Goal: Task Accomplishment & Management: Complete application form

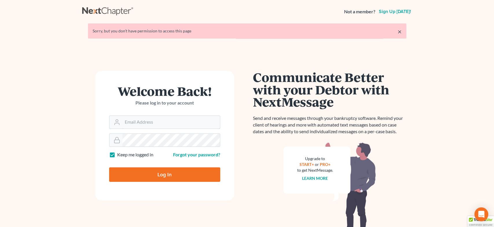
type input "[EMAIL_ADDRESS][DOMAIN_NAME]"
click at [176, 175] on input "Log In" at bounding box center [164, 174] width 111 height 14
type input "Thinking..."
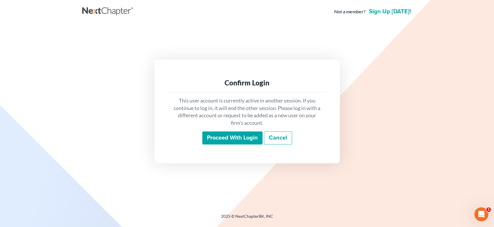
click at [232, 133] on input "Proceed with login" at bounding box center [232, 137] width 60 height 13
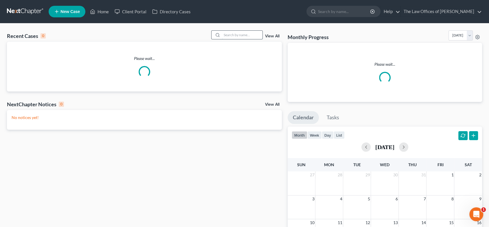
click at [246, 33] on input "search" at bounding box center [242, 35] width 41 height 8
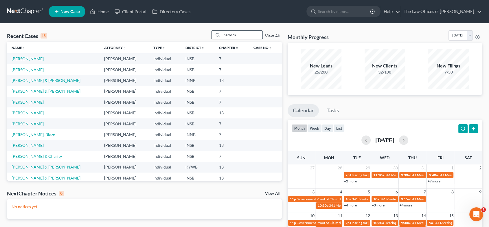
type input "harneck"
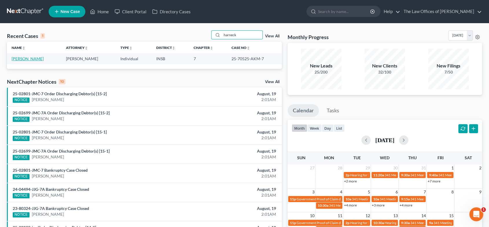
click at [33, 59] on link "[PERSON_NAME]" at bounding box center [28, 58] width 32 height 5
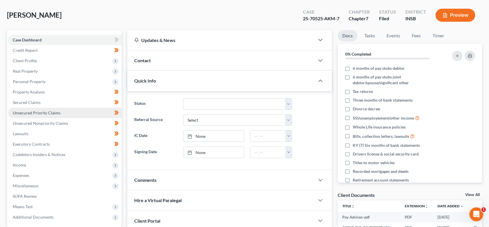
scroll to position [81, 0]
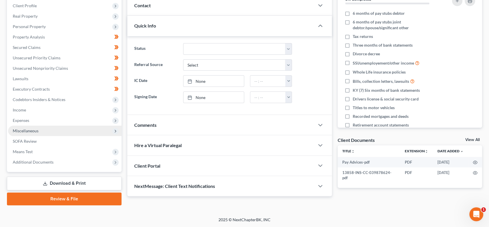
click at [48, 131] on span "Miscellaneous" at bounding box center [65, 131] width 114 height 10
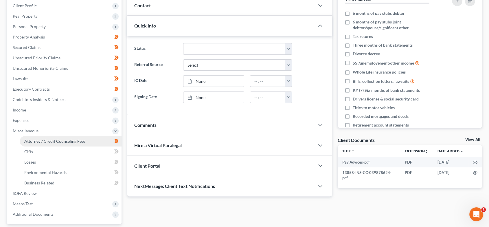
click at [49, 139] on span "Attorney / Credit Counseling Fees" at bounding box center [54, 141] width 61 height 5
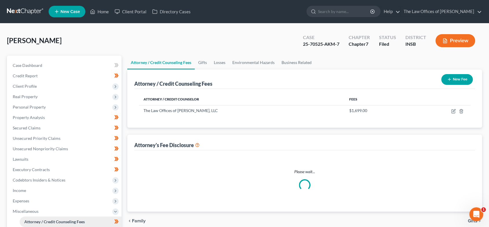
select select "15"
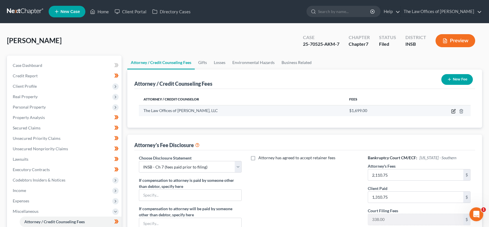
click at [452, 112] on icon "button" at bounding box center [453, 111] width 5 height 5
select select "15"
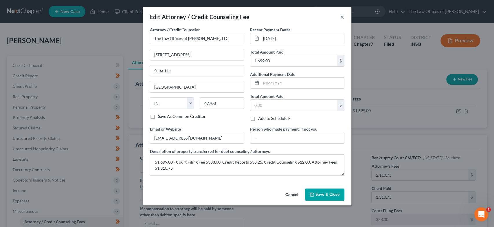
drag, startPoint x: 343, startPoint y: 16, endPoint x: 345, endPoint y: 24, distance: 8.5
click at [342, 16] on button "×" at bounding box center [343, 16] width 4 height 7
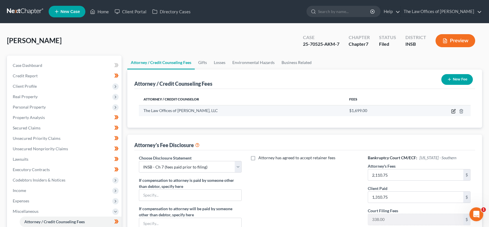
click at [452, 110] on icon "button" at bounding box center [453, 111] width 5 height 5
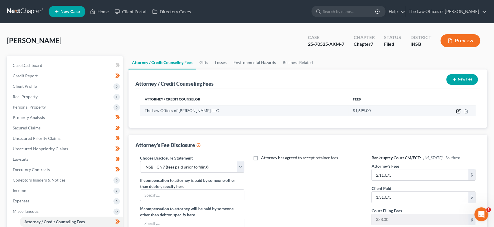
select select "15"
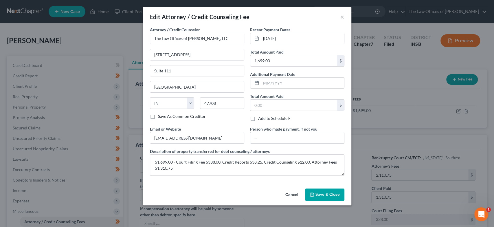
click at [385, 125] on div "Edit Attorney / Credit Counseling Fee × Attorney / Credit Counselor * The Law O…" at bounding box center [247, 113] width 494 height 227
click at [342, 18] on button "×" at bounding box center [343, 16] width 4 height 7
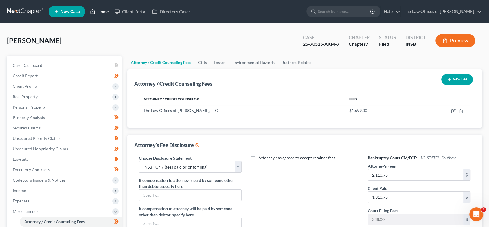
click at [103, 10] on link "Home" at bounding box center [99, 11] width 25 height 10
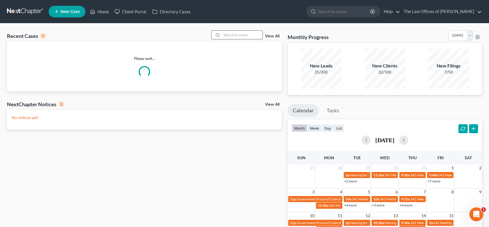
click at [244, 34] on input "search" at bounding box center [242, 35] width 41 height 8
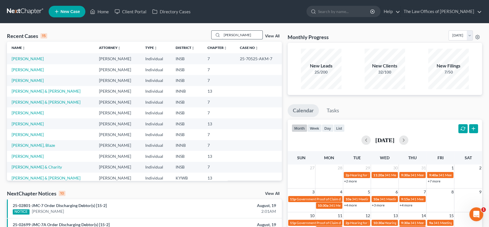
type input "[PERSON_NAME]"
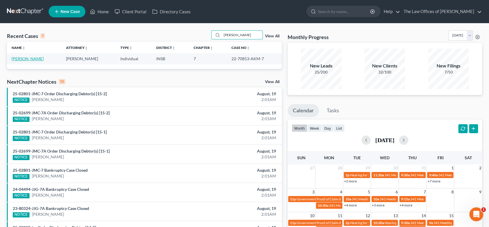
click at [29, 57] on link "[PERSON_NAME]" at bounding box center [28, 58] width 32 height 5
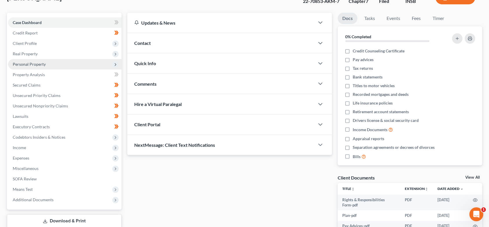
scroll to position [55, 0]
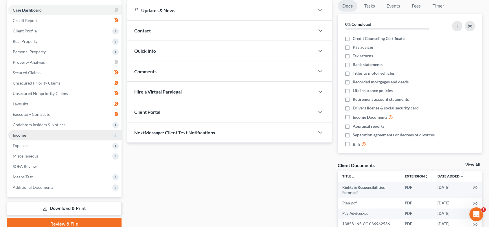
click at [42, 135] on span "Income" at bounding box center [65, 135] width 114 height 10
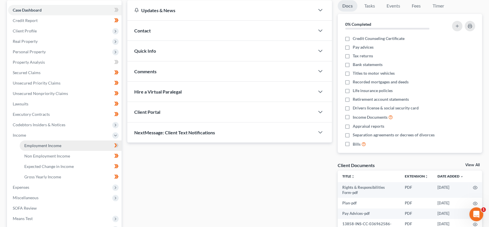
click at [47, 144] on span "Employment Income" at bounding box center [42, 145] width 37 height 5
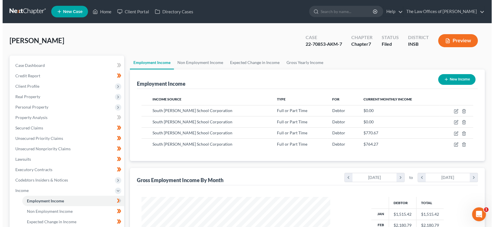
scroll to position [103, 200]
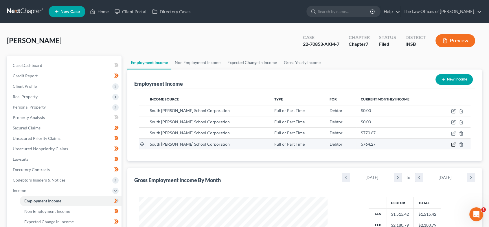
click at [455, 143] on icon "button" at bounding box center [453, 144] width 5 height 5
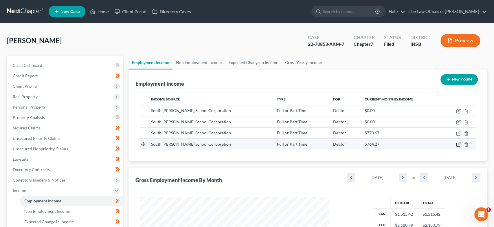
select select "0"
select select "15"
select select "2"
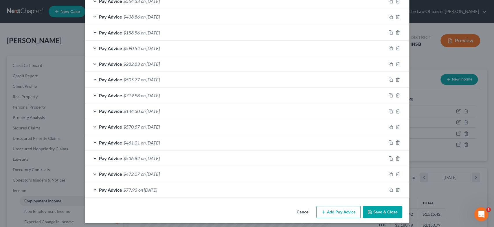
scroll to position [331, 0]
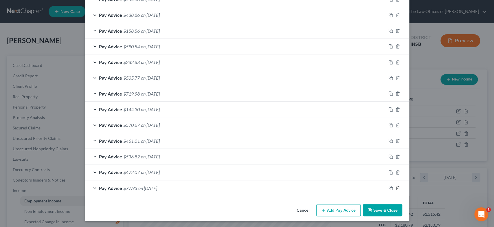
click at [397, 188] on icon "button" at bounding box center [398, 188] width 5 height 5
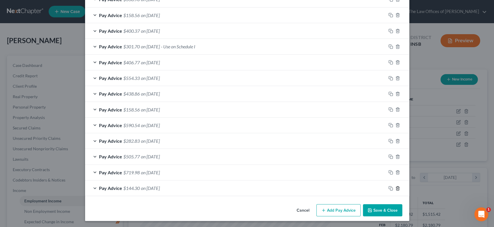
click at [397, 188] on icon "button" at bounding box center [398, 188] width 5 height 5
click at [397, 188] on icon "button" at bounding box center [398, 187] width 5 height 5
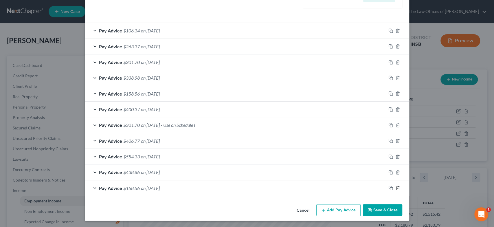
click at [397, 188] on icon "button" at bounding box center [398, 188] width 5 height 5
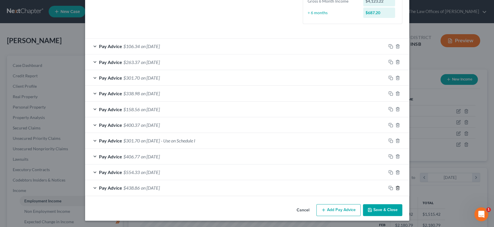
click at [397, 188] on icon "button" at bounding box center [398, 188] width 5 height 5
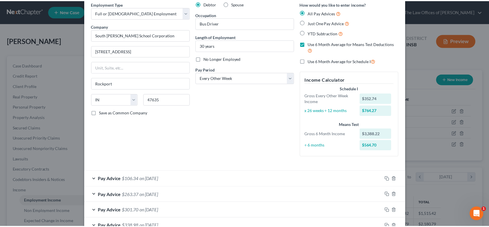
scroll to position [143, 0]
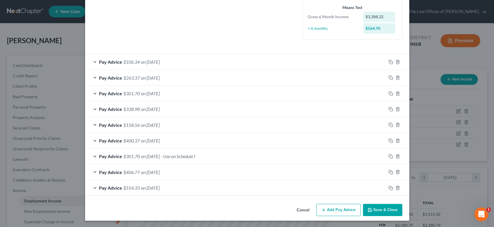
click at [379, 208] on button "Save & Close" at bounding box center [382, 210] width 39 height 12
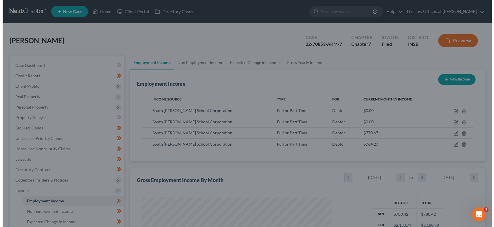
scroll to position [289475, 289378]
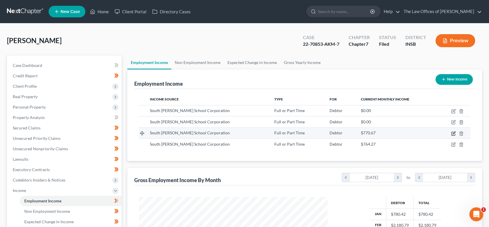
click at [453, 134] on icon "button" at bounding box center [454, 132] width 3 height 3
select select "0"
select select "15"
select select "2"
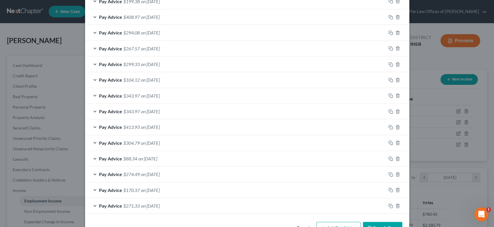
scroll to position [393, 0]
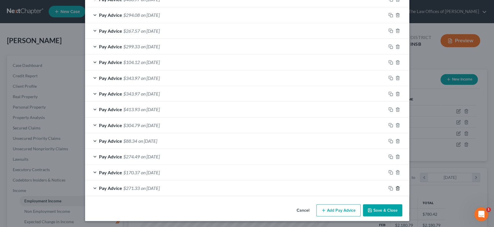
click at [396, 187] on icon "button" at bounding box center [398, 188] width 5 height 5
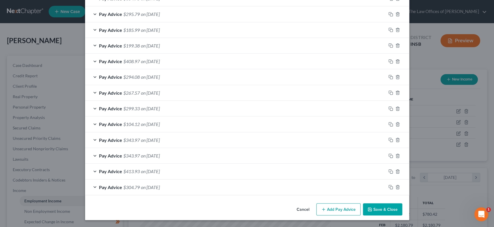
scroll to position [330, 0]
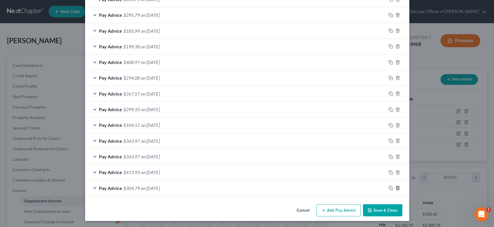
click at [396, 187] on icon "button" at bounding box center [398, 188] width 5 height 5
click at [396, 175] on icon "button" at bounding box center [398, 172] width 5 height 5
click at [396, 187] on icon "button" at bounding box center [398, 188] width 5 height 5
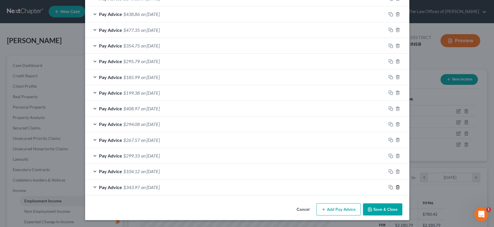
click at [396, 187] on icon "button" at bounding box center [398, 187] width 5 height 5
click at [396, 187] on icon "button" at bounding box center [398, 188] width 5 height 5
click at [396, 187] on icon "button" at bounding box center [398, 187] width 5 height 5
click at [396, 187] on icon "button" at bounding box center [398, 188] width 5 height 5
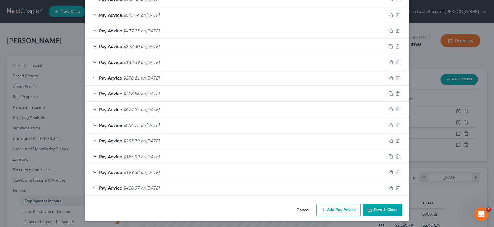
click at [396, 187] on icon "button" at bounding box center [398, 188] width 5 height 5
click at [396, 187] on icon "button" at bounding box center [398, 187] width 5 height 5
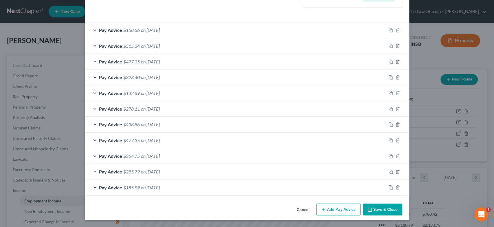
scroll to position [173, 0]
click at [396, 187] on icon "button" at bounding box center [398, 187] width 5 height 5
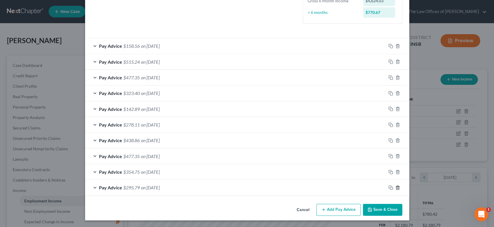
click at [396, 187] on icon "button" at bounding box center [398, 187] width 5 height 5
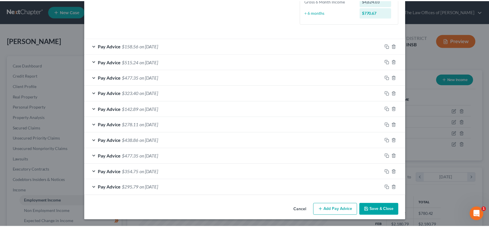
scroll to position [142, 0]
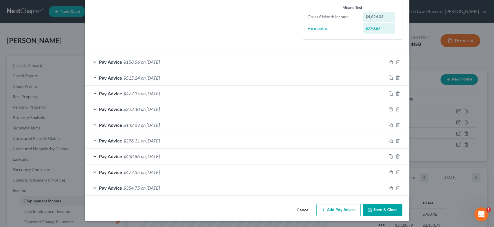
click at [380, 209] on button "Save & Close" at bounding box center [382, 210] width 39 height 12
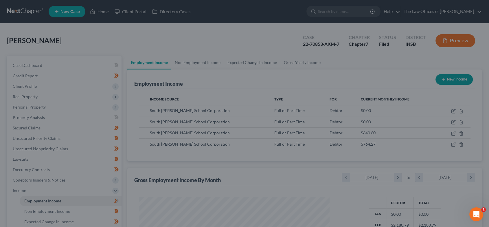
scroll to position [289475, 289378]
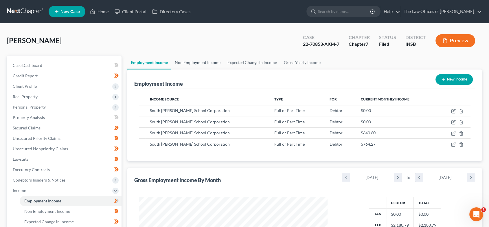
drag, startPoint x: 204, startPoint y: 64, endPoint x: 216, endPoint y: 68, distance: 13.1
click at [204, 65] on link "Non Employment Income" at bounding box center [197, 63] width 53 height 14
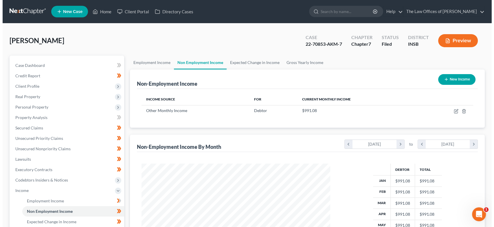
scroll to position [103, 200]
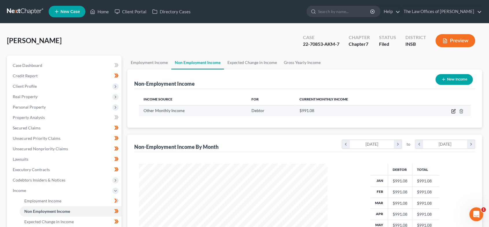
click at [452, 111] on icon "button" at bounding box center [453, 111] width 5 height 5
select select "13"
select select "0"
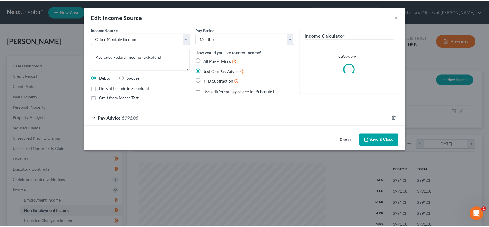
scroll to position [103, 202]
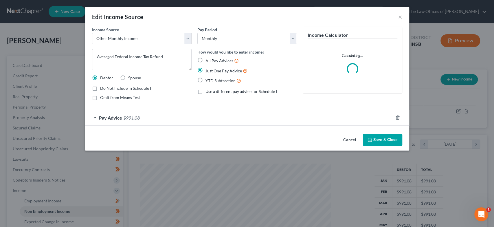
click at [138, 114] on div "Pay Advice $991.08" at bounding box center [239, 117] width 308 height 15
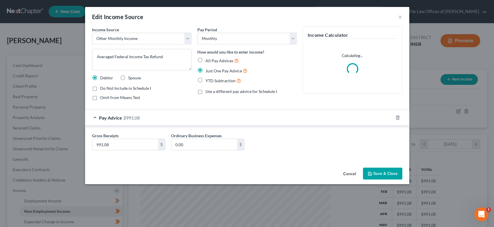
click at [119, 117] on span "Pay Advice" at bounding box center [110, 118] width 23 height 6
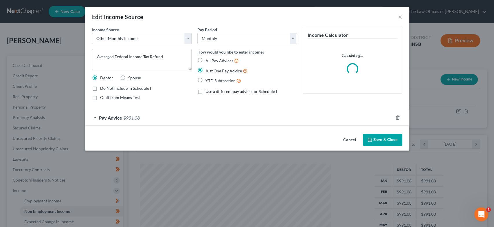
click at [100, 89] on label "Do Not Include in Schedule I" at bounding box center [125, 88] width 51 height 6
click at [103, 89] on input "Do Not Include in Schedule I" at bounding box center [105, 87] width 4 height 4
checkbox input "true"
drag, startPoint x: 95, startPoint y: 96, endPoint x: 106, endPoint y: 97, distance: 11.0
click at [100, 96] on label "Omit from Means Test" at bounding box center [120, 98] width 40 height 6
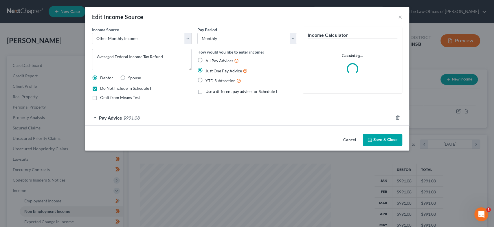
click at [103, 96] on input "Omit from Means Test" at bounding box center [105, 97] width 4 height 4
checkbox input "true"
click at [372, 138] on icon "button" at bounding box center [369, 139] width 3 height 3
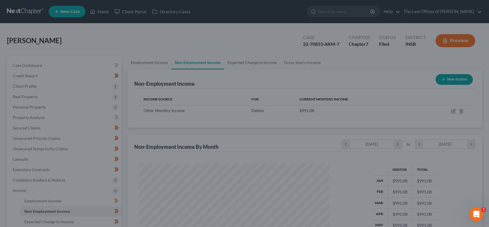
scroll to position [289475, 289378]
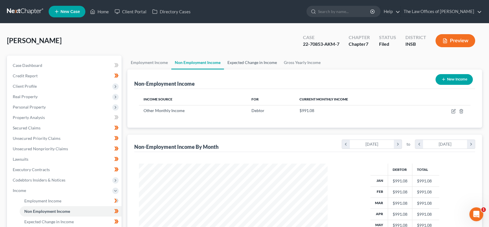
click at [248, 61] on link "Expected Change in Income" at bounding box center [252, 63] width 56 height 14
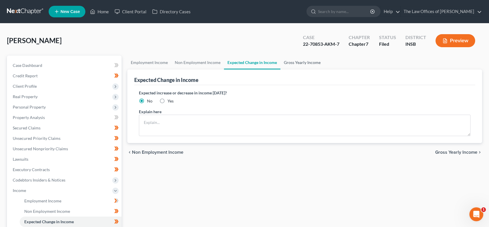
click at [308, 63] on link "Gross Yearly Income" at bounding box center [303, 63] width 44 height 14
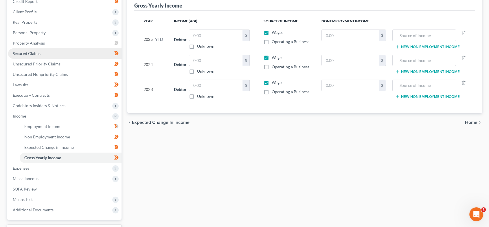
scroll to position [88, 0]
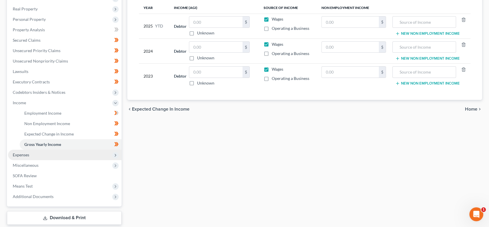
click at [66, 156] on span "Expenses" at bounding box center [65, 155] width 114 height 10
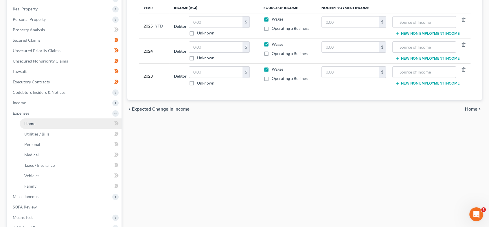
click at [44, 125] on link "Home" at bounding box center [71, 123] width 102 height 10
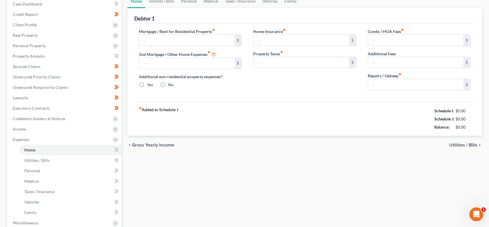
type input "0.00"
radio input "true"
type input "0.00"
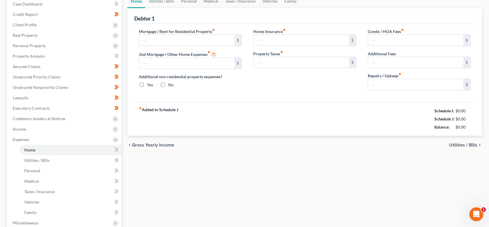
type input "0.00"
type input "100.00"
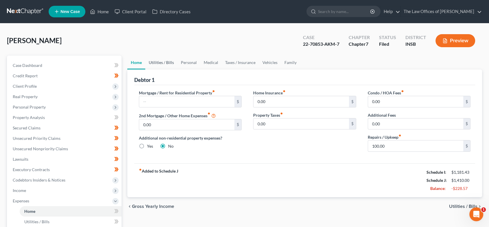
click at [156, 64] on link "Utilities / Bills" at bounding box center [161, 63] width 32 height 14
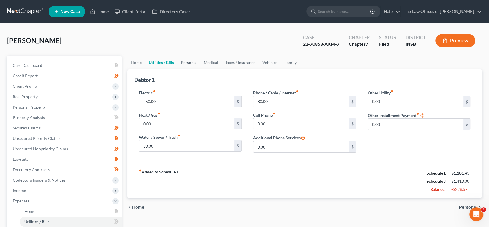
click at [187, 62] on link "Personal" at bounding box center [189, 63] width 23 height 14
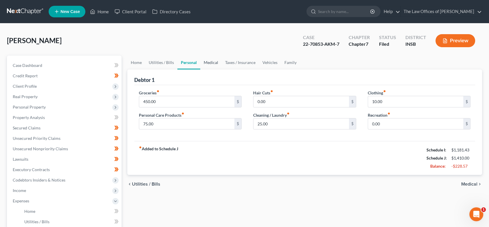
click at [211, 61] on link "Medical" at bounding box center [210, 63] width 21 height 14
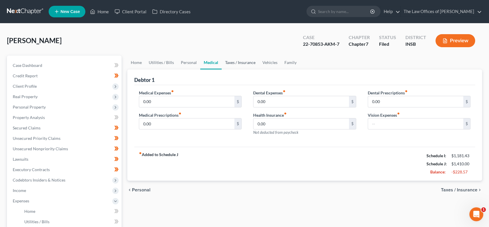
click at [243, 65] on link "Taxes / Insurance" at bounding box center [240, 63] width 37 height 14
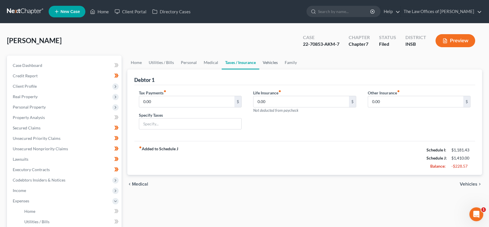
click at [269, 63] on link "Vehicles" at bounding box center [270, 63] width 22 height 14
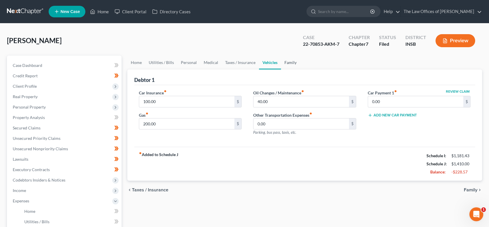
click at [292, 64] on link "Family" at bounding box center [290, 63] width 19 height 14
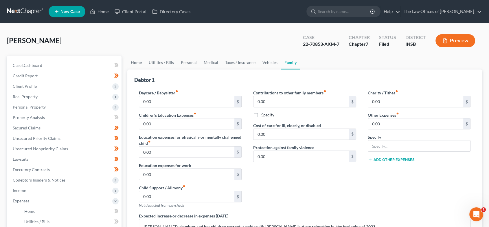
click at [137, 60] on link "Home" at bounding box center [136, 63] width 18 height 14
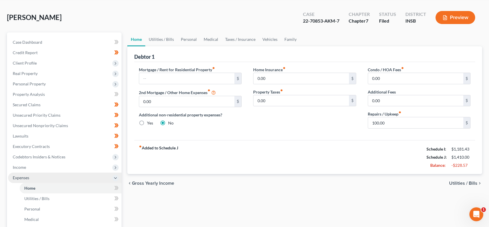
scroll to position [53, 0]
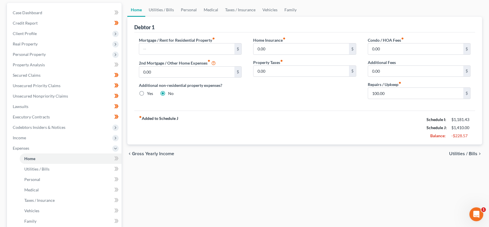
drag, startPoint x: 34, startPoint y: 136, endPoint x: 138, endPoint y: 131, distance: 104.1
click at [34, 136] on span "Income" at bounding box center [65, 138] width 114 height 10
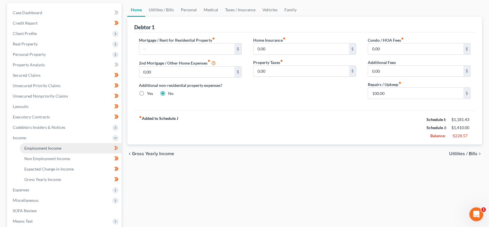
click at [61, 148] on link "Employment Income" at bounding box center [71, 148] width 102 height 10
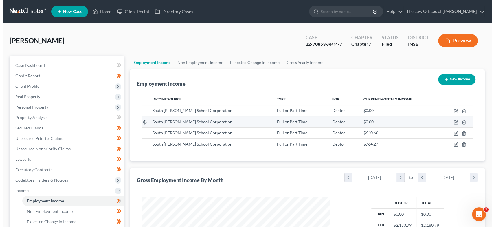
scroll to position [103, 200]
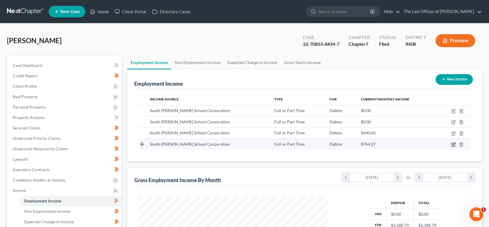
click at [453, 145] on icon "button" at bounding box center [454, 143] width 3 height 3
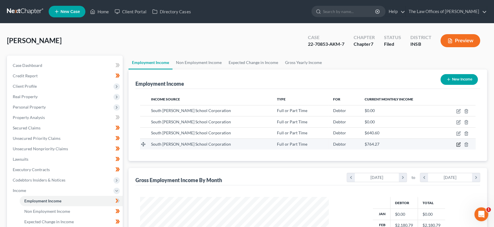
select select "0"
select select "15"
select select "2"
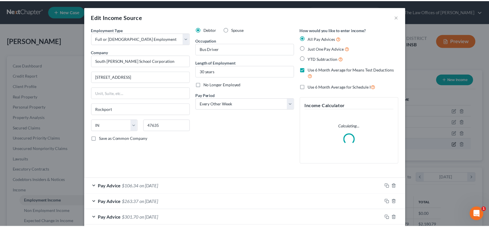
scroll to position [103, 202]
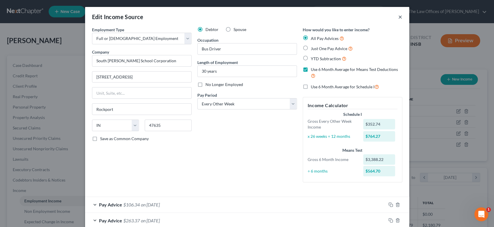
click at [398, 16] on button "×" at bounding box center [400, 16] width 4 height 7
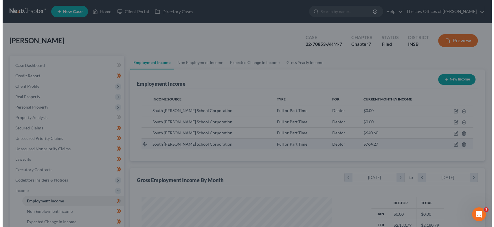
scroll to position [289475, 289378]
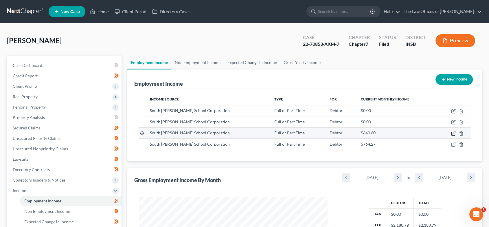
click at [453, 134] on icon "button" at bounding box center [454, 132] width 3 height 3
select select "0"
select select "15"
select select "2"
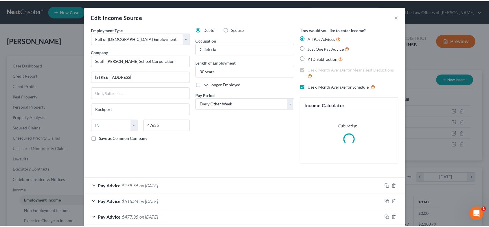
scroll to position [103, 202]
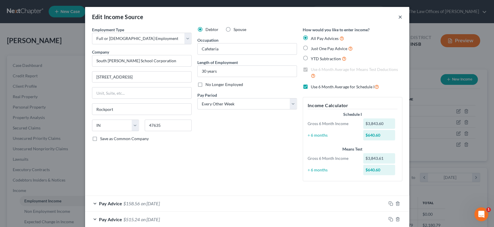
click at [398, 16] on button "×" at bounding box center [400, 16] width 4 height 7
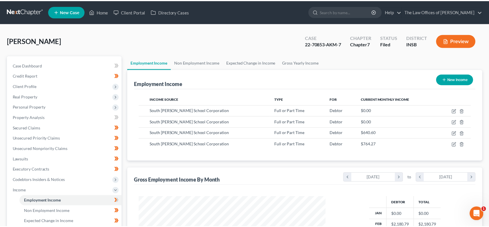
scroll to position [289475, 289378]
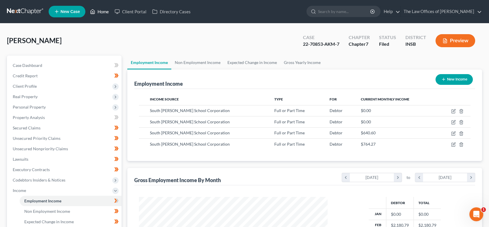
drag, startPoint x: 102, startPoint y: 9, endPoint x: 95, endPoint y: 12, distance: 7.4
click at [102, 9] on link "Home" at bounding box center [99, 11] width 25 height 10
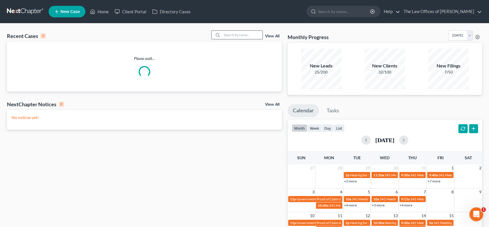
click at [236, 38] on input "search" at bounding box center [242, 35] width 41 height 8
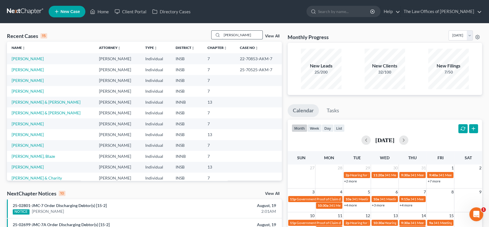
type input "[PERSON_NAME]"
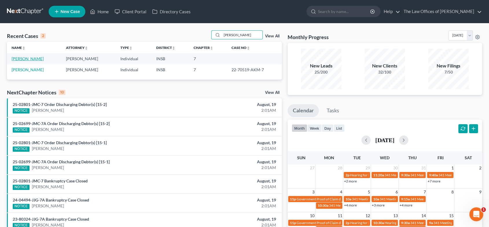
click at [37, 58] on link "[PERSON_NAME]" at bounding box center [28, 58] width 32 height 5
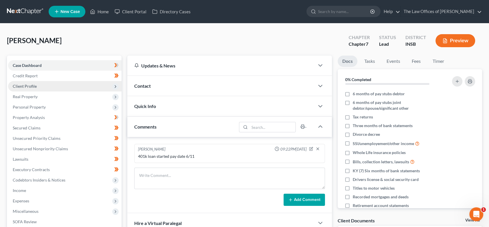
click at [39, 88] on span "Client Profile" at bounding box center [65, 86] width 114 height 10
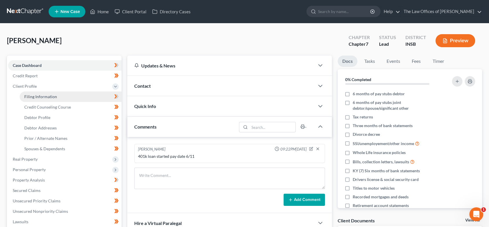
click at [39, 93] on link "Filing Information" at bounding box center [71, 97] width 102 height 10
select select "1"
select select "0"
select select "15"
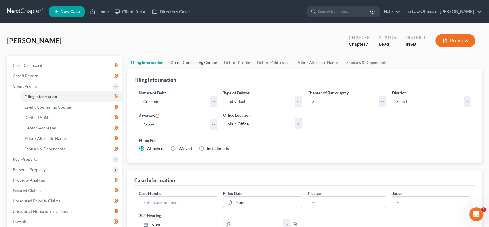
click at [194, 62] on link "Credit Counseling Course" at bounding box center [194, 63] width 54 height 14
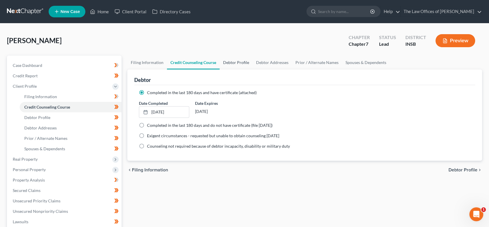
click at [237, 64] on link "Debtor Profile" at bounding box center [236, 63] width 33 height 14
select select "3"
select select "1"
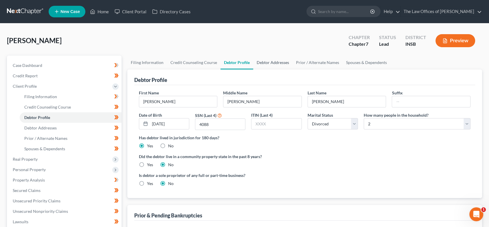
click at [273, 65] on link "Debtor Addresses" at bounding box center [272, 63] width 39 height 14
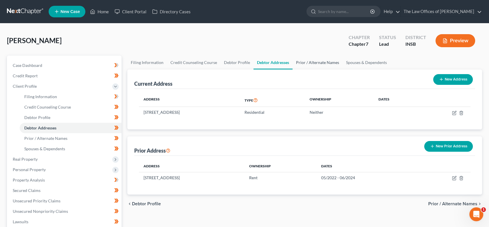
click at [315, 62] on link "Prior / Alternate Names" at bounding box center [318, 63] width 50 height 14
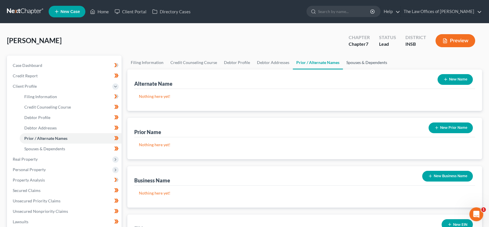
click at [357, 60] on link "Spouses & Dependents" at bounding box center [367, 63] width 48 height 14
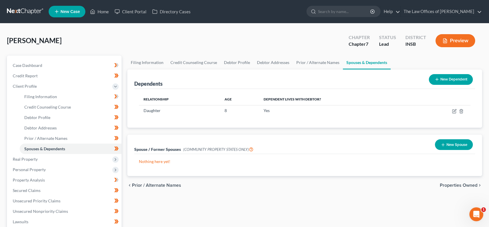
click at [442, 184] on span "Properties Owned" at bounding box center [459, 185] width 38 height 5
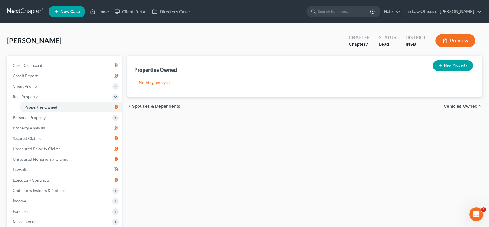
click at [459, 103] on div "chevron_left Spouses & Dependents Vehicles Owned chevron_right" at bounding box center [304, 106] width 355 height 19
click at [458, 107] on span "Vehicles Owned" at bounding box center [461, 106] width 34 height 5
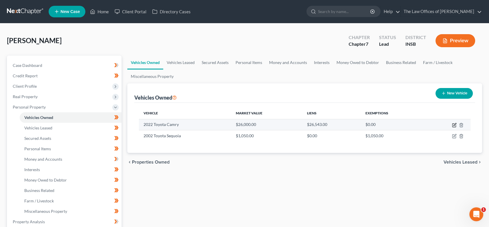
drag, startPoint x: 453, startPoint y: 124, endPoint x: 445, endPoint y: 125, distance: 7.5
click at [453, 124] on icon "button" at bounding box center [454, 125] width 3 height 3
select select "0"
select select "4"
select select "0"
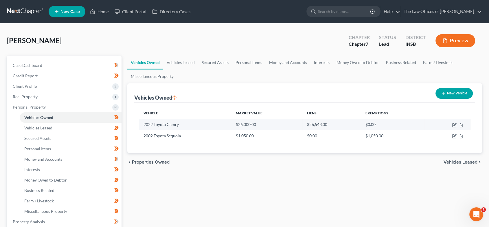
select select "0"
select select "45"
select select "0"
select select "2"
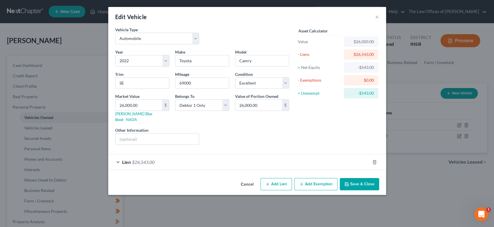
click at [137, 159] on span "$26,543.00" at bounding box center [143, 162] width 23 height 6
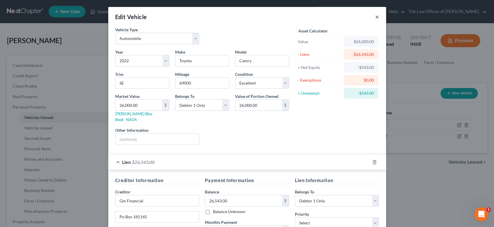
drag, startPoint x: 376, startPoint y: 18, endPoint x: 368, endPoint y: 20, distance: 8.2
click at [376, 18] on button "×" at bounding box center [377, 16] width 4 height 7
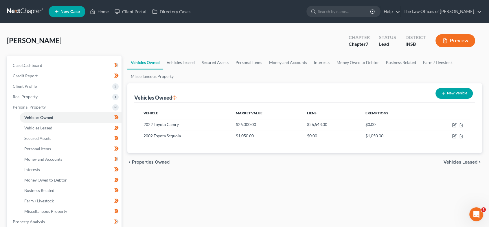
drag, startPoint x: 185, startPoint y: 63, endPoint x: 213, endPoint y: 64, distance: 28.1
click at [186, 63] on link "Vehicles Leased" at bounding box center [180, 63] width 35 height 14
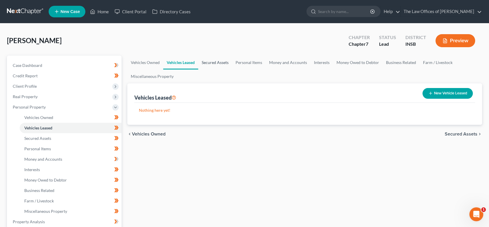
click at [213, 63] on link "Secured Assets" at bounding box center [215, 63] width 34 height 14
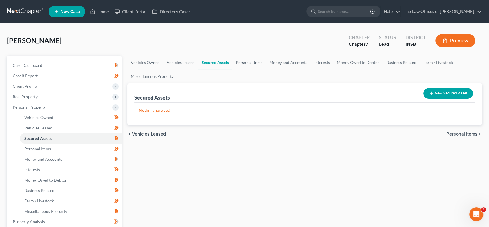
click at [246, 60] on link "Personal Items" at bounding box center [250, 63] width 34 height 14
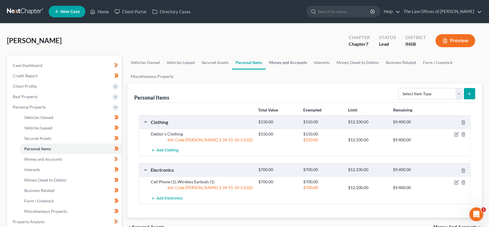
click at [275, 59] on link "Money and Accounts" at bounding box center [288, 63] width 45 height 14
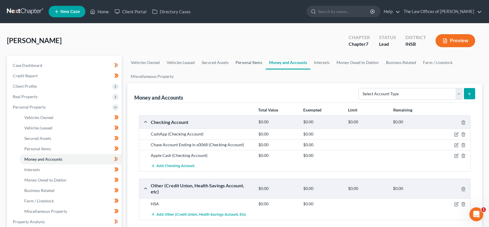
click at [246, 62] on link "Personal Items" at bounding box center [249, 63] width 34 height 14
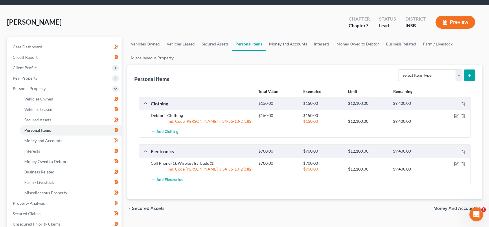
click at [292, 44] on link "Money and Accounts" at bounding box center [288, 44] width 45 height 14
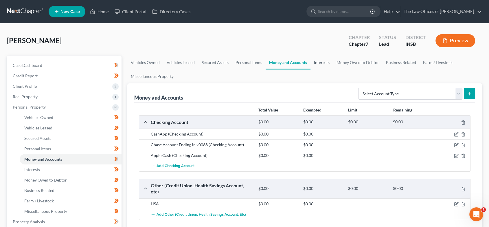
click at [321, 62] on link "Interests" at bounding box center [322, 63] width 23 height 14
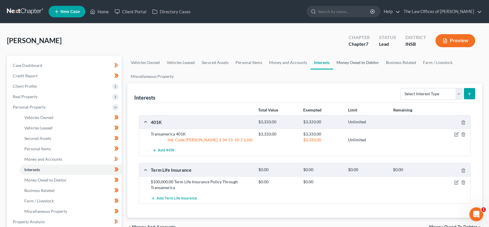
click at [343, 62] on link "Money Owed to Debtor" at bounding box center [358, 63] width 50 height 14
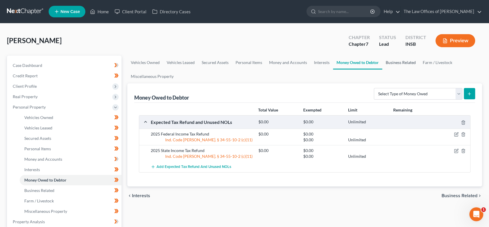
click at [390, 64] on link "Business Related" at bounding box center [401, 63] width 37 height 14
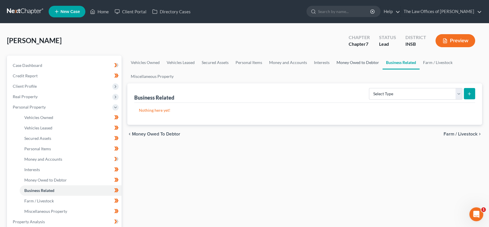
click at [368, 62] on link "Money Owed to Debtor" at bounding box center [358, 63] width 50 height 14
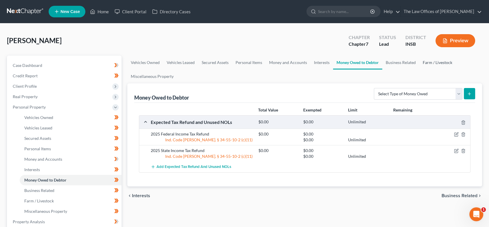
click at [427, 60] on link "Farm / Livestock" at bounding box center [438, 63] width 36 height 14
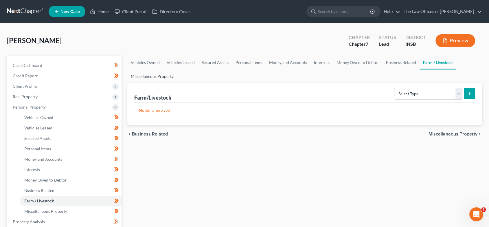
click at [158, 76] on link "Miscellaneous Property" at bounding box center [152, 76] width 50 height 14
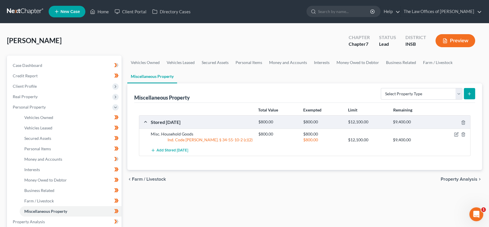
click at [464, 177] on span "Property Analysis" at bounding box center [459, 179] width 37 height 5
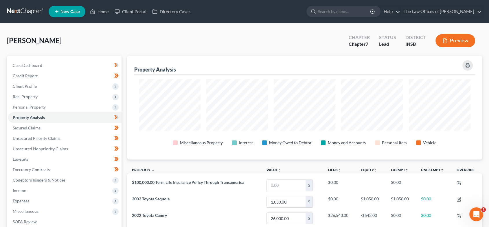
scroll to position [104, 355]
click at [60, 125] on link "Secured Claims" at bounding box center [65, 128] width 114 height 10
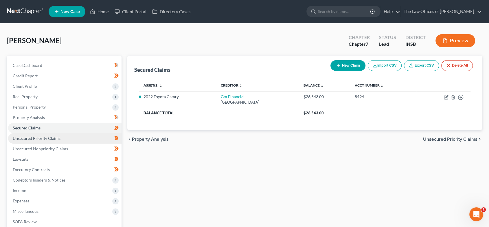
click at [58, 138] on span "Unsecured Priority Claims" at bounding box center [37, 138] width 48 height 5
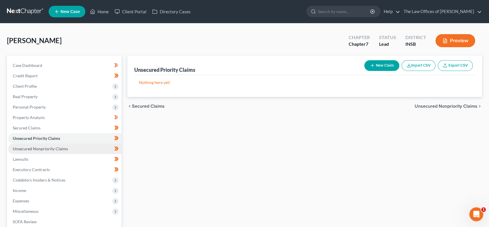
click at [54, 151] on link "Unsecured Nonpriority Claims" at bounding box center [65, 149] width 114 height 10
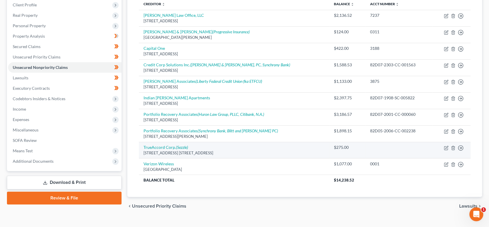
scroll to position [91, 0]
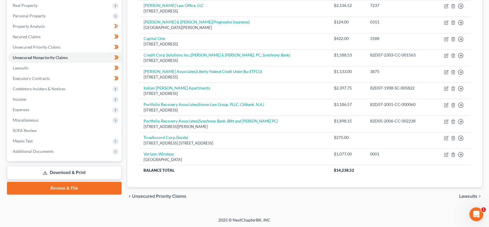
click at [466, 194] on span "Lawsuits" at bounding box center [469, 196] width 18 height 5
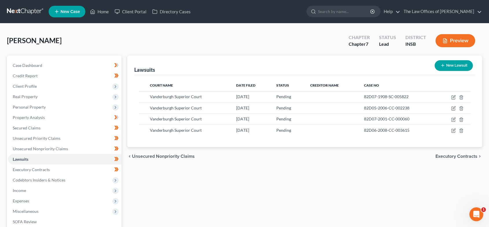
click at [457, 156] on span "Executory Contracts" at bounding box center [457, 156] width 42 height 5
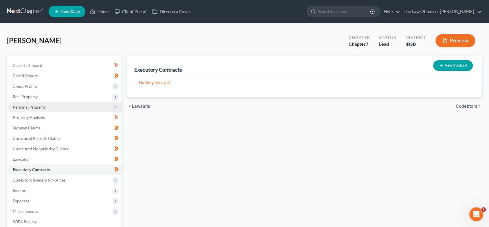
drag, startPoint x: 60, startPoint y: 106, endPoint x: 62, endPoint y: 109, distance: 3.9
click at [60, 106] on span "Personal Property" at bounding box center [65, 107] width 114 height 10
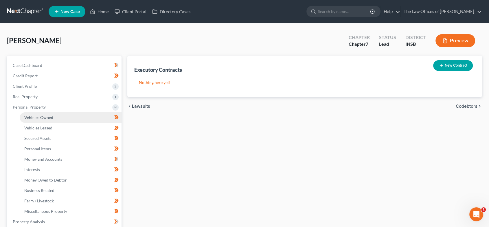
click at [65, 115] on link "Vehicles Owned" at bounding box center [71, 117] width 102 height 10
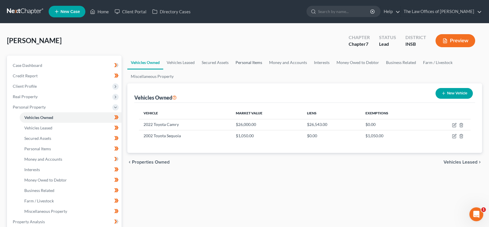
click at [249, 63] on link "Personal Items" at bounding box center [249, 63] width 34 height 14
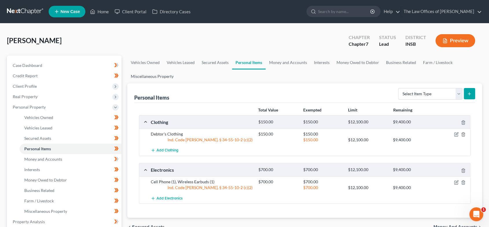
click at [141, 80] on link "Miscellaneous Property" at bounding box center [152, 76] width 50 height 14
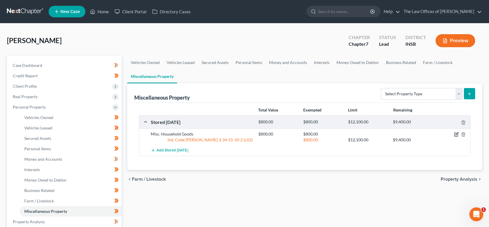
click at [457, 134] on icon "button" at bounding box center [456, 134] width 5 height 5
select select "15"
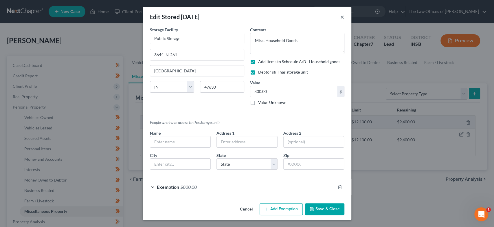
click at [343, 17] on button "×" at bounding box center [343, 16] width 4 height 7
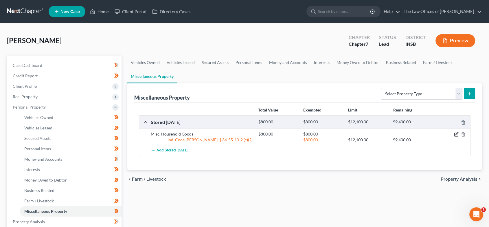
click at [456, 135] on icon "button" at bounding box center [456, 134] width 5 height 5
select select "15"
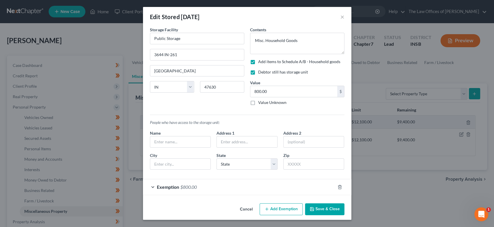
click at [200, 188] on div "Exemption $800.00" at bounding box center [239, 186] width 192 height 15
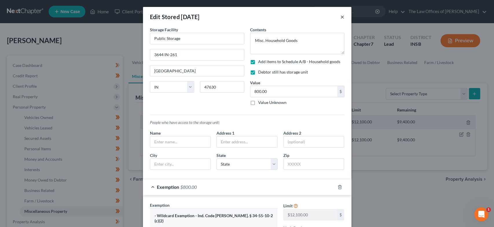
click at [341, 16] on button "×" at bounding box center [343, 16] width 4 height 7
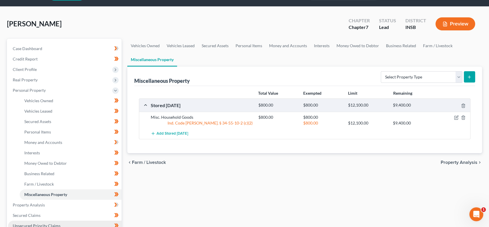
scroll to position [63, 0]
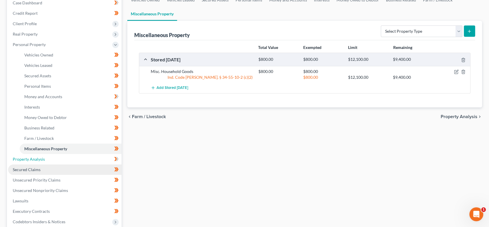
click at [43, 160] on span "Property Analysis" at bounding box center [29, 159] width 32 height 5
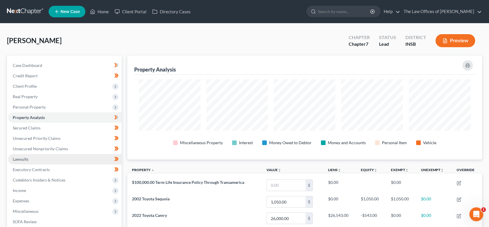
click at [48, 158] on link "Lawsuits" at bounding box center [65, 159] width 114 height 10
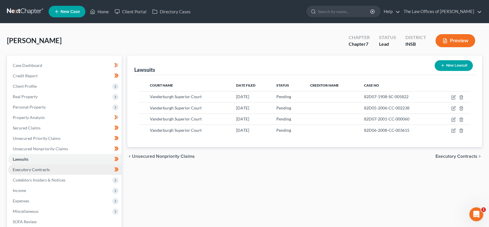
click at [49, 169] on span "Executory Contracts" at bounding box center [31, 169] width 37 height 5
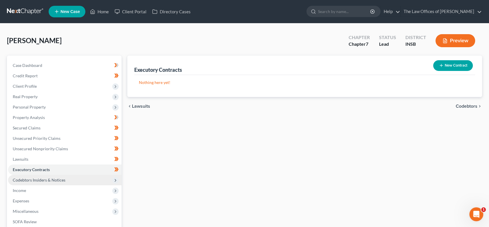
click at [81, 178] on span "Codebtors Insiders & Notices" at bounding box center [65, 180] width 114 height 10
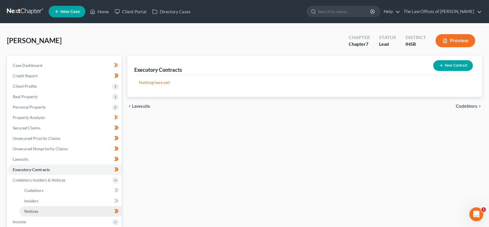
click at [67, 211] on link "Notices" at bounding box center [71, 211] width 102 height 10
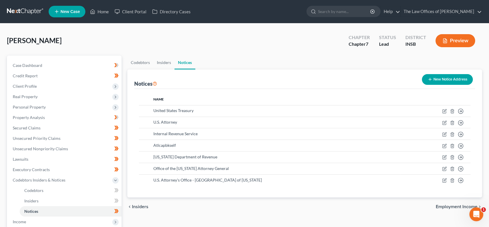
click at [443, 205] on span "Employment Income" at bounding box center [457, 206] width 42 height 5
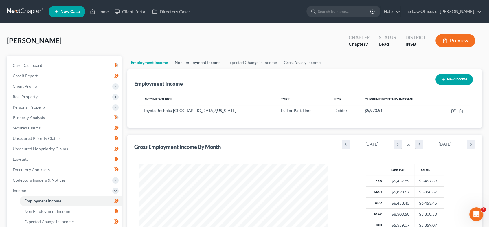
click at [191, 64] on link "Non Employment Income" at bounding box center [197, 63] width 53 height 14
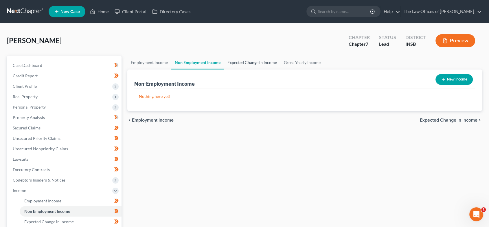
click at [239, 63] on link "Expected Change in Income" at bounding box center [252, 63] width 56 height 14
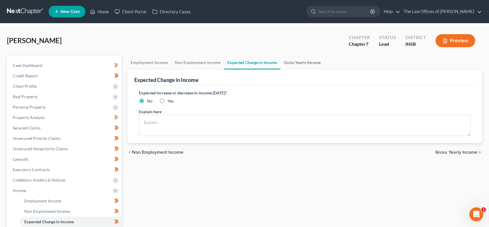
click at [288, 61] on link "Gross Yearly Income" at bounding box center [303, 63] width 44 height 14
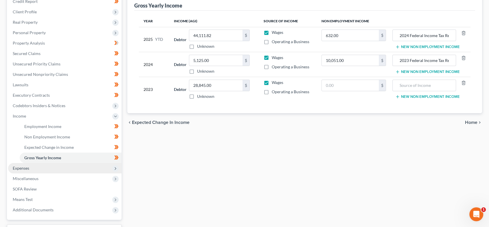
scroll to position [76, 0]
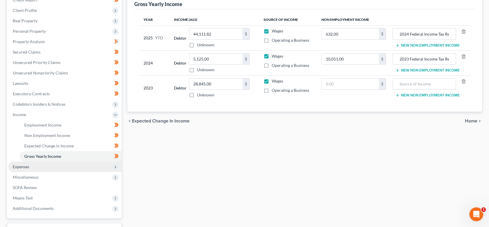
click at [32, 164] on span "Expenses" at bounding box center [65, 167] width 114 height 10
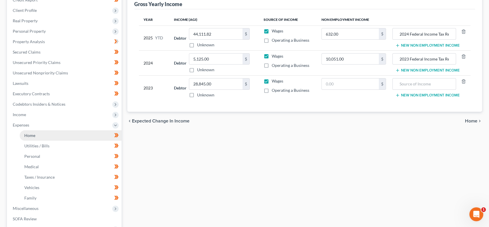
click at [41, 132] on link "Home" at bounding box center [71, 135] width 102 height 10
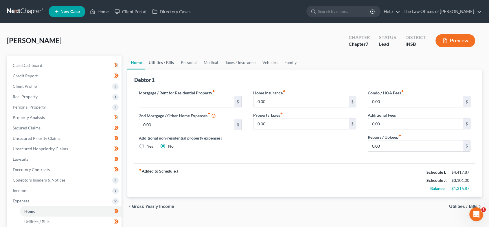
click at [168, 62] on link "Utilities / Bills" at bounding box center [161, 63] width 32 height 14
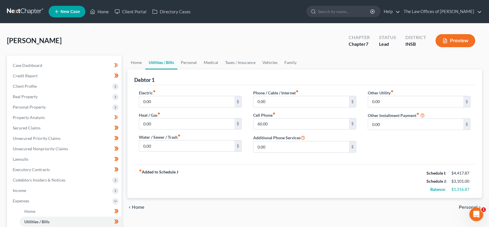
click at [127, 59] on div "Home Utilities / Bills Personal Medical Taxes / Insurance Vehicles Family Debto…" at bounding box center [305, 207] width 361 height 303
click at [134, 59] on link "Home" at bounding box center [136, 63] width 18 height 14
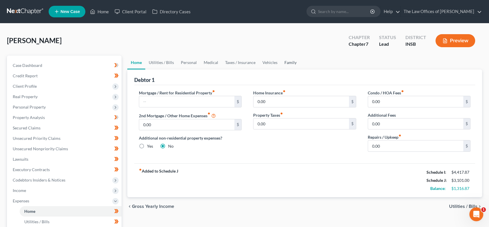
click at [290, 62] on link "Family" at bounding box center [290, 63] width 19 height 14
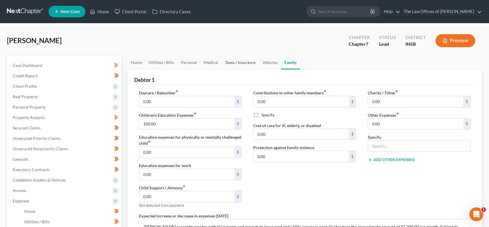
click at [235, 62] on link "Taxes / Insurance" at bounding box center [240, 63] width 37 height 14
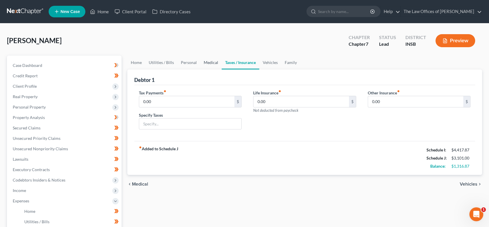
click at [211, 61] on link "Medical" at bounding box center [210, 63] width 21 height 14
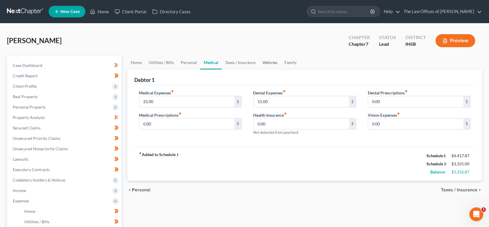
click at [274, 63] on link "Vehicles" at bounding box center [270, 63] width 22 height 14
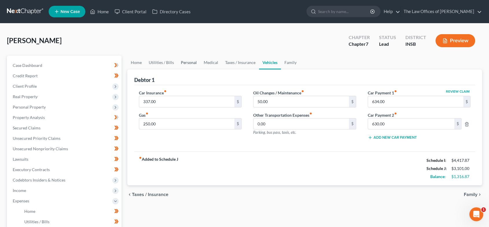
click at [185, 61] on link "Personal" at bounding box center [189, 63] width 23 height 14
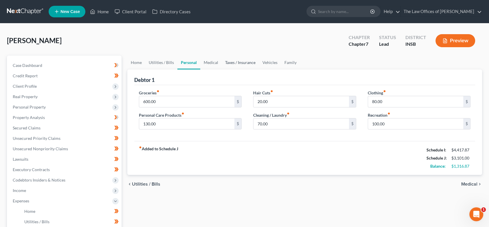
click at [233, 64] on link "Taxes / Insurance" at bounding box center [240, 63] width 37 height 14
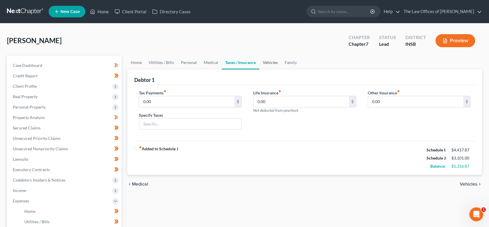
click at [270, 63] on link "Vehicles" at bounding box center [270, 63] width 22 height 14
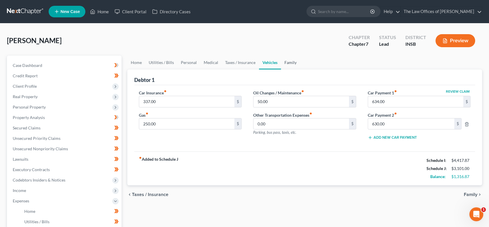
click at [289, 61] on link "Family" at bounding box center [290, 63] width 19 height 14
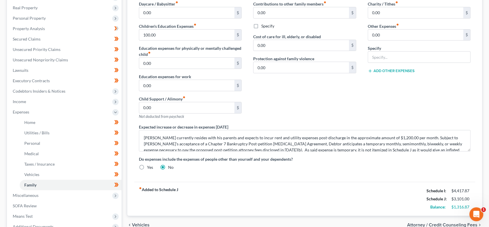
scroll to position [99, 0]
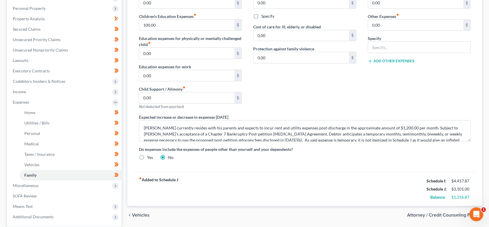
click at [450, 214] on span "Attorney / Credit Counseling Fees" at bounding box center [442, 215] width 70 height 5
select select "17"
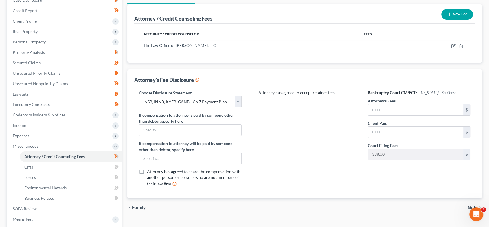
scroll to position [132, 0]
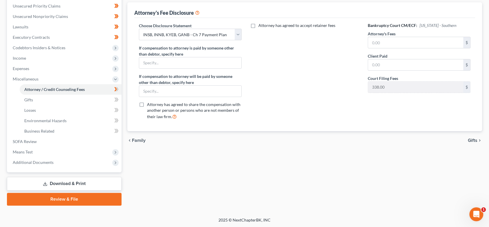
click at [470, 139] on span "Gifts" at bounding box center [473, 140] width 10 height 5
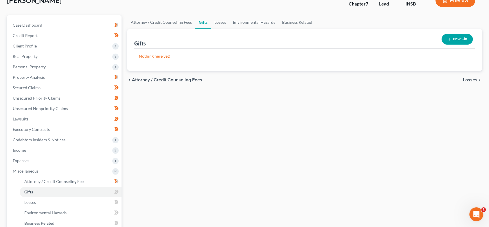
scroll to position [7, 0]
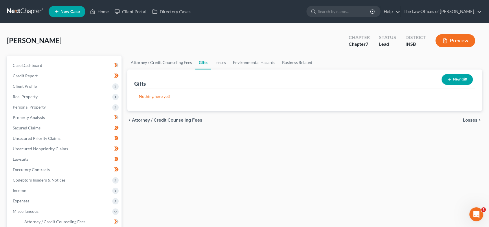
click at [473, 119] on span "Losses" at bounding box center [470, 120] width 14 height 5
click at [452, 120] on span "Environmental Hazards" at bounding box center [453, 120] width 49 height 5
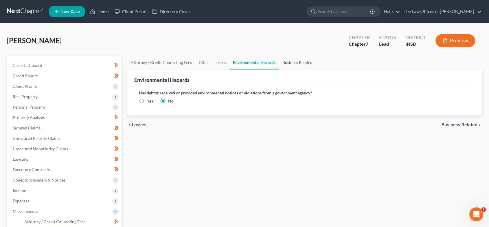
drag, startPoint x: 295, startPoint y: 62, endPoint x: 290, endPoint y: 73, distance: 12.2
click at [295, 62] on link "Business Related" at bounding box center [297, 63] width 37 height 14
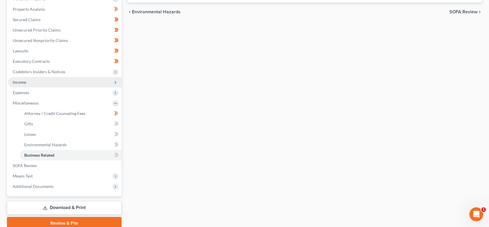
scroll to position [132, 0]
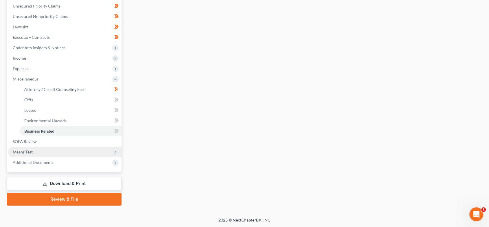
click at [64, 154] on span "Means Test" at bounding box center [65, 152] width 114 height 10
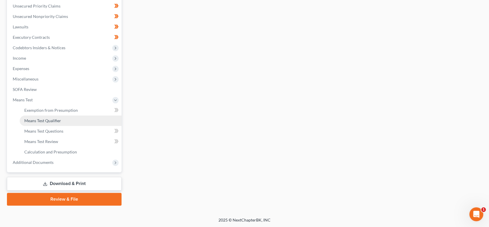
click at [54, 123] on link "Means Test Qualifier" at bounding box center [71, 121] width 102 height 10
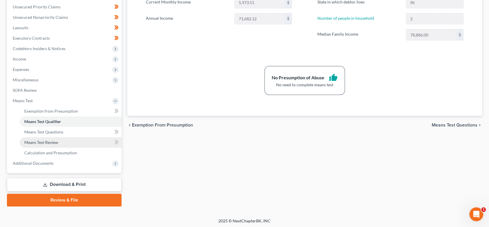
scroll to position [132, 0]
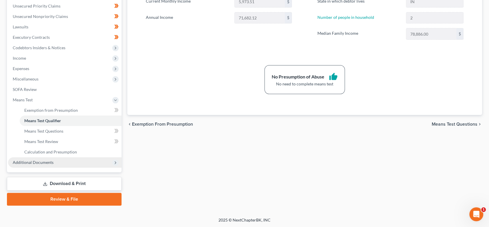
click at [77, 161] on span "Additional Documents" at bounding box center [65, 162] width 114 height 10
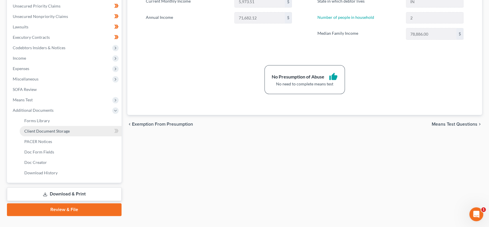
click at [67, 131] on span "Client Document Storage" at bounding box center [46, 131] width 45 height 5
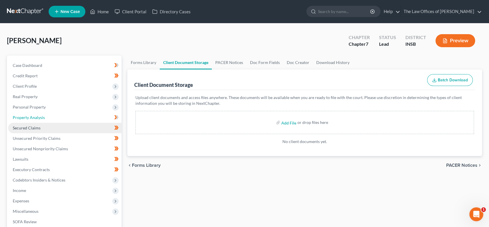
drag, startPoint x: 37, startPoint y: 115, endPoint x: 46, endPoint y: 125, distance: 13.7
click at [37, 116] on span "Property Analysis" at bounding box center [29, 117] width 32 height 5
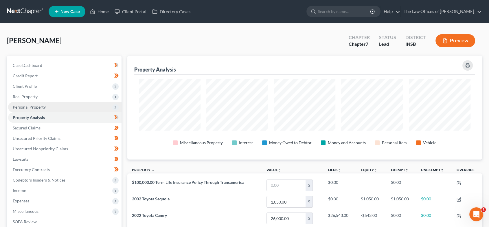
scroll to position [104, 355]
click at [41, 108] on span "Personal Property" at bounding box center [29, 107] width 33 height 5
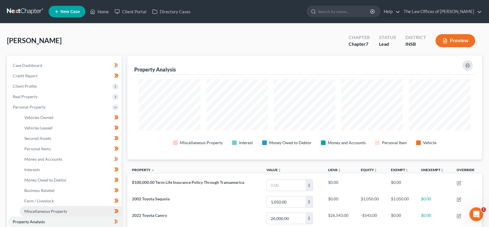
click at [45, 210] on span "Miscellaneous Property" at bounding box center [45, 211] width 43 height 5
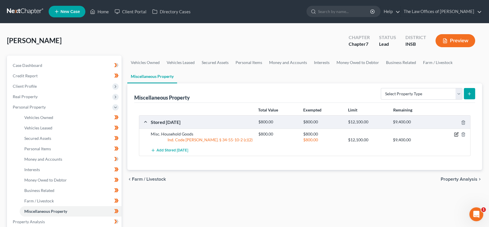
drag, startPoint x: 456, startPoint y: 134, endPoint x: 436, endPoint y: 135, distance: 20.9
click at [456, 134] on icon "button" at bounding box center [457, 134] width 3 height 3
select select "15"
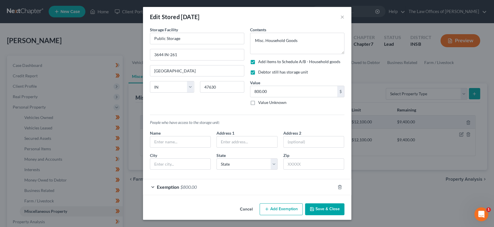
drag, startPoint x: 329, startPoint y: 213, endPoint x: 183, endPoint y: 195, distance: 146.7
click at [329, 213] on button "Save & Close" at bounding box center [324, 209] width 39 height 12
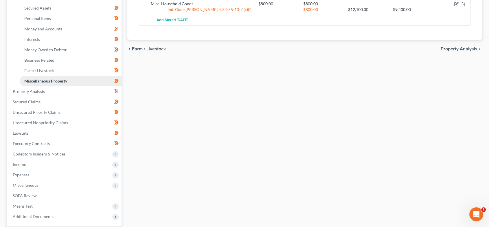
scroll to position [131, 0]
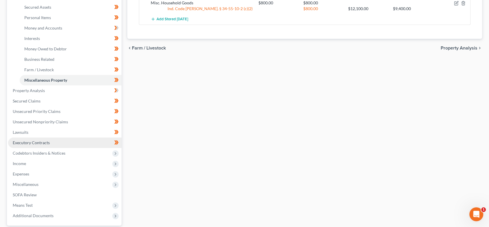
click at [42, 144] on span "Executory Contracts" at bounding box center [31, 142] width 37 height 5
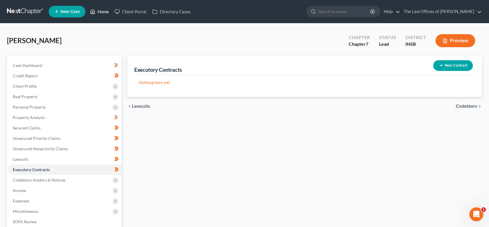
drag, startPoint x: 106, startPoint y: 10, endPoint x: 230, endPoint y: 3, distance: 124.1
click at [106, 10] on link "Home" at bounding box center [99, 11] width 25 height 10
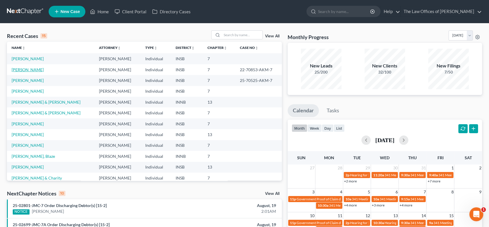
drag, startPoint x: 30, startPoint y: 70, endPoint x: 40, endPoint y: 70, distance: 9.8
click at [30, 70] on link "[PERSON_NAME]" at bounding box center [28, 69] width 32 height 5
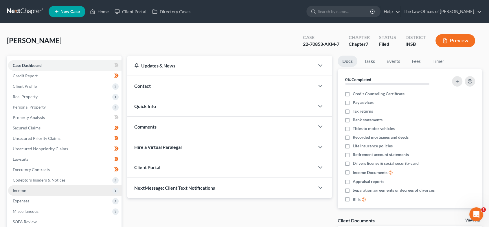
click at [56, 188] on span "Income" at bounding box center [65, 190] width 114 height 10
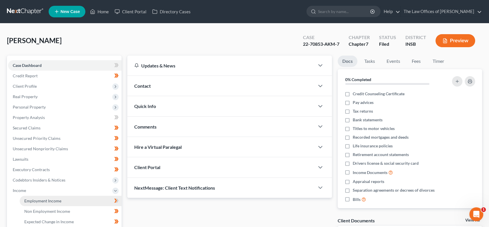
click at [54, 203] on link "Employment Income" at bounding box center [71, 201] width 102 height 10
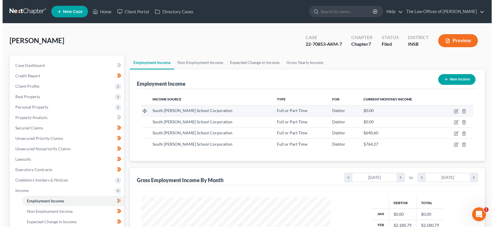
scroll to position [103, 200]
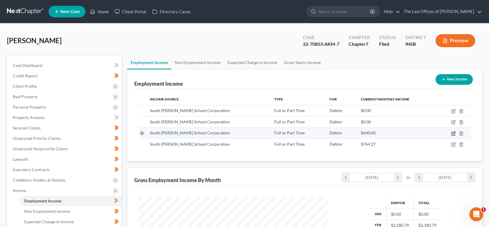
click at [452, 133] on icon "button" at bounding box center [453, 133] width 5 height 5
select select "0"
select select "15"
select select "2"
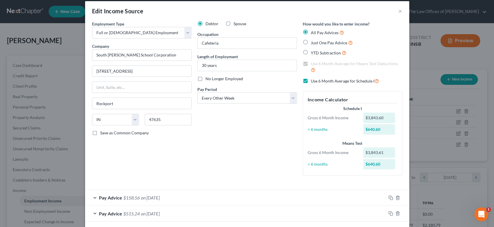
scroll to position [0, 0]
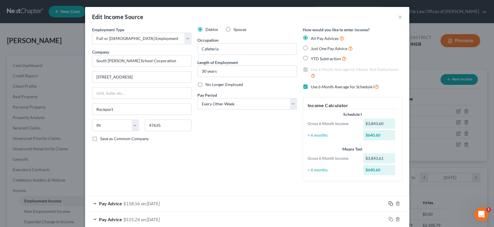
drag, startPoint x: 388, startPoint y: 205, endPoint x: 252, endPoint y: 170, distance: 140.0
click at [390, 205] on rect "button" at bounding box center [391, 204] width 3 height 3
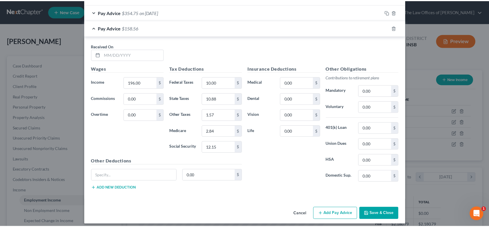
scroll to position [321, 0]
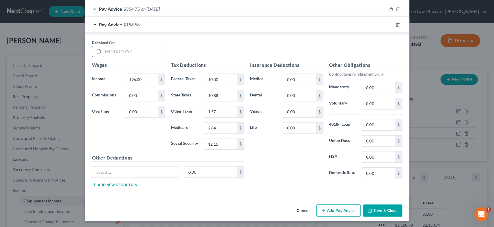
click at [121, 54] on input "text" at bounding box center [134, 51] width 62 height 11
type input "[DATE]"
type input "67.55"
type input "0"
type input "2.03"
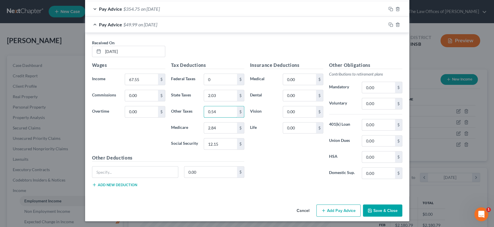
type input "0.54"
type input "0.98"
type input "4.19"
drag, startPoint x: 385, startPoint y: 212, endPoint x: 439, endPoint y: 180, distance: 63.3
click at [385, 212] on button "Save & Close" at bounding box center [382, 210] width 39 height 12
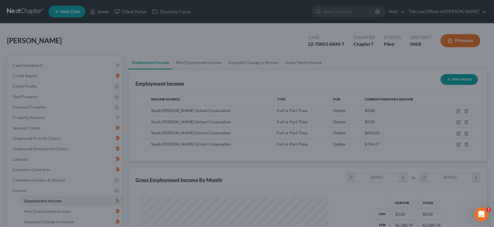
scroll to position [289475, 289378]
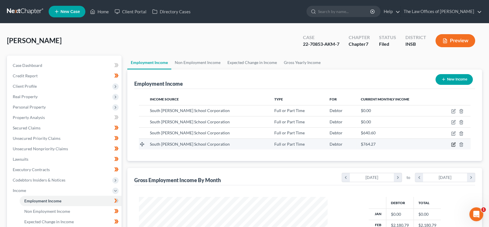
click at [453, 143] on icon "button" at bounding box center [453, 144] width 5 height 5
select select "0"
select select "15"
select select "2"
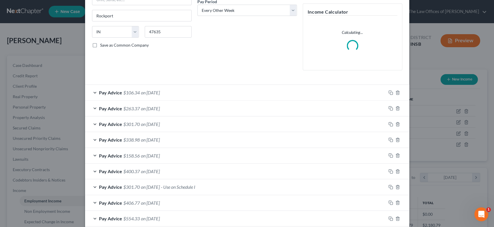
scroll to position [103, 0]
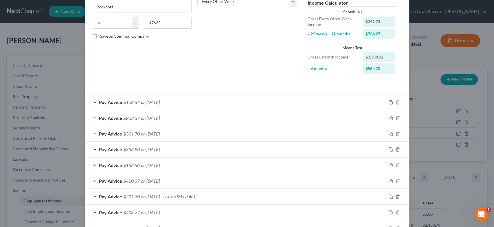
click at [389, 100] on icon "button" at bounding box center [390, 101] width 3 height 3
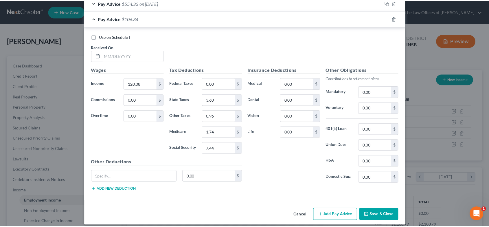
scroll to position [332, 0]
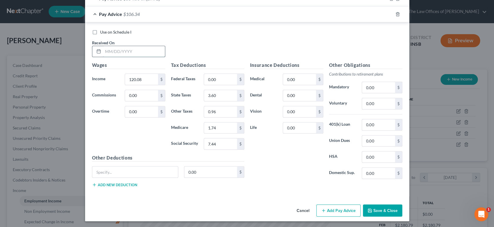
click at [124, 54] on input "text" at bounding box center [134, 51] width 62 height 11
type input "[DATE]"
type input "39.00"
type input "10.00"
type input "6.17"
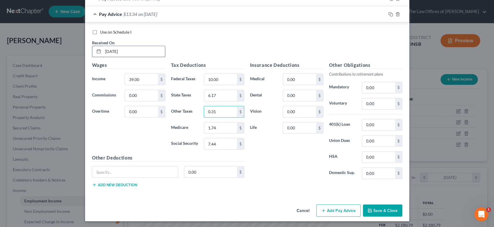
type input "0.31"
type input "0.57"
type input "2.42"
click at [389, 12] on icon "button" at bounding box center [391, 14] width 5 height 5
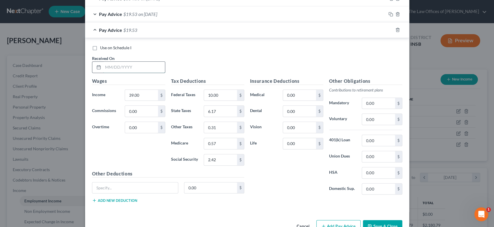
click at [126, 64] on input "text" at bounding box center [134, 67] width 62 height 11
type input "[DATE]"
type input "39.00"
click at [384, 224] on button "Save & Close" at bounding box center [382, 226] width 39 height 12
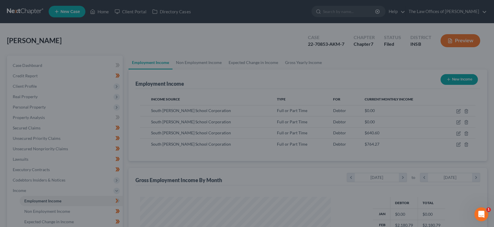
scroll to position [289475, 289378]
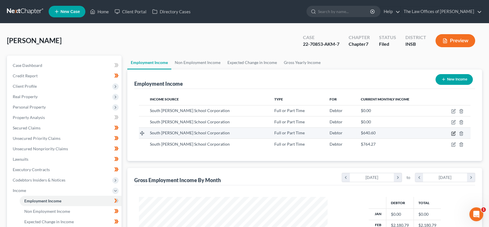
click at [453, 131] on icon "button" at bounding box center [453, 133] width 5 height 5
select select "0"
select select "15"
select select "2"
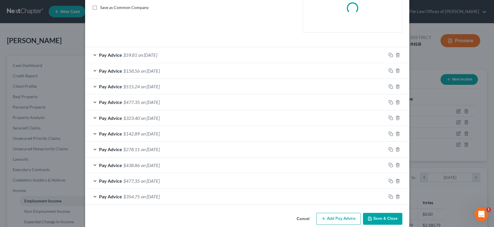
scroll to position [132, 0]
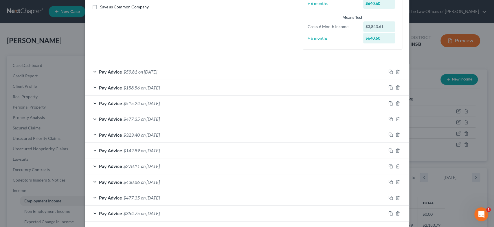
click at [174, 212] on div "Pay Advice $354.75 on [DATE]" at bounding box center [235, 213] width 301 height 15
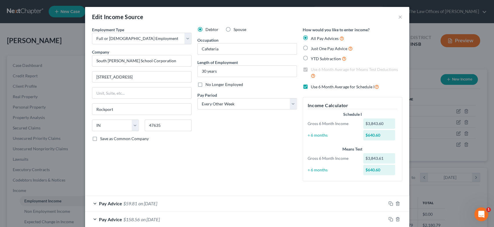
scroll to position [0, 0]
click at [311, 84] on label "Use 6 Month Average for Schedule I" at bounding box center [345, 86] width 68 height 7
click at [313, 84] on input "Use 6 Month Average for Schedule I" at bounding box center [315, 85] width 4 height 4
checkbox input "false"
click at [311, 68] on label "Use 6 Month Average for Means Test Deductions" at bounding box center [357, 73] width 92 height 12
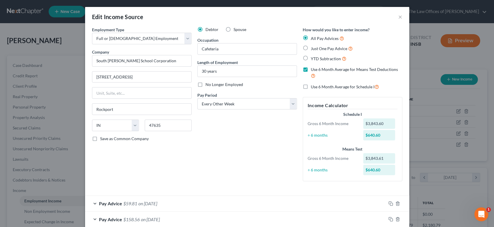
click at [313, 68] on input "Use 6 Month Average for Means Test Deductions" at bounding box center [315, 69] width 4 height 4
checkbox input "false"
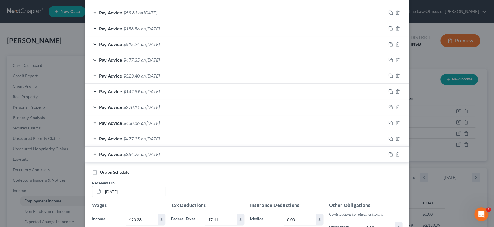
scroll to position [198, 0]
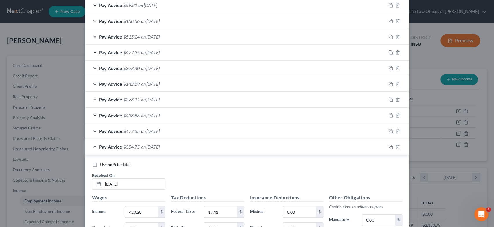
click at [113, 162] on span "Use on Schedule I" at bounding box center [115, 164] width 31 height 5
click at [106, 162] on input "Use on Schedule I" at bounding box center [105, 164] width 4 height 4
checkbox input "true"
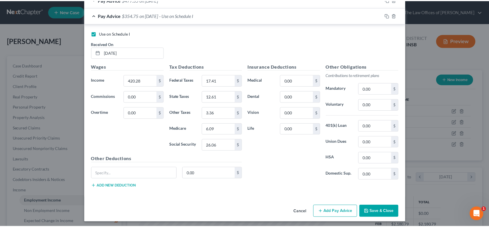
scroll to position [332, 0]
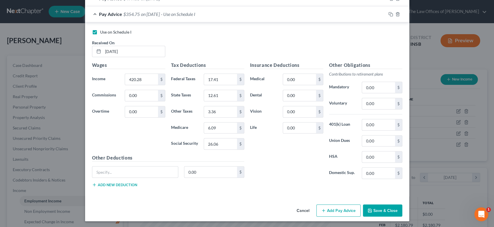
click at [383, 210] on button "Save & Close" at bounding box center [382, 210] width 39 height 12
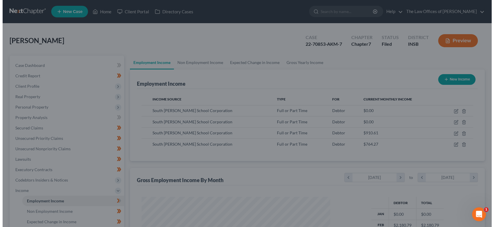
scroll to position [289475, 289378]
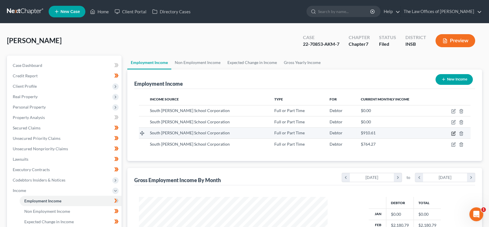
click at [452, 134] on icon "button" at bounding box center [453, 133] width 5 height 5
select select "0"
select select "15"
select select "2"
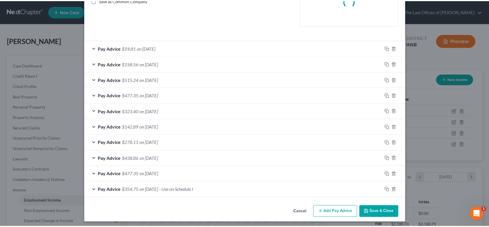
scroll to position [140, 0]
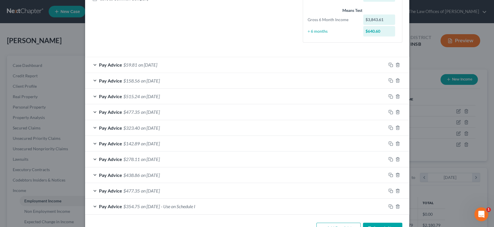
click at [377, 223] on button "Save & Close" at bounding box center [382, 229] width 39 height 12
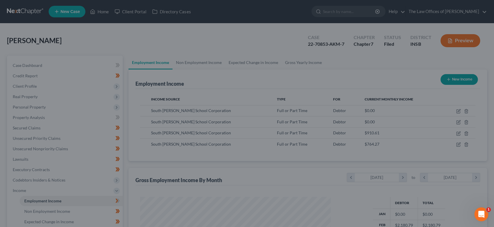
scroll to position [289475, 289378]
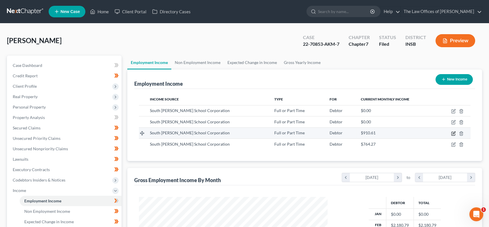
click at [453, 134] on icon "button" at bounding box center [453, 133] width 5 height 5
select select "0"
select select "15"
select select "2"
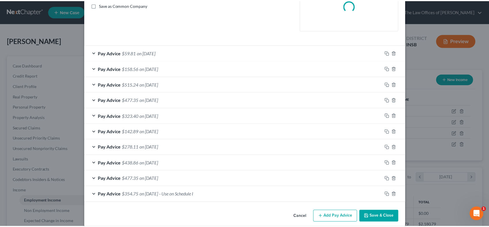
scroll to position [140, 0]
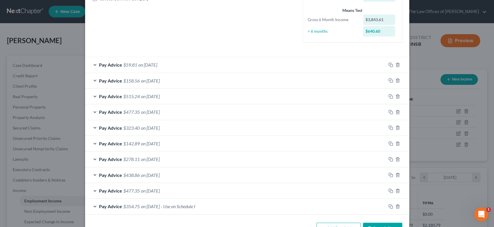
click at [385, 223] on button "Save & Close" at bounding box center [382, 229] width 39 height 12
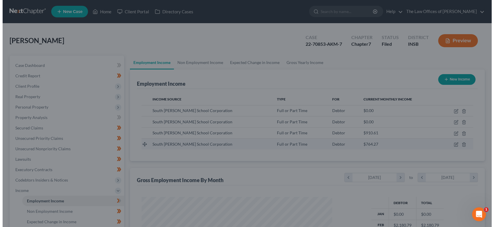
scroll to position [289475, 289378]
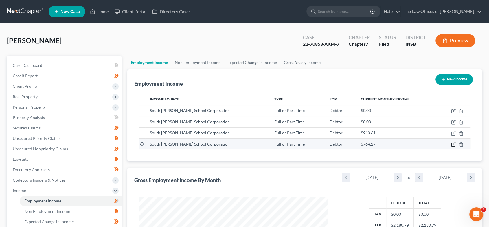
click at [452, 144] on icon "button" at bounding box center [453, 144] width 5 height 5
select select "0"
select select "15"
select select "2"
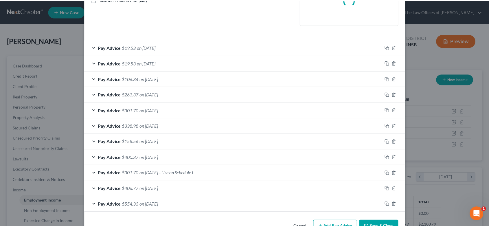
scroll to position [156, 0]
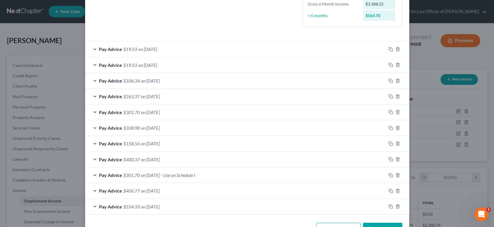
click at [382, 223] on button "Save & Close" at bounding box center [382, 229] width 39 height 12
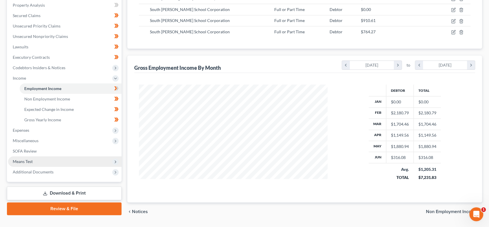
scroll to position [127, 0]
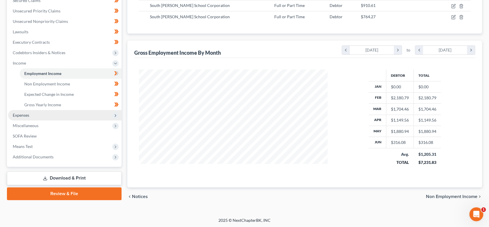
click at [42, 118] on span "Expenses" at bounding box center [65, 115] width 114 height 10
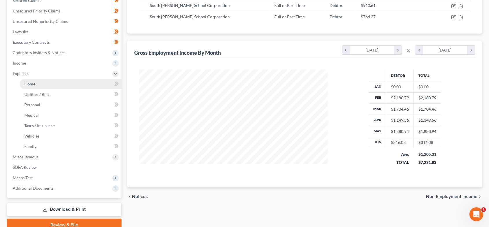
click at [39, 84] on link "Home" at bounding box center [71, 84] width 102 height 10
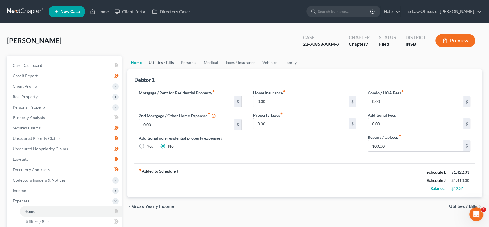
click at [162, 62] on link "Utilities / Bills" at bounding box center [161, 63] width 32 height 14
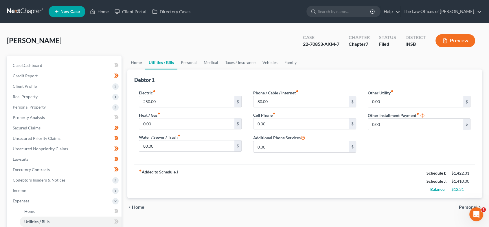
click at [139, 64] on link "Home" at bounding box center [136, 63] width 18 height 14
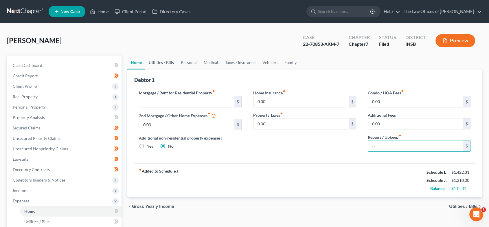
click at [162, 60] on link "Utilities / Bills" at bounding box center [161, 63] width 32 height 14
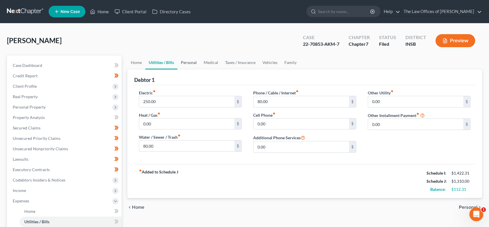
click at [187, 64] on link "Personal" at bounding box center [189, 63] width 23 height 14
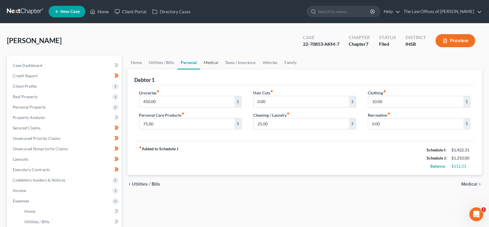
click at [209, 65] on link "Medical" at bounding box center [210, 63] width 21 height 14
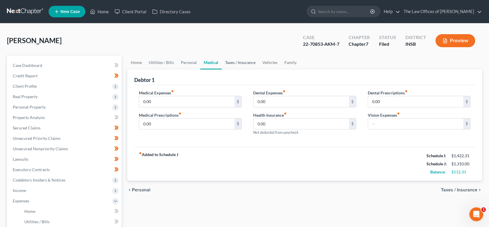
click at [226, 62] on link "Taxes / Insurance" at bounding box center [240, 63] width 37 height 14
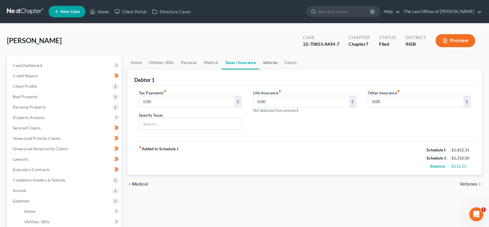
click at [264, 66] on link "Vehicles" at bounding box center [270, 63] width 22 height 14
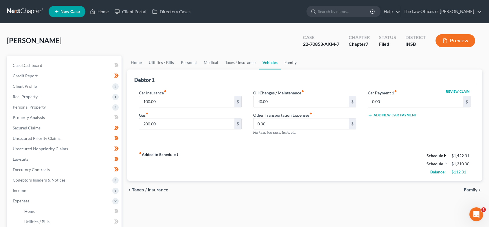
click at [281, 64] on link "Family" at bounding box center [290, 63] width 19 height 14
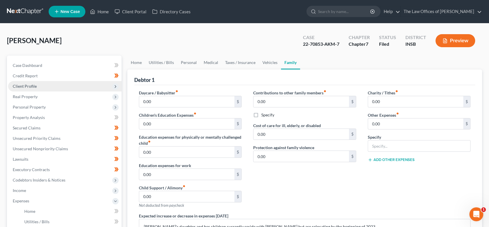
click at [54, 84] on span "Client Profile" at bounding box center [65, 86] width 114 height 10
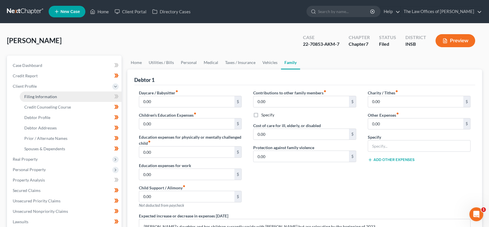
click at [61, 95] on link "Filing Information" at bounding box center [71, 97] width 102 height 10
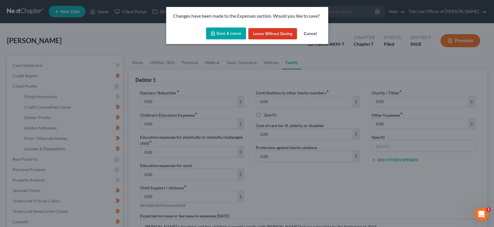
click at [227, 31] on button "Save & Leave" at bounding box center [226, 34] width 40 height 12
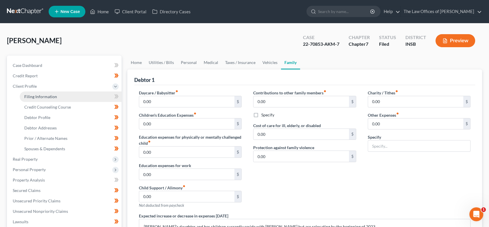
select select "1"
select select "0"
select select "28"
select select "0"
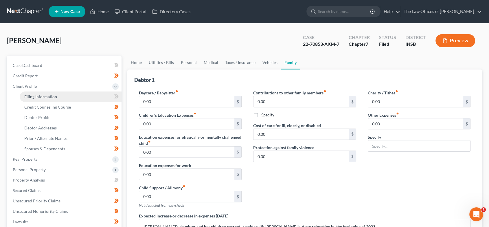
select select "15"
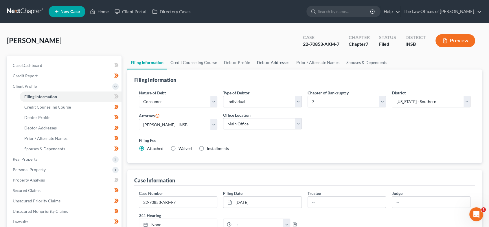
click at [274, 64] on link "Debtor Addresses" at bounding box center [273, 63] width 39 height 14
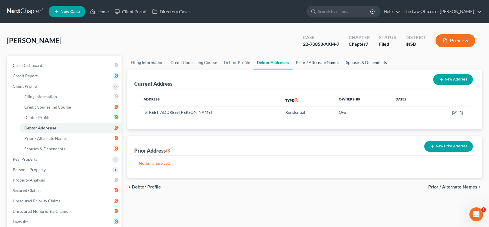
drag, startPoint x: 322, startPoint y: 64, endPoint x: 367, endPoint y: 61, distance: 44.7
click at [322, 64] on link "Prior / Alternate Names" at bounding box center [318, 63] width 50 height 14
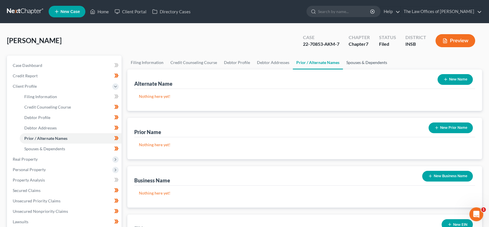
click at [367, 61] on link "Spouses & Dependents" at bounding box center [367, 63] width 48 height 14
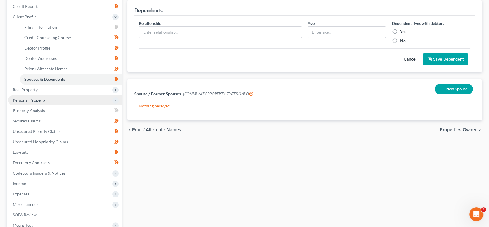
scroll to position [70, 0]
drag, startPoint x: 41, startPoint y: 89, endPoint x: 48, endPoint y: 98, distance: 11.3
click at [41, 89] on span "Real Property" at bounding box center [65, 89] width 114 height 10
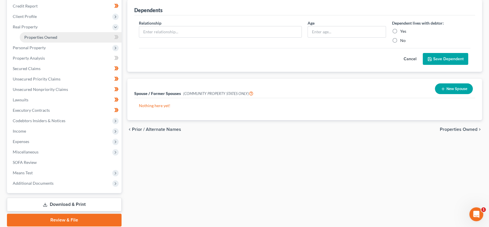
click at [40, 35] on span "Properties Owned" at bounding box center [40, 37] width 33 height 5
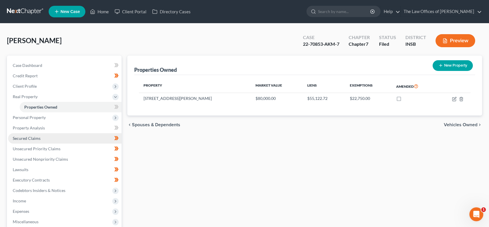
click at [52, 138] on link "Secured Claims" at bounding box center [65, 138] width 114 height 10
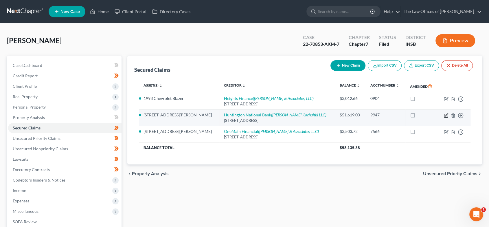
click at [448, 114] on icon "button" at bounding box center [446, 115] width 5 height 5
select select "36"
select select "14"
select select "2"
select select "0"
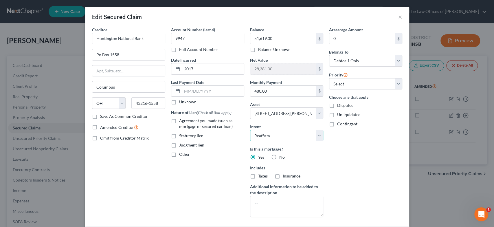
click at [289, 136] on select "Select Surrender Redeem Reaffirm Avoid Other" at bounding box center [286, 136] width 73 height 12
select select "0"
click at [250, 130] on select "Select Surrender Redeem Reaffirm Avoid Other" at bounding box center [286, 136] width 73 height 12
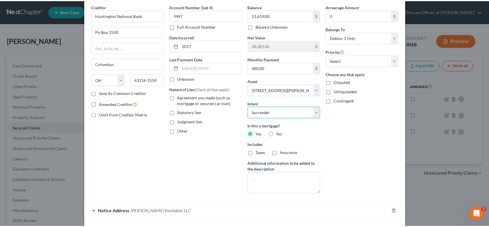
scroll to position [63, 0]
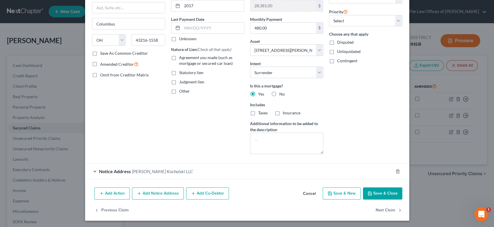
click at [378, 192] on button "Save & Close" at bounding box center [382, 193] width 39 height 12
select select
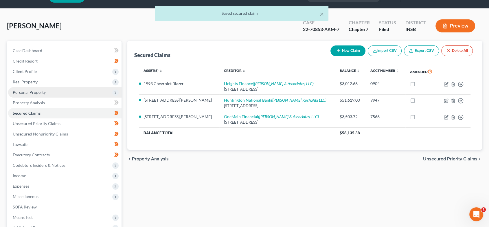
scroll to position [17, 0]
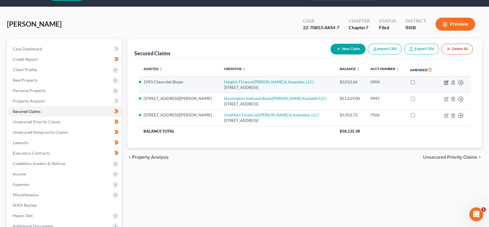
click at [447, 82] on icon "button" at bounding box center [446, 82] width 5 height 5
select select "42"
select select "10"
select select "2"
select select "0"
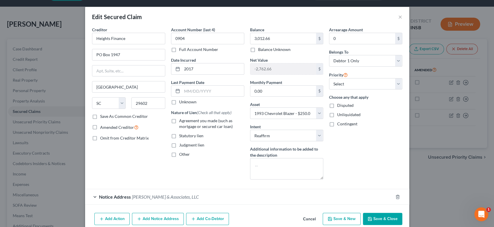
click at [383, 217] on button "Save & Close" at bounding box center [382, 219] width 39 height 12
select select
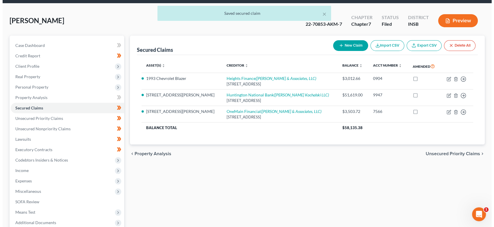
scroll to position [19, 0]
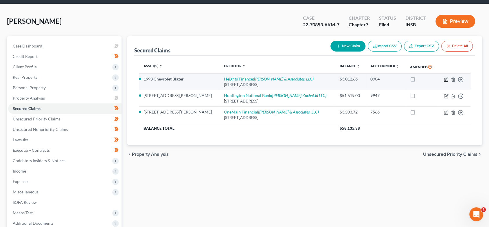
click at [447, 78] on icon "button" at bounding box center [446, 79] width 5 height 5
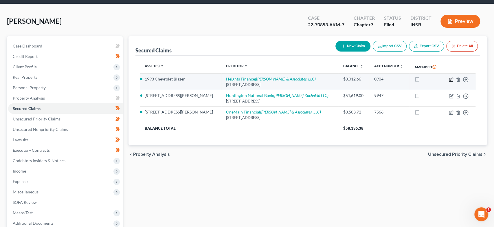
select select "42"
select select "10"
select select "2"
select select "0"
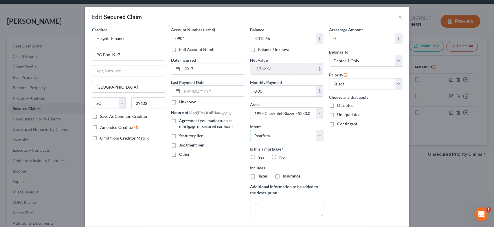
drag, startPoint x: 301, startPoint y: 133, endPoint x: 294, endPoint y: 138, distance: 8.5
click at [301, 133] on select "Select Surrender Redeem Reaffirm Avoid Other" at bounding box center [286, 136] width 73 height 12
select select "0"
click at [250, 130] on select "Select Surrender Redeem Reaffirm Avoid Other" at bounding box center [286, 136] width 73 height 12
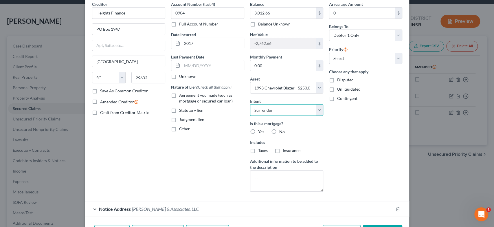
scroll to position [63, 0]
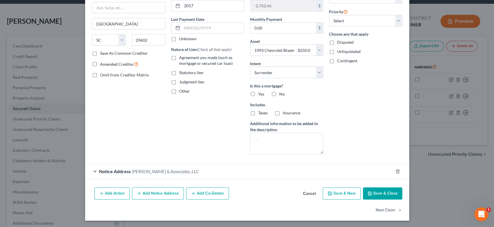
click at [383, 195] on button "Save & Close" at bounding box center [382, 193] width 39 height 12
select select
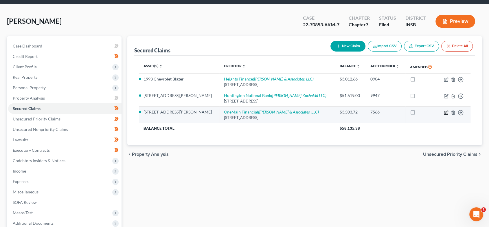
click at [447, 112] on icon "button" at bounding box center [446, 112] width 5 height 5
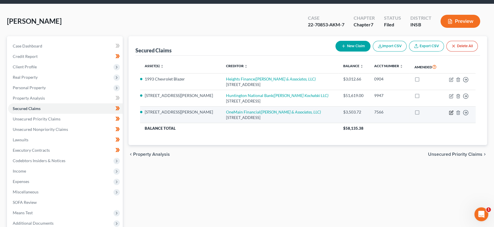
select select "15"
select select "14"
select select "0"
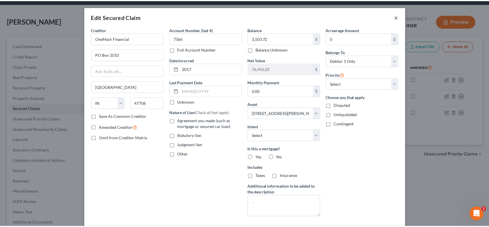
scroll to position [2, 0]
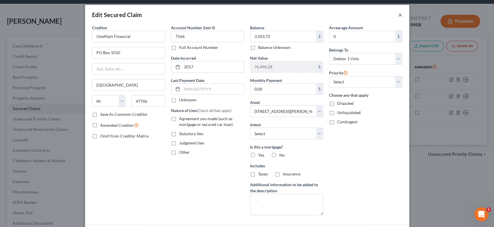
click at [398, 13] on button "×" at bounding box center [400, 14] width 4 height 7
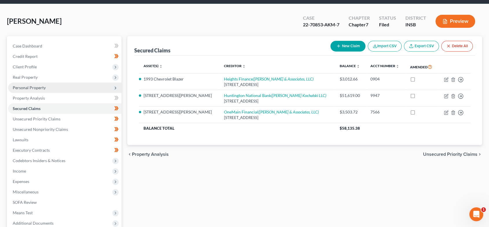
drag, startPoint x: 49, startPoint y: 76, endPoint x: 50, endPoint y: 87, distance: 11.0
click at [49, 76] on span "Real Property" at bounding box center [65, 77] width 114 height 10
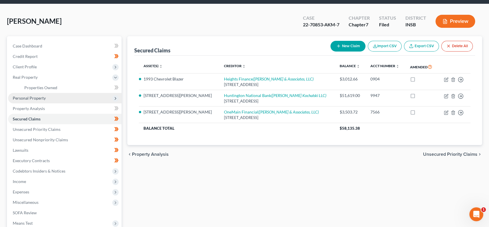
click at [50, 97] on span "Personal Property" at bounding box center [65, 98] width 114 height 10
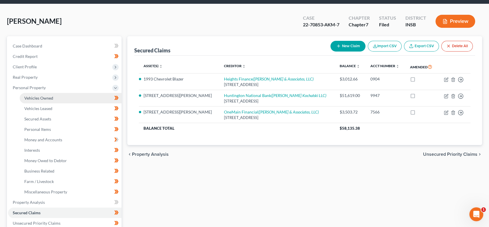
click at [54, 96] on link "Vehicles Owned" at bounding box center [71, 98] width 102 height 10
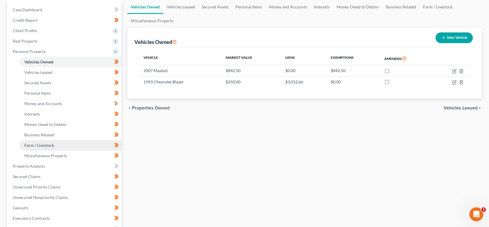
scroll to position [67, 0]
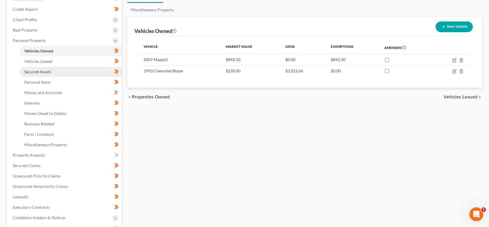
click at [60, 72] on link "Secured Assets" at bounding box center [71, 72] width 102 height 10
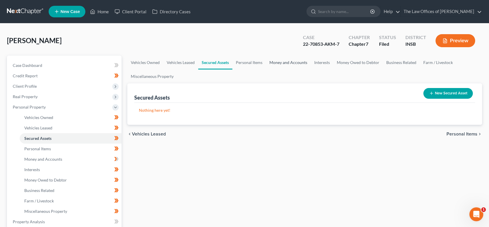
click at [292, 60] on link "Money and Accounts" at bounding box center [288, 63] width 45 height 14
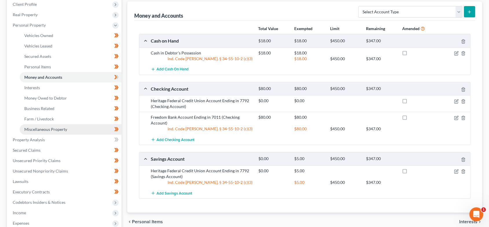
scroll to position [82, 0]
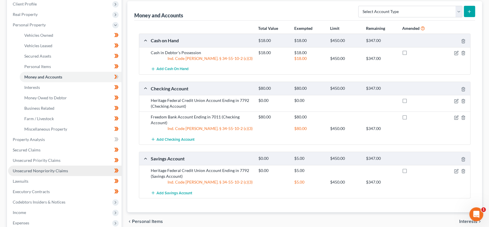
click at [68, 171] on link "Unsecured Nonpriority Claims" at bounding box center [65, 171] width 114 height 10
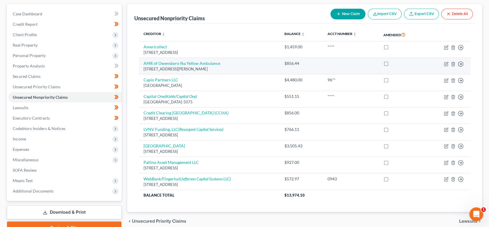
scroll to position [69, 0]
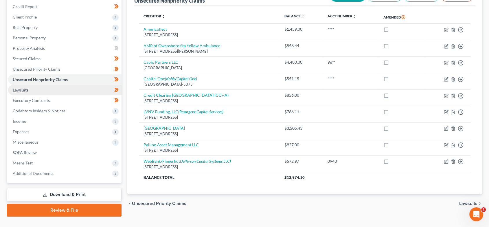
click at [67, 92] on link "Lawsuits" at bounding box center [65, 90] width 114 height 10
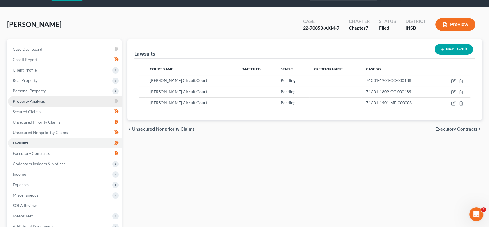
scroll to position [32, 0]
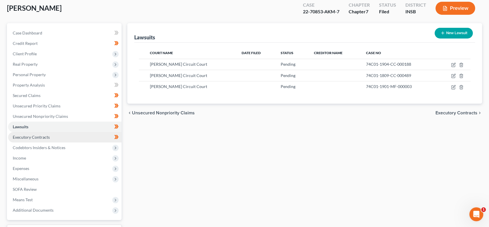
click at [43, 137] on span "Executory Contracts" at bounding box center [31, 137] width 37 height 5
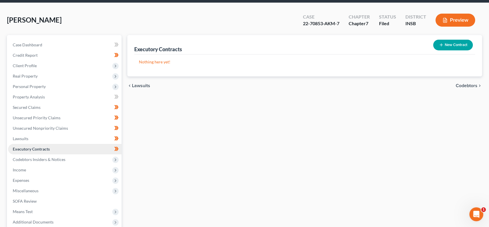
scroll to position [26, 0]
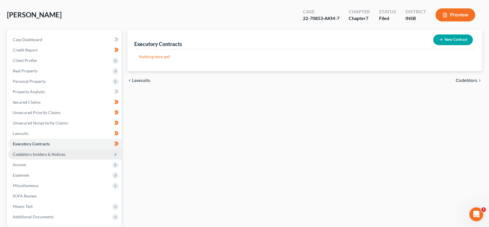
click at [53, 154] on span "Codebtors Insiders & Notices" at bounding box center [39, 154] width 53 height 5
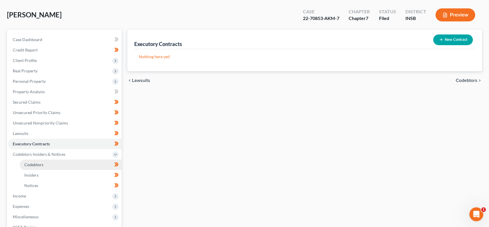
click at [63, 162] on link "Codebtors" at bounding box center [71, 165] width 102 height 10
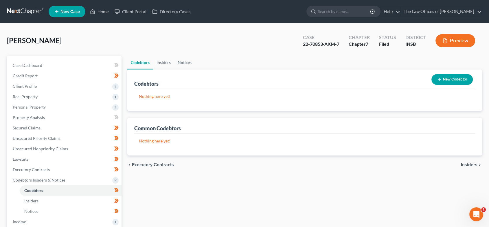
click at [184, 64] on link "Notices" at bounding box center [184, 63] width 21 height 14
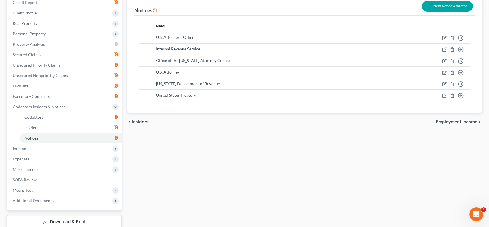
scroll to position [74, 0]
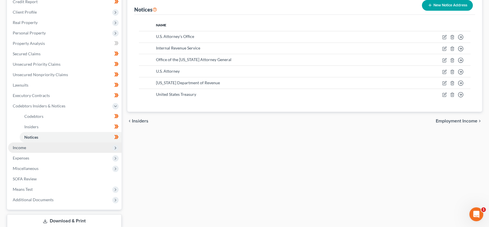
click at [41, 148] on span "Income" at bounding box center [65, 147] width 114 height 10
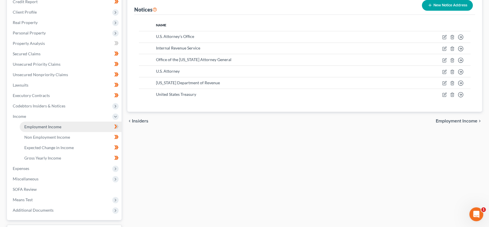
click at [50, 129] on link "Employment Income" at bounding box center [71, 127] width 102 height 10
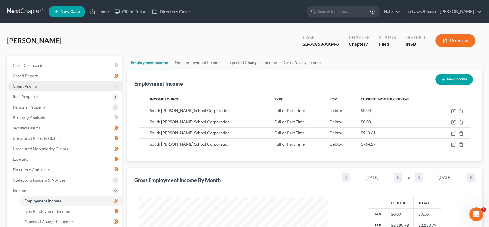
click at [49, 88] on span "Client Profile" at bounding box center [65, 86] width 114 height 10
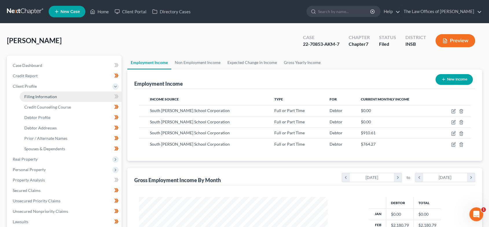
click at [48, 92] on link "Filing Information" at bounding box center [71, 97] width 102 height 10
select select "1"
select select "0"
select select "28"
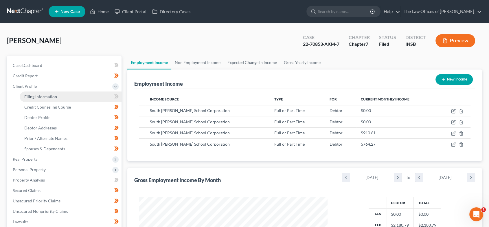
select select "0"
select select "15"
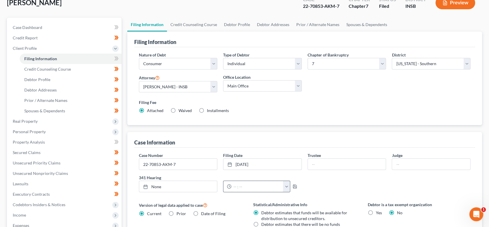
scroll to position [47, 0]
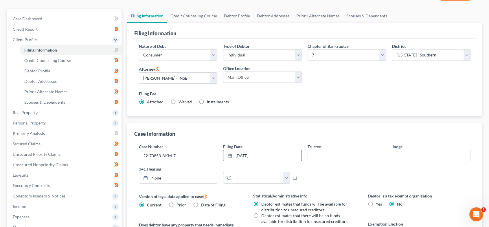
click at [241, 153] on link "[DATE]" at bounding box center [263, 155] width 78 height 11
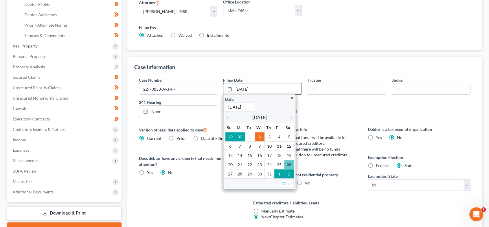
scroll to position [124, 0]
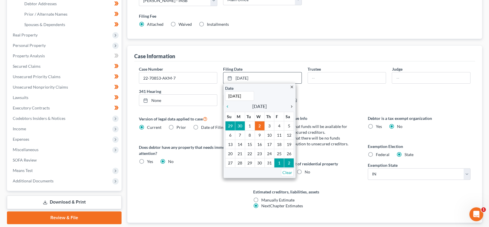
click at [294, 105] on icon "chevron_right" at bounding box center [291, 106] width 8 height 5
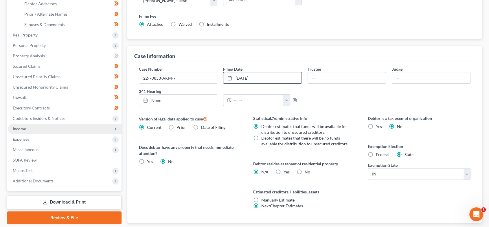
click at [40, 130] on span "Income" at bounding box center [65, 129] width 114 height 10
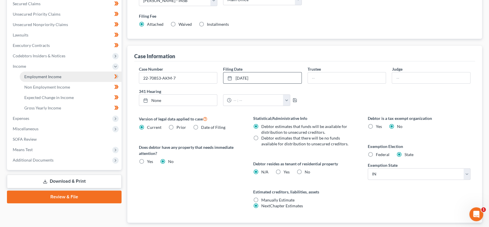
click at [41, 78] on span "Employment Income" at bounding box center [42, 76] width 37 height 5
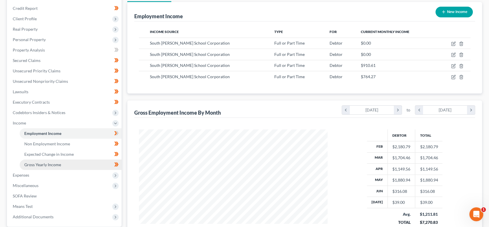
scroll to position [93, 0]
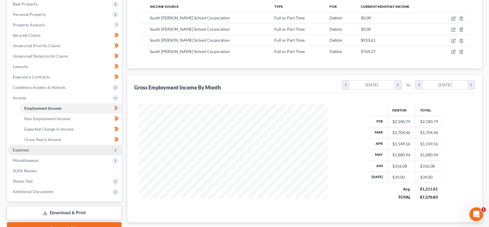
click at [45, 147] on span "Expenses" at bounding box center [65, 150] width 114 height 10
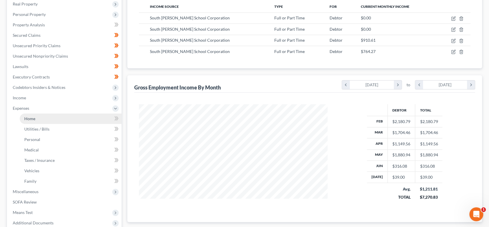
click at [46, 120] on link "Home" at bounding box center [71, 119] width 102 height 10
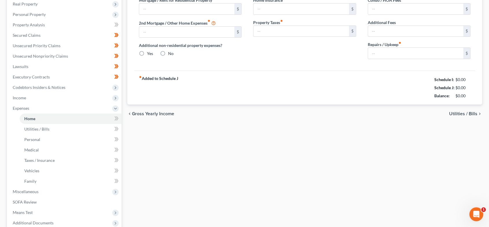
scroll to position [13, 0]
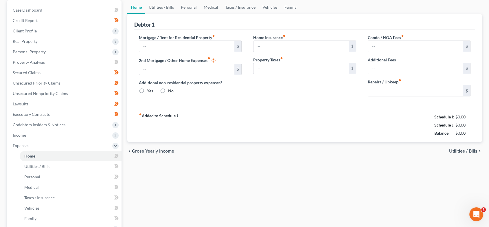
type input "0.00"
radio input "true"
type input "0.00"
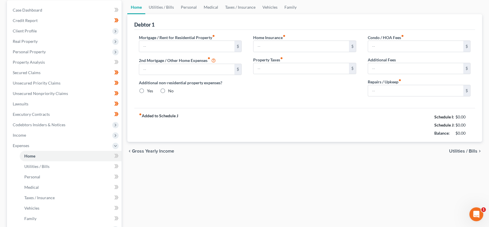
type input "0.00"
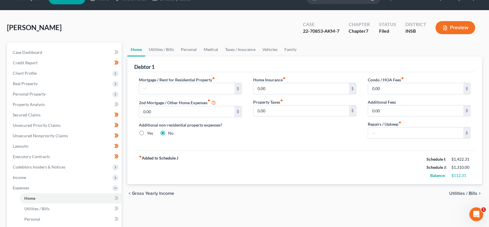
scroll to position [0, 0]
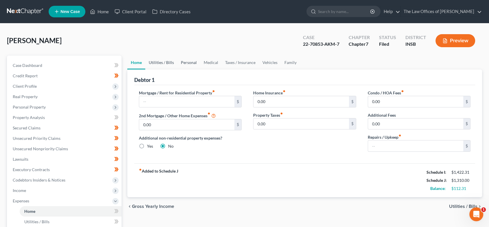
drag, startPoint x: 155, startPoint y: 64, endPoint x: 197, endPoint y: 67, distance: 41.8
click at [155, 64] on link "Utilities / Bills" at bounding box center [161, 63] width 32 height 14
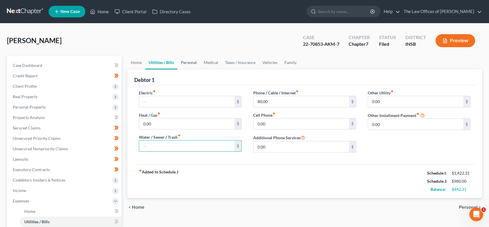
click at [191, 62] on link "Personal" at bounding box center [189, 63] width 23 height 14
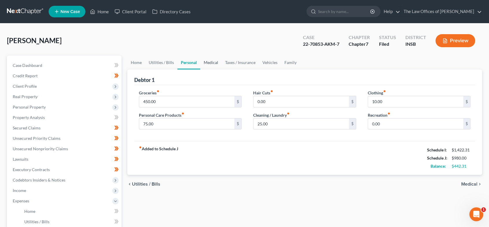
click at [213, 62] on link "Medical" at bounding box center [210, 63] width 21 height 14
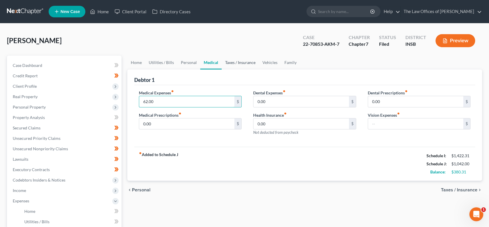
type input "62.00"
click at [230, 63] on link "Taxes / Insurance" at bounding box center [240, 63] width 37 height 14
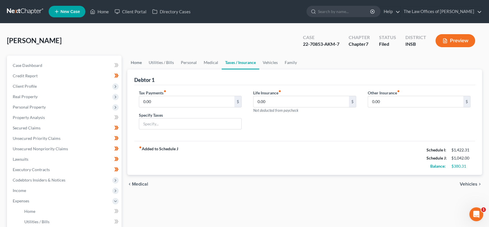
click at [140, 65] on link "Home" at bounding box center [136, 63] width 18 height 14
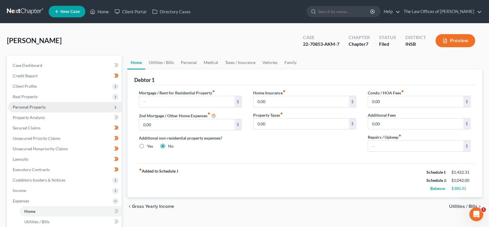
click at [69, 107] on span "Personal Property" at bounding box center [65, 107] width 114 height 10
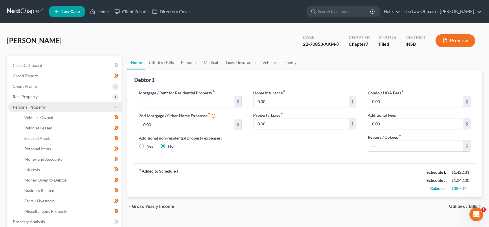
click at [64, 107] on span "Personal Property" at bounding box center [65, 107] width 114 height 10
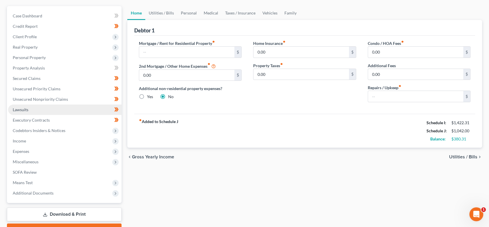
scroll to position [53, 0]
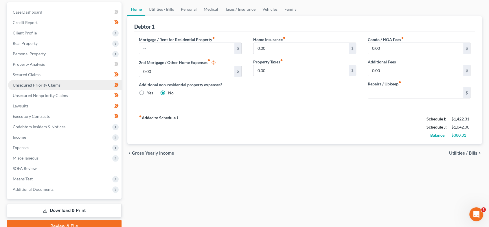
click at [54, 83] on span "Unsecured Priority Claims" at bounding box center [37, 85] width 48 height 5
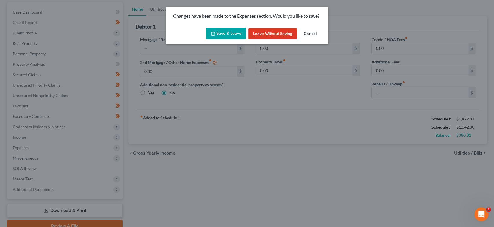
click at [219, 33] on button "Save & Leave" at bounding box center [226, 34] width 40 height 12
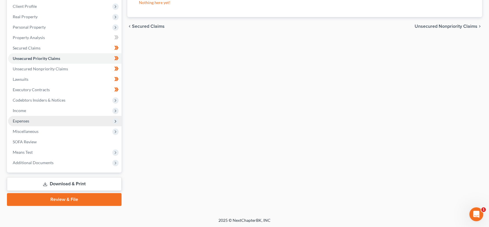
scroll to position [81, 0]
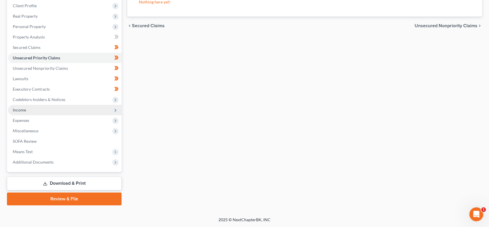
click at [51, 111] on span "Income" at bounding box center [65, 110] width 114 height 10
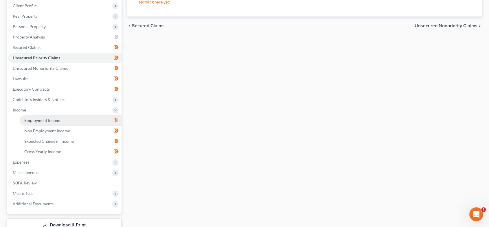
click at [53, 118] on span "Employment Income" at bounding box center [42, 120] width 37 height 5
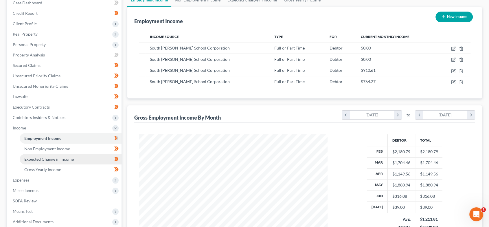
scroll to position [79, 0]
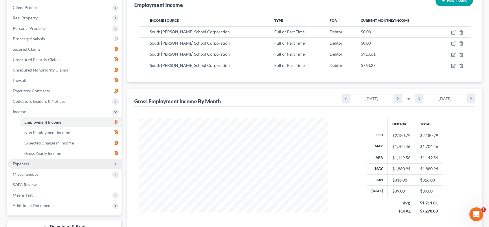
click at [41, 166] on span "Expenses" at bounding box center [65, 164] width 114 height 10
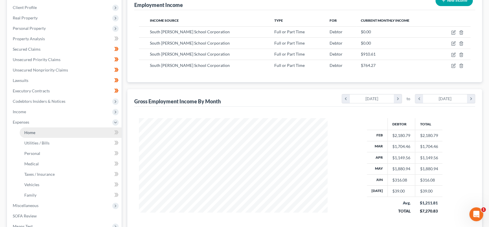
click at [37, 134] on link "Home" at bounding box center [71, 132] width 102 height 10
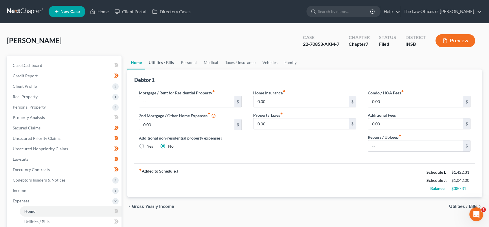
click at [161, 63] on link "Utilities / Bills" at bounding box center [161, 63] width 32 height 14
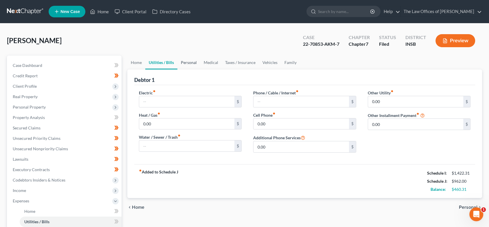
click at [185, 64] on link "Personal" at bounding box center [189, 63] width 23 height 14
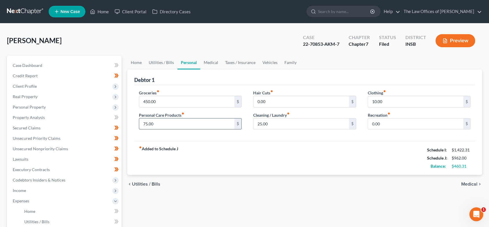
click at [173, 126] on input "75.00" at bounding box center [187, 123] width 96 height 11
type input "100.00"
click at [258, 147] on div "fiber_manual_record Added to Schedule J Schedule I: $1,422.31 Schedule J: $987.…" at bounding box center [304, 158] width 341 height 34
click at [279, 123] on input "25.00" at bounding box center [302, 123] width 96 height 11
type input "1"
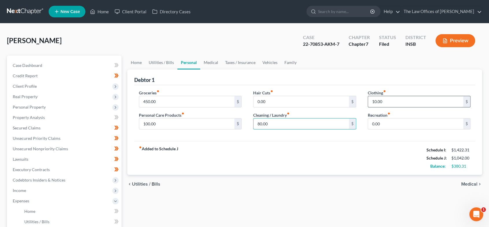
type input "80.00"
type input "20.00"
click at [212, 63] on link "Medical" at bounding box center [210, 63] width 21 height 14
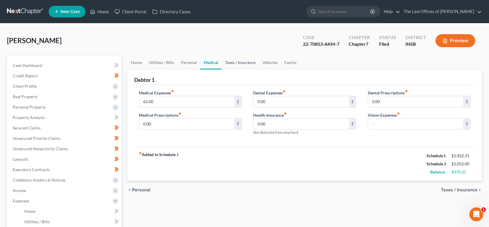
click at [235, 63] on link "Taxes / Insurance" at bounding box center [240, 63] width 37 height 14
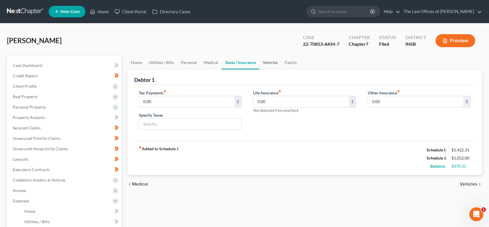
click at [266, 62] on link "Vehicles" at bounding box center [270, 63] width 22 height 14
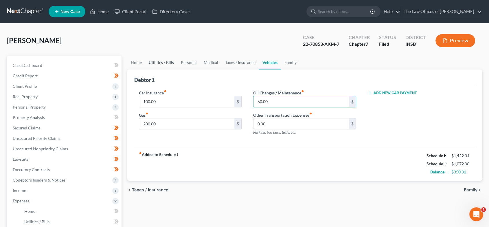
type input "60.00"
click at [164, 64] on link "Utilities / Bills" at bounding box center [161, 63] width 32 height 14
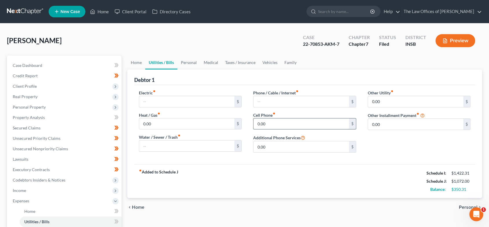
click at [274, 123] on input "0.00" at bounding box center [302, 123] width 96 height 11
click at [47, 187] on span "Income" at bounding box center [65, 190] width 114 height 10
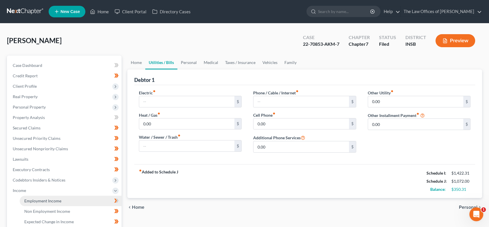
click at [50, 197] on link "Employment Income" at bounding box center [71, 201] width 102 height 10
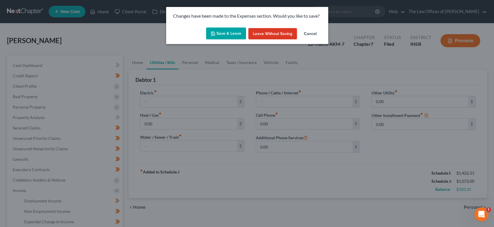
click at [227, 31] on button "Save & Leave" at bounding box center [226, 34] width 40 height 12
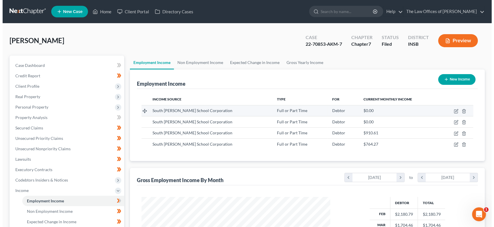
scroll to position [103, 200]
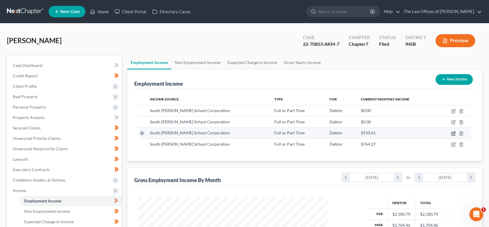
click at [453, 133] on icon "button" at bounding box center [454, 132] width 3 height 3
select select "0"
select select "15"
select select "2"
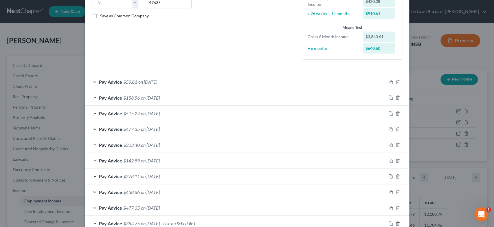
scroll to position [158, 0]
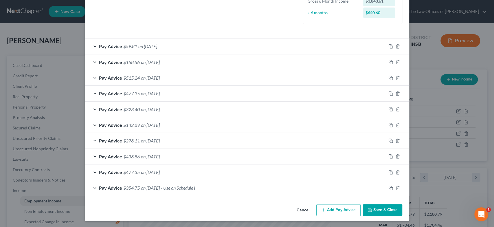
click at [362, 186] on div "Pay Advice $354.75 on [DATE] - Use on Schedule I" at bounding box center [235, 187] width 301 height 15
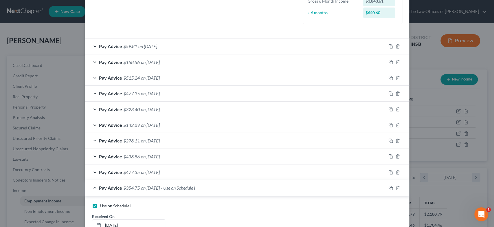
click at [112, 206] on span "Use on Schedule I" at bounding box center [115, 205] width 31 height 5
click at [106, 206] on input "Use on Schedule I" at bounding box center [105, 205] width 4 height 4
checkbox input "false"
click at [105, 189] on span "Pay Advice" at bounding box center [110, 188] width 23 height 6
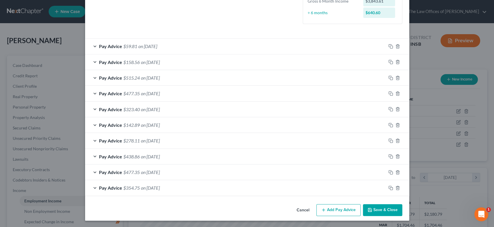
click at [160, 123] on span "on [DATE]" at bounding box center [150, 125] width 19 height 6
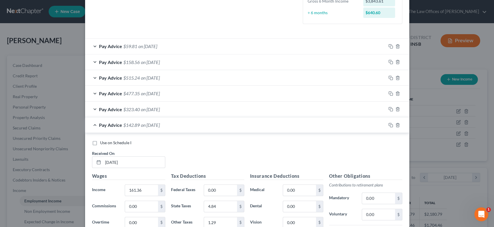
click at [108, 143] on span "Use on Schedule I" at bounding box center [115, 142] width 31 height 5
click at [106, 143] on input "Use on Schedule I" at bounding box center [105, 142] width 4 height 4
checkbox input "true"
click at [141, 125] on span "on [DATE]" at bounding box center [150, 125] width 19 height 6
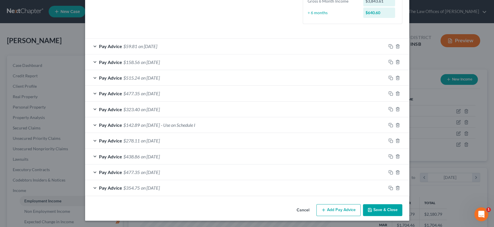
click at [379, 206] on button "Save & Close" at bounding box center [382, 210] width 39 height 12
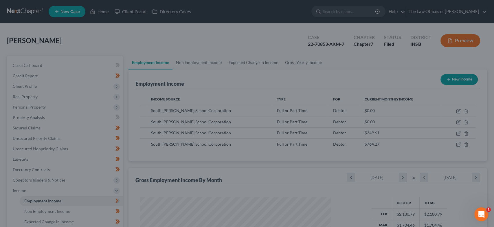
scroll to position [289475, 289378]
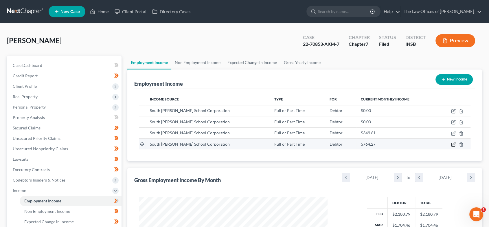
click at [453, 144] on icon "button" at bounding box center [454, 143] width 3 height 3
select select "0"
select select "15"
select select "2"
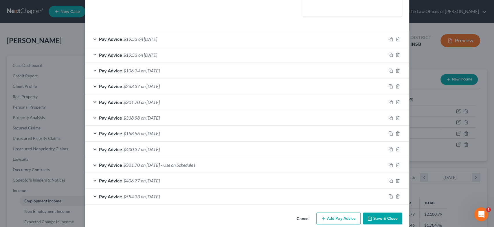
scroll to position [156, 0]
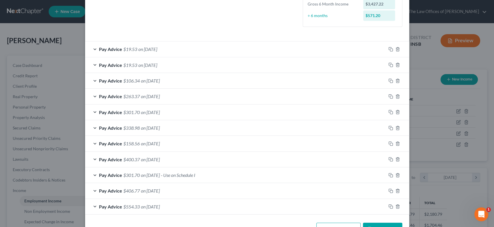
click at [137, 176] on div "Pay Advice $301.70 on [DATE] - Use on Schedule I" at bounding box center [235, 174] width 301 height 15
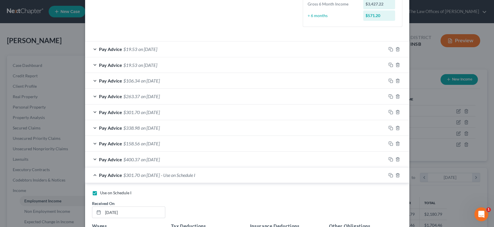
click at [100, 193] on label "Use on Schedule I" at bounding box center [115, 193] width 31 height 6
click at [103, 193] on input "Use on Schedule I" at bounding box center [105, 192] width 4 height 4
checkbox input "false"
click at [155, 175] on span "on [DATE]" at bounding box center [150, 175] width 19 height 6
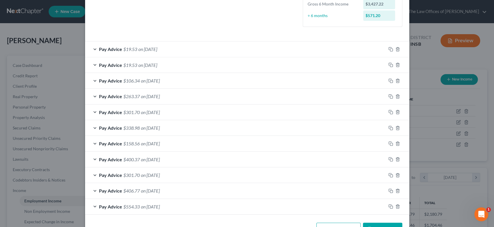
click at [141, 142] on span "on [DATE]" at bounding box center [150, 144] width 19 height 6
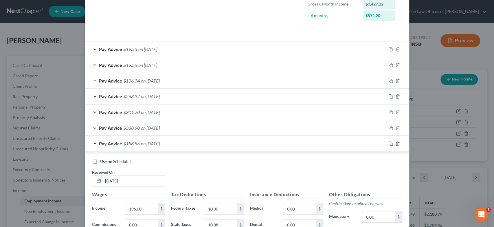
click at [100, 162] on span "Use on Schedule I" at bounding box center [115, 161] width 31 height 5
click at [103, 162] on input "Use on Schedule I" at bounding box center [105, 161] width 4 height 4
checkbox input "true"
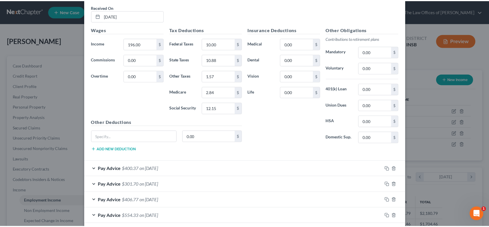
scroll to position [348, 0]
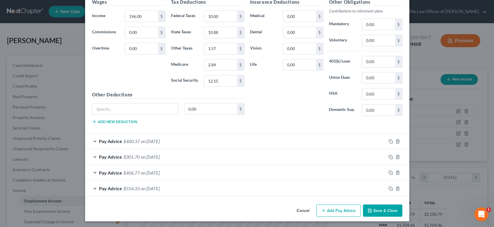
click at [381, 213] on button "Save & Close" at bounding box center [382, 210] width 39 height 12
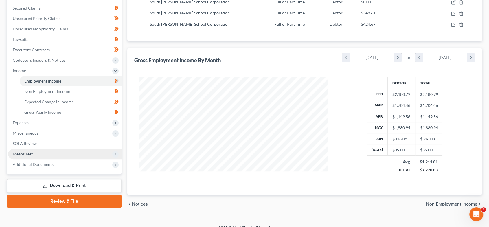
scroll to position [120, 0]
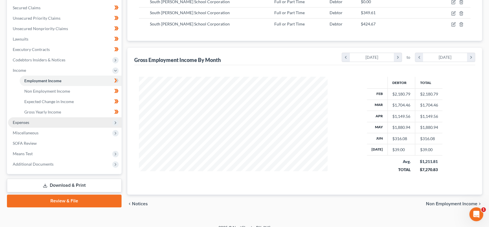
click at [36, 124] on span "Expenses" at bounding box center [65, 122] width 114 height 10
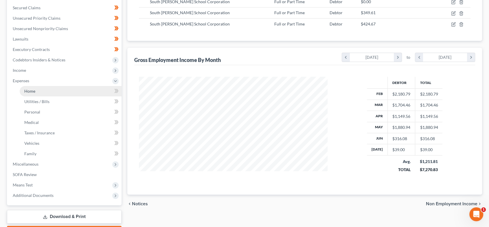
click at [46, 91] on link "Home" at bounding box center [71, 91] width 102 height 10
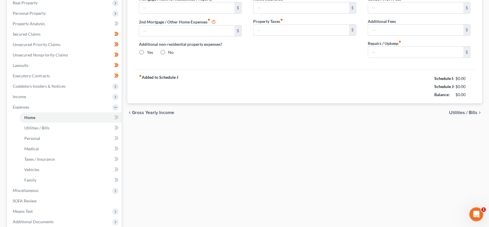
type input "0.00"
radio input "true"
type input "0.00"
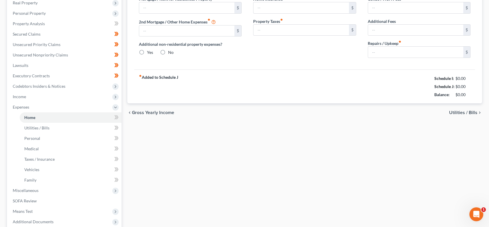
type input "0.00"
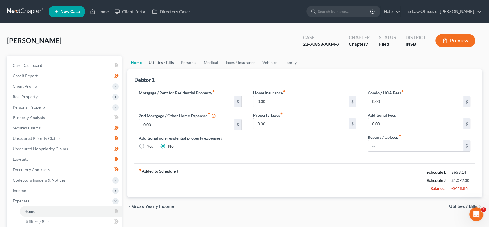
click at [167, 61] on link "Utilities / Bills" at bounding box center [161, 63] width 32 height 14
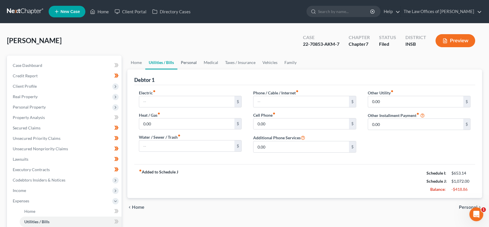
click at [193, 65] on link "Personal" at bounding box center [189, 63] width 23 height 14
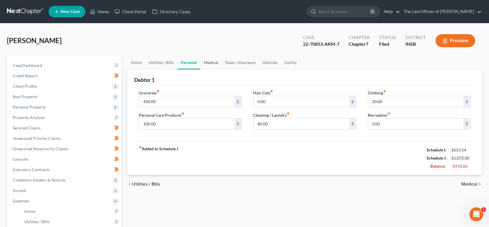
click at [206, 62] on link "Medical" at bounding box center [210, 63] width 21 height 14
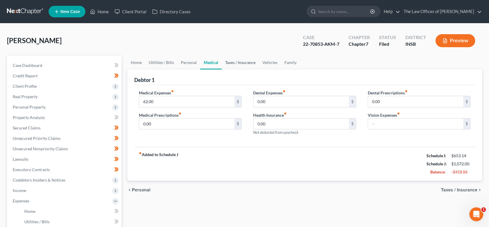
click at [234, 63] on link "Taxes / Insurance" at bounding box center [240, 63] width 37 height 14
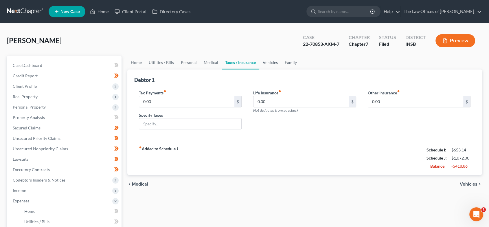
click at [270, 63] on link "Vehicles" at bounding box center [270, 63] width 22 height 14
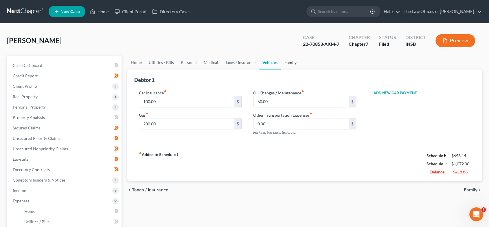
click at [288, 61] on link "Family" at bounding box center [290, 63] width 19 height 14
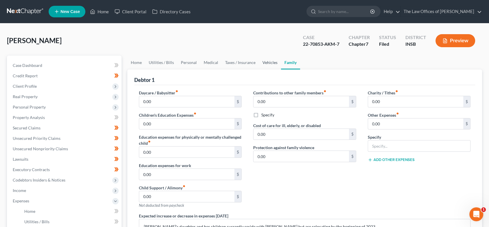
click at [261, 63] on link "Vehicles" at bounding box center [270, 63] width 22 height 14
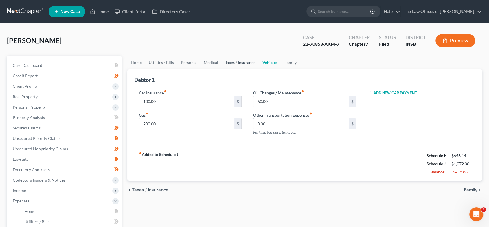
click at [232, 63] on link "Taxes / Insurance" at bounding box center [240, 63] width 37 height 14
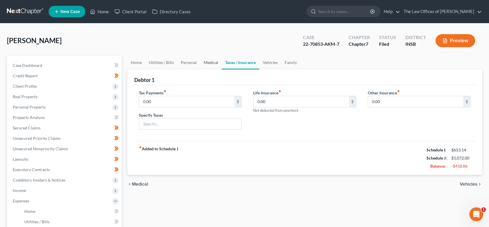
click at [206, 63] on link "Medical" at bounding box center [210, 63] width 21 height 14
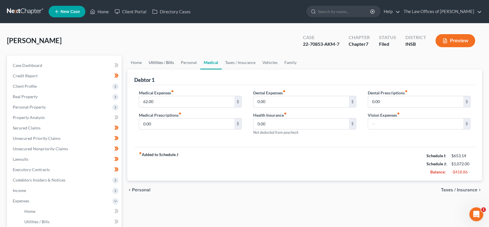
click at [172, 65] on link "Utilities / Bills" at bounding box center [161, 63] width 32 height 14
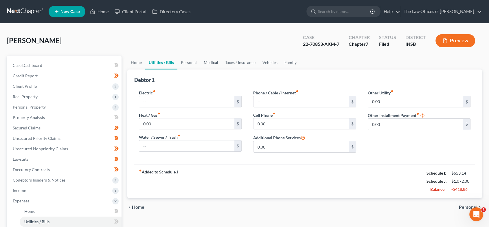
click at [211, 64] on link "Medical" at bounding box center [210, 63] width 21 height 14
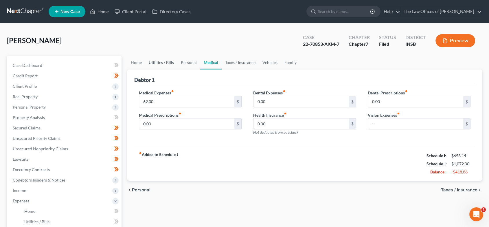
click at [173, 60] on link "Utilities / Bills" at bounding box center [161, 63] width 32 height 14
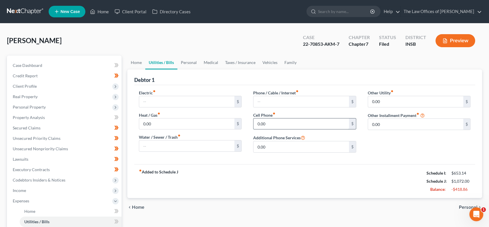
click at [278, 122] on input "0.00" at bounding box center [302, 123] width 96 height 11
type input "60.00"
drag, startPoint x: 277, startPoint y: 123, endPoint x: 247, endPoint y: 117, distance: 30.4
click at [246, 119] on div "Electric fiber_manual_record $ Heat / Gas fiber_manual_record 0.00 $ Water / Se…" at bounding box center [305, 123] width 344 height 67
click at [209, 61] on link "Medical" at bounding box center [210, 63] width 21 height 14
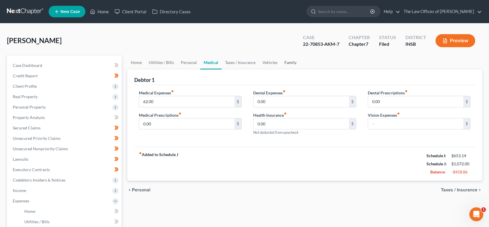
click at [285, 63] on link "Family" at bounding box center [290, 63] width 19 height 14
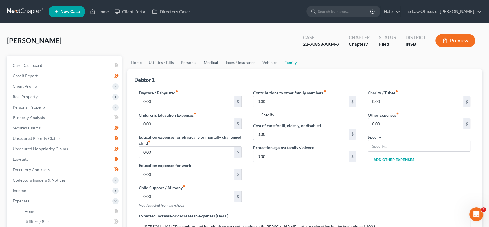
click at [210, 61] on link "Medical" at bounding box center [210, 63] width 21 height 14
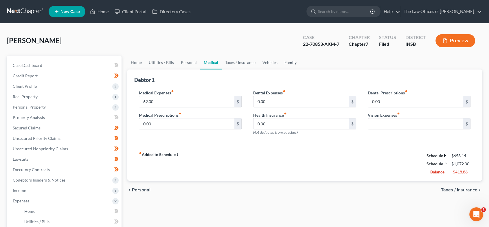
drag, startPoint x: 292, startPoint y: 61, endPoint x: 295, endPoint y: 133, distance: 72.2
click at [292, 61] on link "Family" at bounding box center [290, 63] width 19 height 14
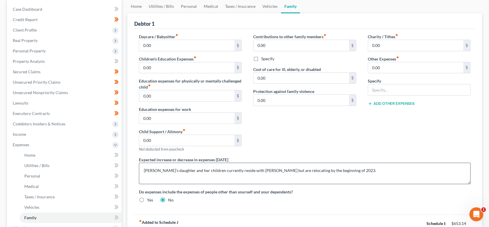
scroll to position [56, 0]
drag, startPoint x: 279, startPoint y: 171, endPoint x: 142, endPoint y: 173, distance: 137.3
click at [142, 173] on textarea "[PERSON_NAME]'s daughter and her children currently reside with [PERSON_NAME] b…" at bounding box center [305, 172] width 332 height 21
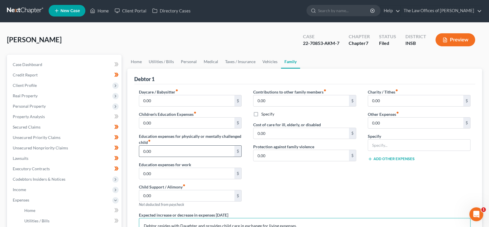
scroll to position [0, 0]
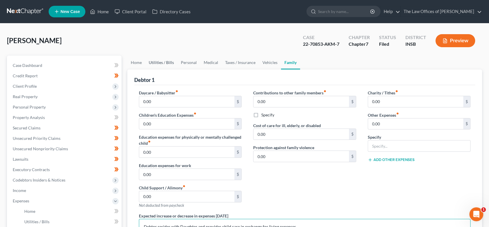
type textarea "Debtor resides with Daughter and provides child care in exchange for living exp…"
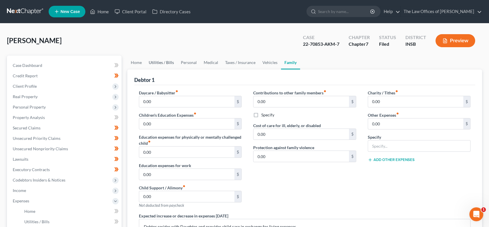
click at [162, 62] on link "Utilities / Bills" at bounding box center [161, 63] width 32 height 14
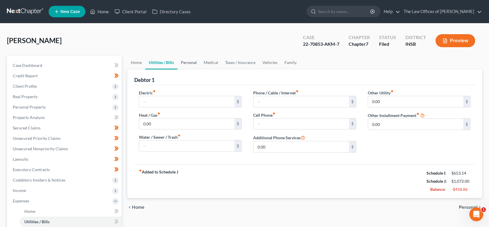
click at [196, 66] on link "Personal" at bounding box center [189, 63] width 23 height 14
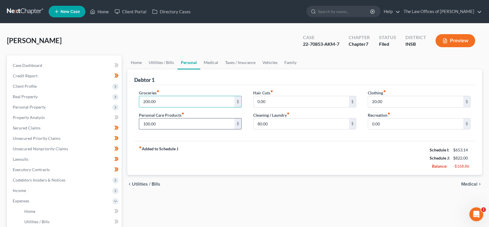
type input "200.00"
click at [162, 126] on input "100.00" at bounding box center [187, 123] width 96 height 11
type input "0"
type input "50.00"
click at [291, 60] on link "Family" at bounding box center [290, 63] width 19 height 14
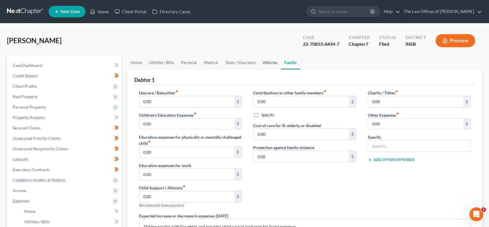
click at [265, 61] on link "Vehicles" at bounding box center [270, 63] width 22 height 14
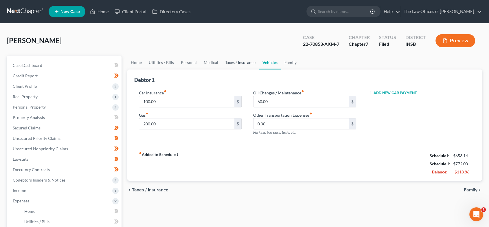
click at [246, 61] on link "Taxes / Insurance" at bounding box center [240, 63] width 37 height 14
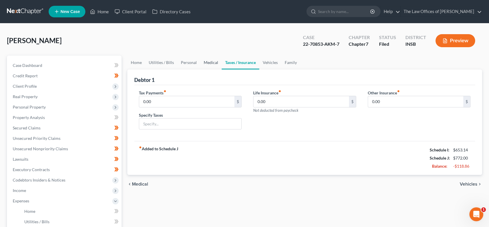
click at [207, 62] on link "Medical" at bounding box center [210, 63] width 21 height 14
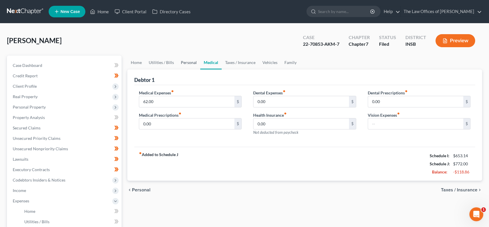
click at [189, 63] on link "Personal" at bounding box center [189, 63] width 23 height 14
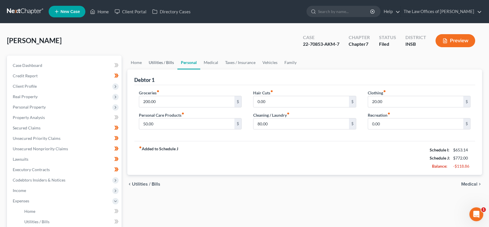
click at [168, 64] on link "Utilities / Bills" at bounding box center [161, 63] width 32 height 14
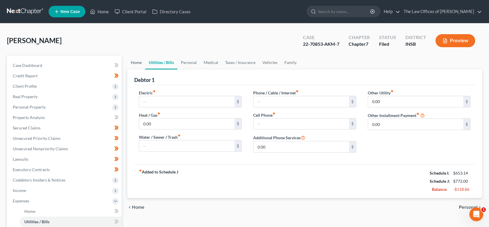
click at [137, 64] on link "Home" at bounding box center [136, 63] width 18 height 14
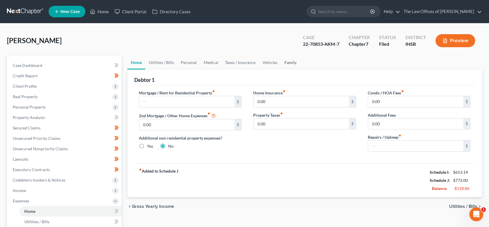
click at [284, 63] on link "Family" at bounding box center [290, 63] width 19 height 14
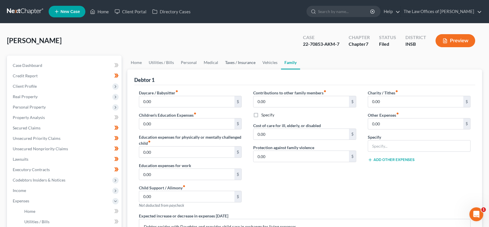
click at [239, 63] on link "Taxes / Insurance" at bounding box center [240, 63] width 37 height 14
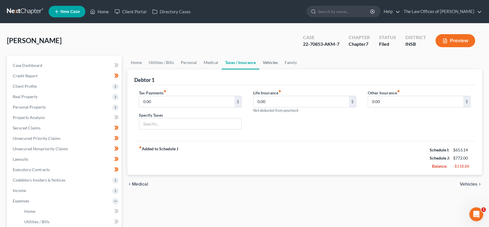
click at [272, 63] on link "Vehicles" at bounding box center [270, 63] width 22 height 14
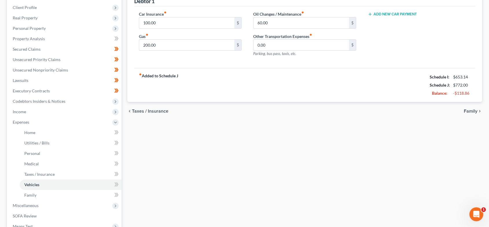
scroll to position [83, 0]
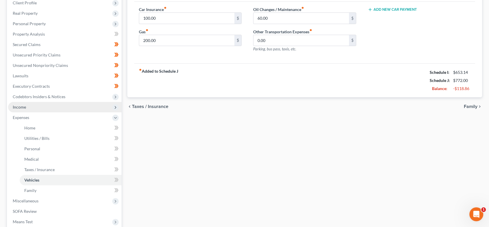
click at [66, 105] on span "Income" at bounding box center [65, 107] width 114 height 10
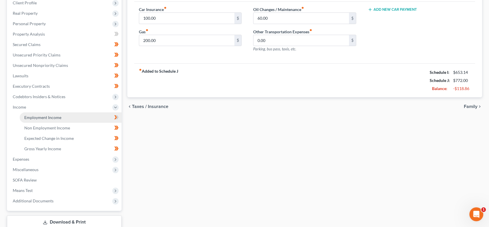
click at [63, 115] on link "Employment Income" at bounding box center [71, 117] width 102 height 10
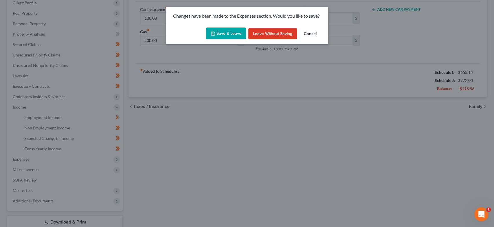
click at [226, 34] on button "Save & Leave" at bounding box center [226, 34] width 40 height 12
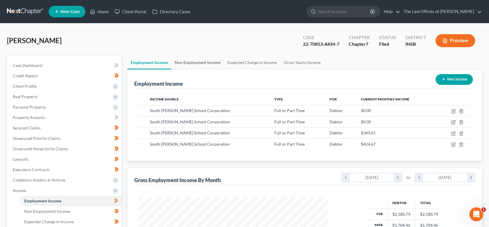
scroll to position [103, 200]
click at [188, 61] on link "Non Employment Income" at bounding box center [197, 63] width 53 height 14
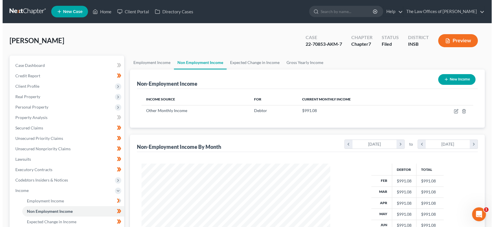
scroll to position [103, 200]
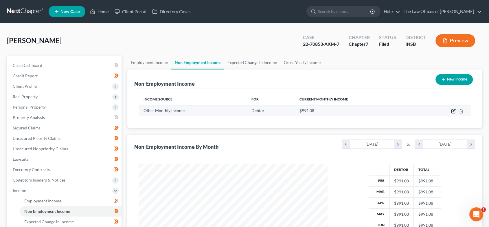
click at [452, 111] on icon "button" at bounding box center [453, 111] width 3 height 3
select select "13"
select select "0"
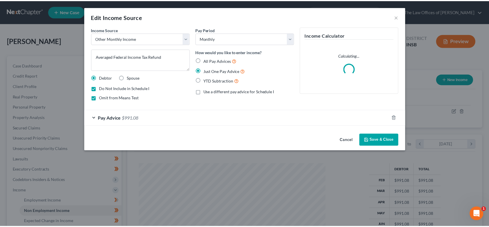
scroll to position [103, 202]
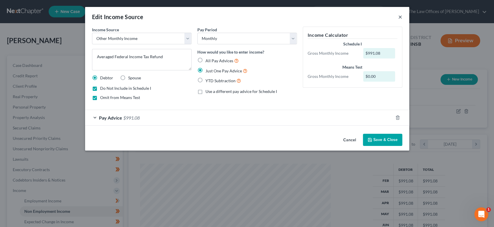
click at [399, 16] on button "×" at bounding box center [400, 16] width 4 height 7
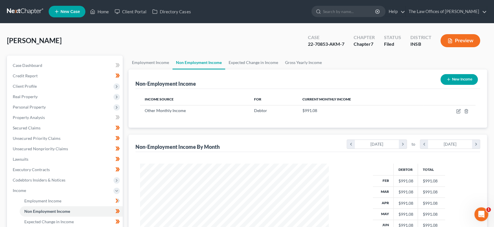
scroll to position [289475, 289378]
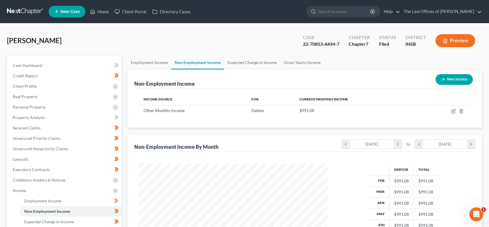
click at [452, 79] on button "New Income" at bounding box center [454, 79] width 37 height 11
select select "0"
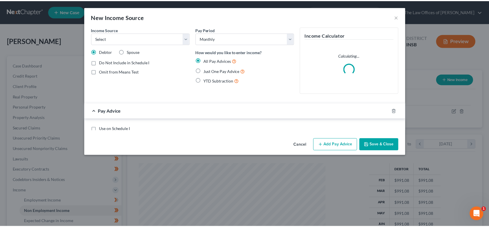
scroll to position [103, 202]
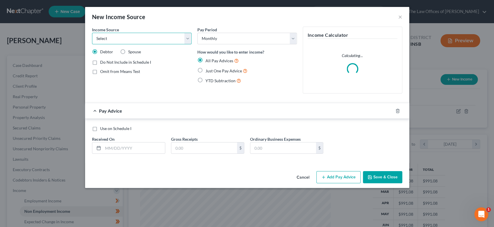
drag, startPoint x: 123, startPoint y: 36, endPoint x: 120, endPoint y: 39, distance: 4.3
click at [123, 36] on select "Select Unemployment Disability (from employer) Pension Retirement Social Securi…" at bounding box center [142, 39] width 100 height 12
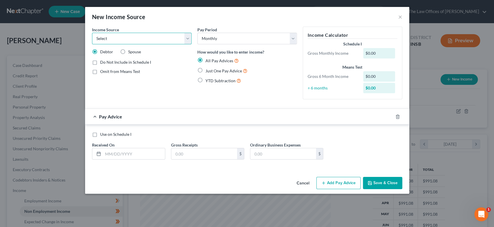
drag, startPoint x: 183, startPoint y: 38, endPoint x: 399, endPoint y: 139, distance: 238.2
click at [183, 38] on select "Select Unemployment Disability (from employer) Pension Retirement Social Securi…" at bounding box center [142, 39] width 100 height 12
click at [306, 181] on button "Cancel" at bounding box center [303, 184] width 22 height 12
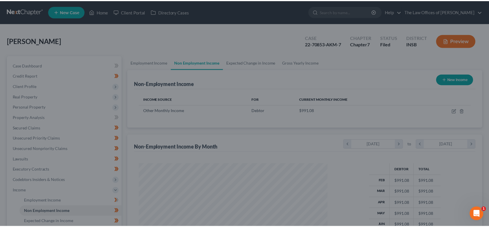
scroll to position [289475, 289378]
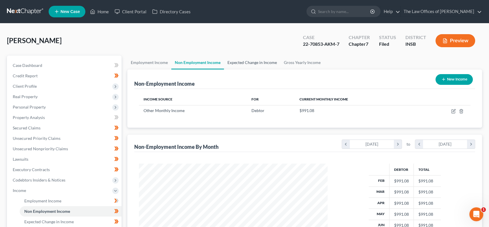
click at [257, 63] on link "Expected Change in Income" at bounding box center [252, 63] width 56 height 14
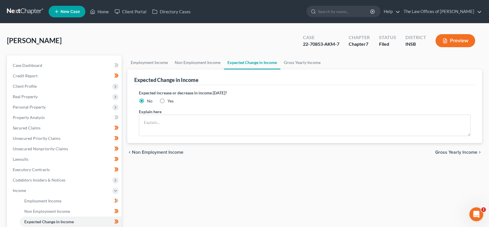
click at [168, 101] on label "Yes" at bounding box center [171, 101] width 6 height 6
click at [170, 101] on input "Yes" at bounding box center [172, 100] width 4 height 4
radio input "true"
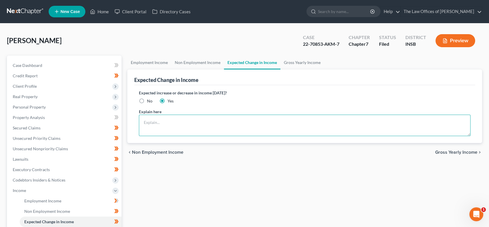
click at [163, 123] on textarea at bounding box center [305, 125] width 332 height 21
click at [185, 122] on textarea "Debtor will be receiving Social Security benefits" at bounding box center [305, 125] width 332 height 21
type textarea "Debtor will be receiving $993.00 per month in Social Security benefits starting…"
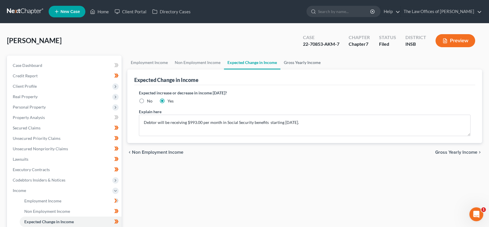
drag, startPoint x: 298, startPoint y: 61, endPoint x: 340, endPoint y: 96, distance: 54.9
click at [298, 61] on link "Gross Yearly Income" at bounding box center [303, 63] width 44 height 14
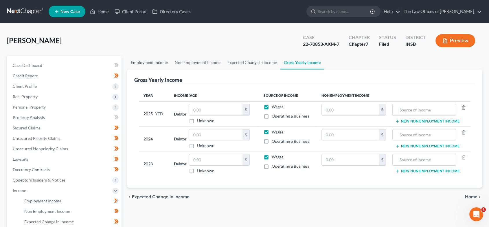
drag, startPoint x: 159, startPoint y: 61, endPoint x: 233, endPoint y: 87, distance: 78.9
click at [159, 61] on link "Employment Income" at bounding box center [149, 63] width 44 height 14
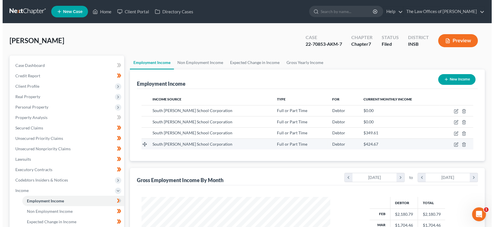
scroll to position [103, 200]
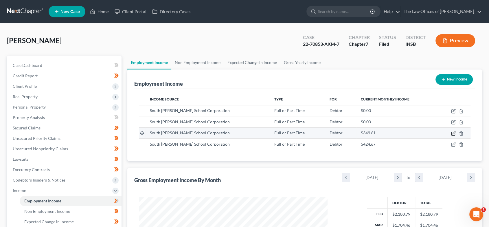
click at [453, 132] on icon "button" at bounding box center [453, 133] width 3 height 3
select select "0"
select select "15"
select select "2"
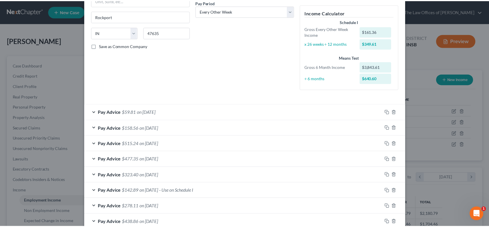
scroll to position [158, 0]
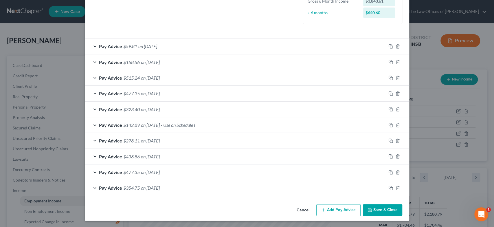
click at [167, 45] on div "Pay Advice $59.81 on [DATE]" at bounding box center [235, 46] width 301 height 15
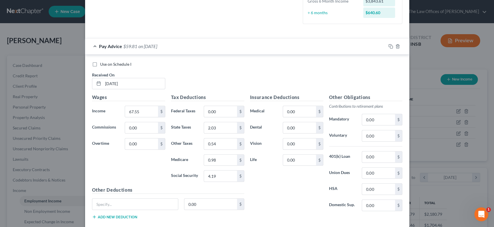
click at [123, 44] on span "$59.81" at bounding box center [130, 46] width 14 height 6
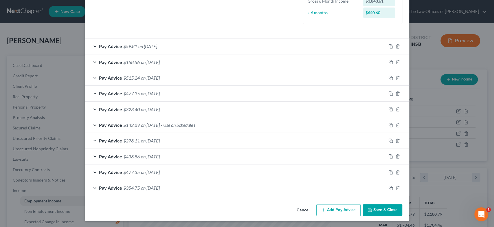
click at [387, 205] on button "Save & Close" at bounding box center [382, 210] width 39 height 12
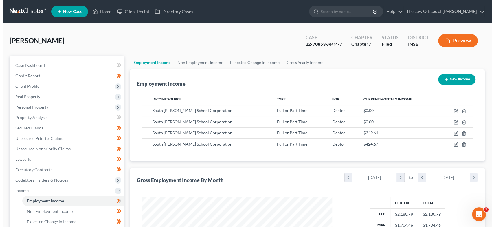
scroll to position [289475, 289378]
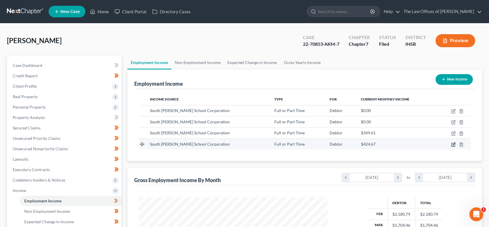
click at [454, 143] on icon "button" at bounding box center [453, 144] width 5 height 5
select select "0"
select select "15"
select select "2"
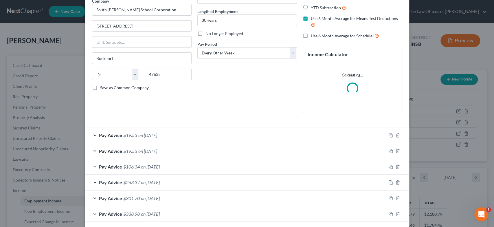
scroll to position [102, 0]
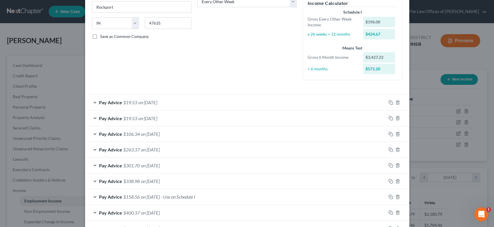
click at [174, 132] on div "Pay Advice $106.34 on [DATE]" at bounding box center [235, 133] width 301 height 15
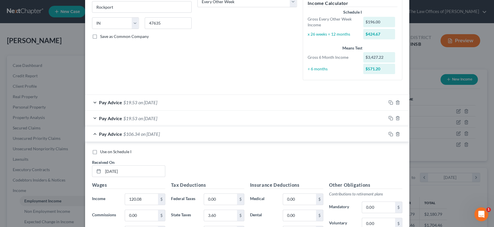
click at [100, 151] on span "Use on Schedule I" at bounding box center [115, 151] width 31 height 5
click at [103, 151] on input "Use on Schedule I" at bounding box center [105, 151] width 4 height 4
checkbox input "true"
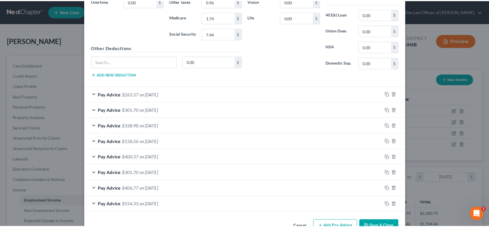
scroll to position [348, 0]
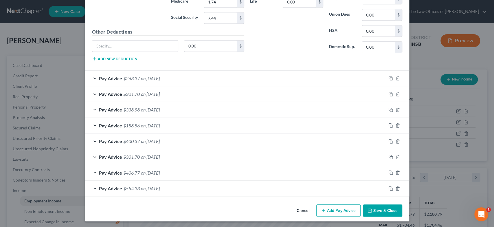
click at [390, 212] on button "Save & Close" at bounding box center [382, 210] width 39 height 12
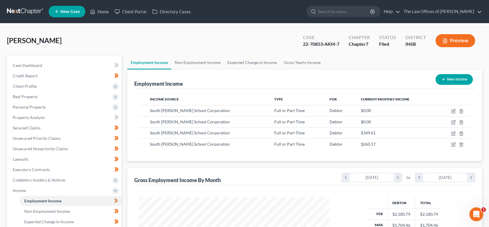
scroll to position [289475, 289378]
click at [255, 63] on link "Expected Change in Income" at bounding box center [252, 63] width 56 height 14
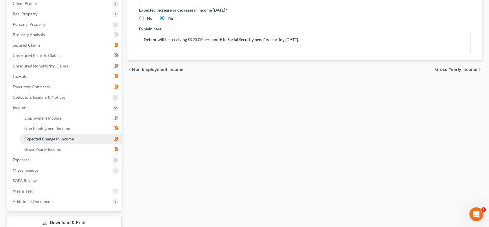
scroll to position [83, 0]
click at [50, 161] on span "Expenses" at bounding box center [65, 159] width 114 height 10
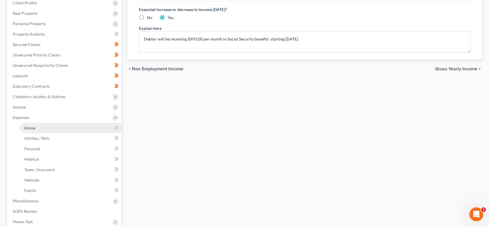
click at [47, 127] on link "Home" at bounding box center [71, 128] width 102 height 10
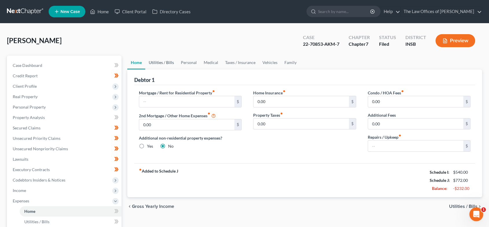
click at [167, 62] on link "Utilities / Bills" at bounding box center [161, 63] width 32 height 14
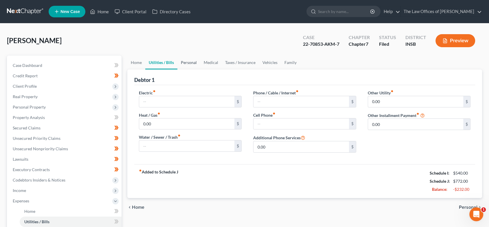
click at [182, 62] on link "Personal" at bounding box center [189, 63] width 23 height 14
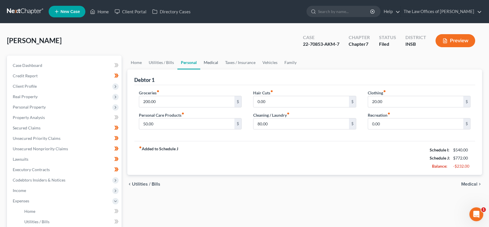
click at [208, 61] on link "Medical" at bounding box center [210, 63] width 21 height 14
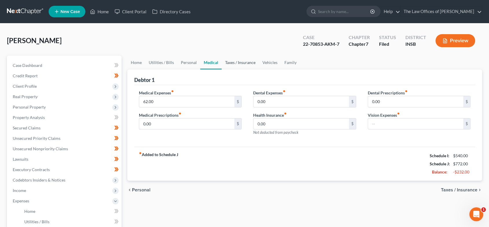
click at [239, 63] on link "Taxes / Insurance" at bounding box center [240, 63] width 37 height 14
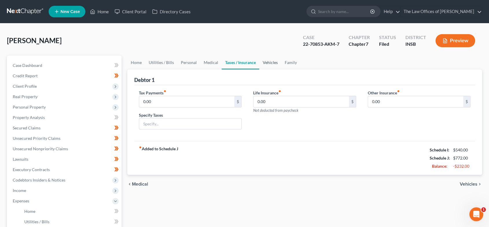
click at [267, 62] on link "Vehicles" at bounding box center [270, 63] width 22 height 14
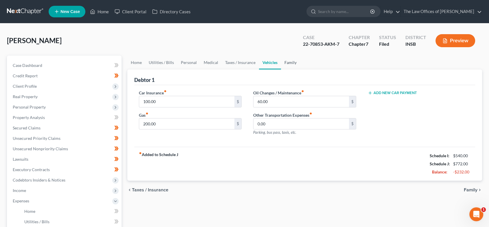
click at [292, 63] on link "Family" at bounding box center [290, 63] width 19 height 14
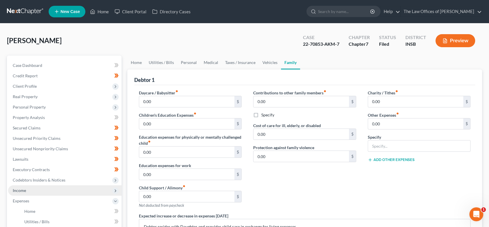
drag, startPoint x: 57, startPoint y: 191, endPoint x: 60, endPoint y: 191, distance: 3.2
click at [57, 191] on span "Income" at bounding box center [65, 190] width 114 height 10
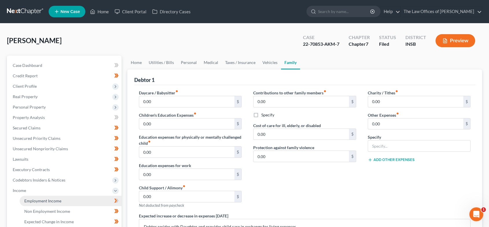
click at [57, 202] on span "Employment Income" at bounding box center [42, 200] width 37 height 5
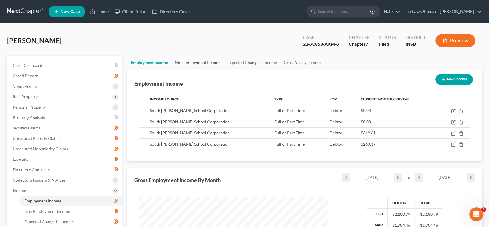
drag, startPoint x: 202, startPoint y: 64, endPoint x: 223, endPoint y: 85, distance: 29.9
click at [202, 64] on link "Non Employment Income" at bounding box center [197, 63] width 53 height 14
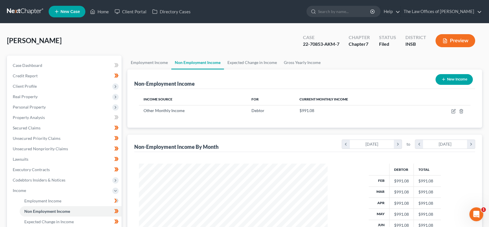
scroll to position [103, 200]
click at [256, 61] on link "Expected Change in Income" at bounding box center [252, 63] width 56 height 14
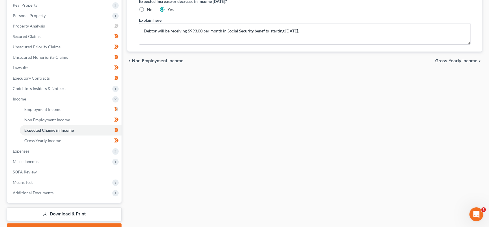
scroll to position [122, 0]
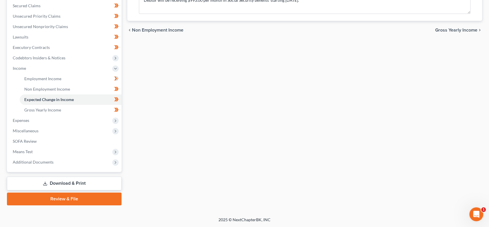
drag, startPoint x: 86, startPoint y: 182, endPoint x: 312, endPoint y: 155, distance: 226.9
click at [86, 182] on link "Download & Print" at bounding box center [64, 184] width 115 height 14
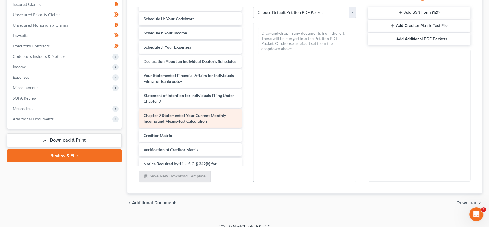
scroll to position [179, 0]
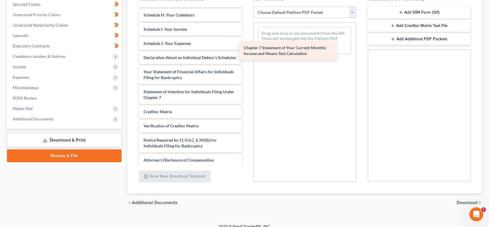
drag, startPoint x: 203, startPoint y: 119, endPoint x: 290, endPoint y: 58, distance: 105.6
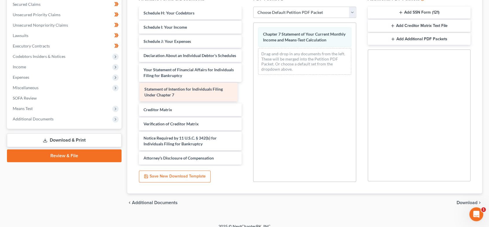
scroll to position [167, 0]
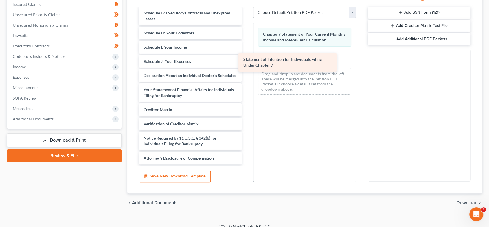
drag, startPoint x: 214, startPoint y: 93, endPoint x: 314, endPoint y: 63, distance: 104.3
click at [247, 63] on div "Statement of Intention for Individuals Filing Under Chapter 7 Rights & Responsi…" at bounding box center [190, 5] width 112 height 317
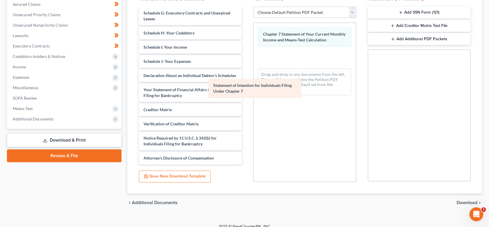
scroll to position [186, 0]
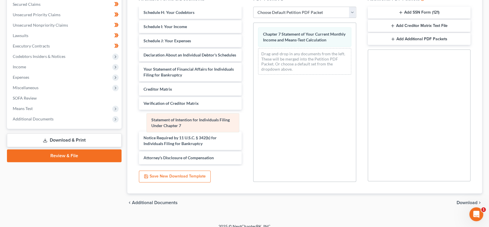
drag, startPoint x: 315, startPoint y: 59, endPoint x: 197, endPoint y: 128, distance: 136.8
click at [254, 79] on div "Statement of Intention for Individuals Filing Under Chapter 7 Chapter 7 Stateme…" at bounding box center [305, 51] width 103 height 56
drag, startPoint x: 465, startPoint y: 203, endPoint x: 359, endPoint y: 162, distance: 114.1
click at [464, 203] on span "Download" at bounding box center [467, 202] width 21 height 5
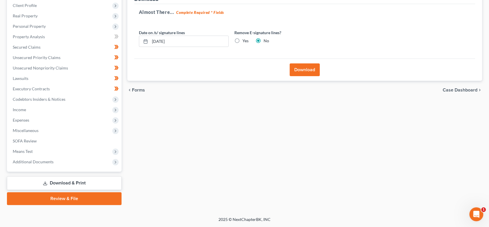
scroll to position [81, 0]
click at [306, 71] on button "Download" at bounding box center [305, 70] width 30 height 13
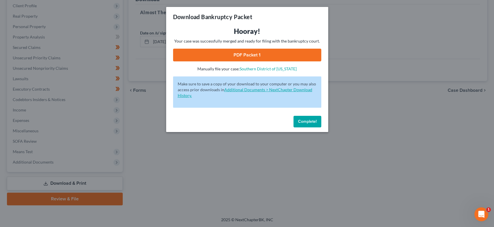
drag, startPoint x: 301, startPoint y: 118, endPoint x: 279, endPoint y: 89, distance: 36.0
click at [301, 118] on button "Complete!" at bounding box center [308, 122] width 28 height 12
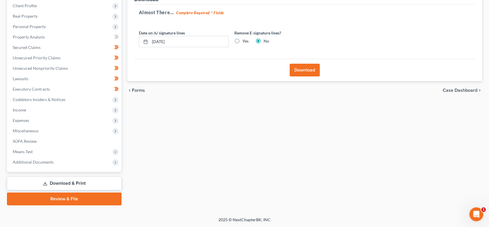
click at [243, 39] on label "Yes" at bounding box center [246, 41] width 6 height 6
click at [245, 39] on input "Yes" at bounding box center [247, 40] width 4 height 4
radio input "true"
radio input "false"
click at [314, 70] on button "Download" at bounding box center [305, 70] width 30 height 13
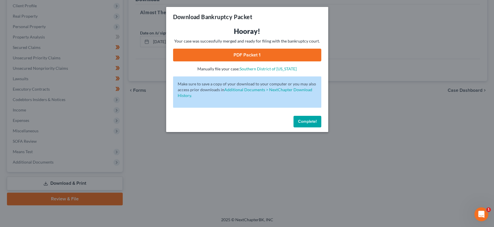
click at [265, 54] on link "PDF Packet 1" at bounding box center [247, 55] width 148 height 13
drag, startPoint x: 315, startPoint y: 122, endPoint x: 220, endPoint y: 104, distance: 96.8
click at [315, 122] on span "Complete!" at bounding box center [307, 121] width 19 height 5
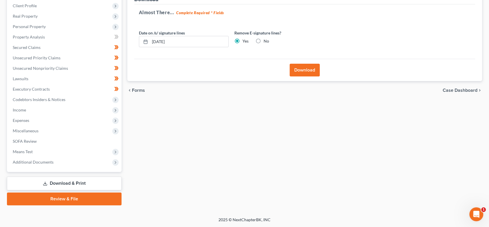
click at [140, 89] on span "Forms" at bounding box center [138, 90] width 13 height 5
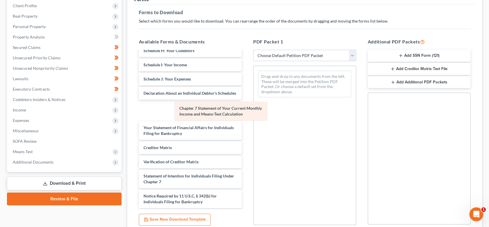
drag, startPoint x: 297, startPoint y: 82, endPoint x: 204, endPoint y: 115, distance: 98.5
click at [254, 102] on div "Chapter 7 Statement of Your Current Monthly Income and Means-Test Calculation C…" at bounding box center [305, 84] width 103 height 36
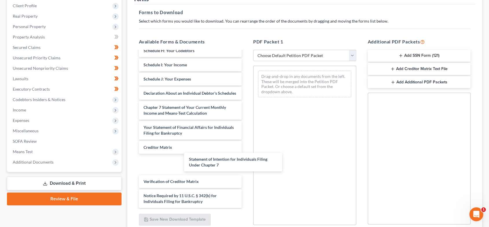
drag, startPoint x: 207, startPoint y: 186, endPoint x: 371, endPoint y: 109, distance: 180.8
click at [247, 88] on div "Statement of Intention for Individuals Filing Under Chapter 7 Rights & Responsi…" at bounding box center [190, 43] width 112 height 357
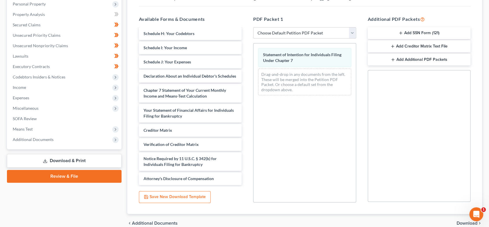
scroll to position [130, 0]
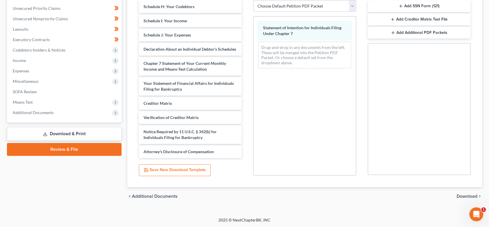
click at [469, 194] on span "Download" at bounding box center [467, 196] width 21 height 5
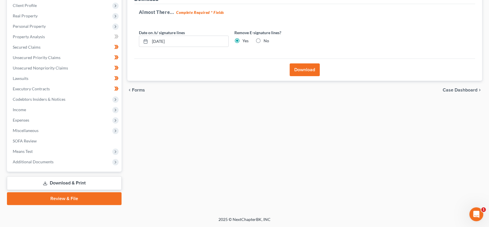
scroll to position [81, 0]
click at [306, 71] on button "Download" at bounding box center [305, 70] width 30 height 13
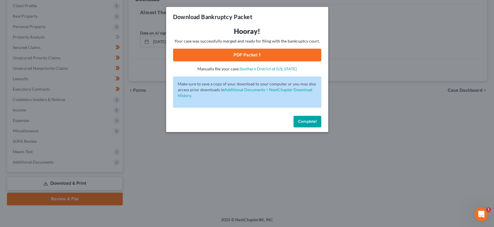
drag, startPoint x: 246, startPoint y: 54, endPoint x: 341, endPoint y: 67, distance: 95.7
click at [246, 54] on link "PDF Packet 1" at bounding box center [247, 55] width 148 height 13
click at [303, 120] on span "Complete!" at bounding box center [307, 121] width 19 height 5
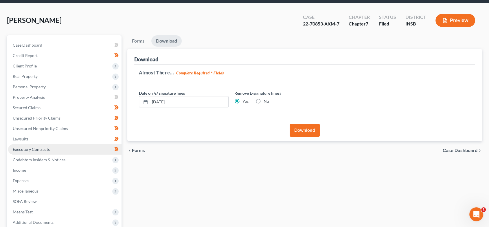
scroll to position [12, 0]
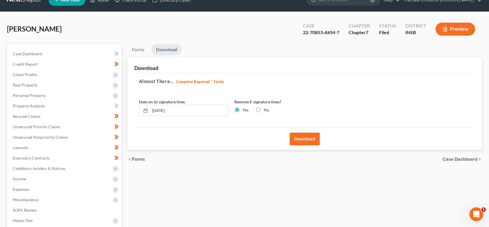
click at [299, 135] on button "Download" at bounding box center [305, 139] width 30 height 13
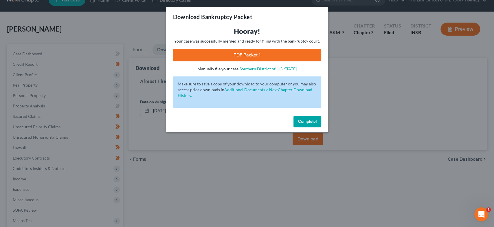
click at [278, 51] on link "PDF Packet 1" at bounding box center [247, 55] width 148 height 13
click at [312, 120] on span "Complete!" at bounding box center [307, 121] width 19 height 5
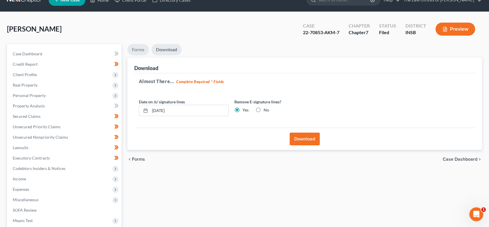
click at [139, 47] on link "Forms" at bounding box center [138, 49] width 22 height 11
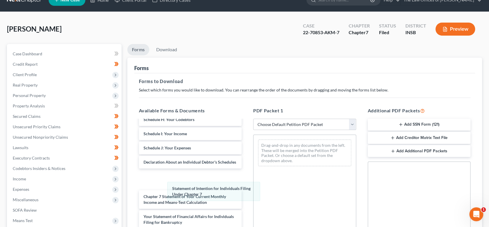
drag, startPoint x: 285, startPoint y: 150, endPoint x: 260, endPoint y: 147, distance: 25.7
click at [254, 171] on div "Statement of Intention for Individuals Filing Under Chapter 7 Statement of Inte…" at bounding box center [305, 153] width 103 height 36
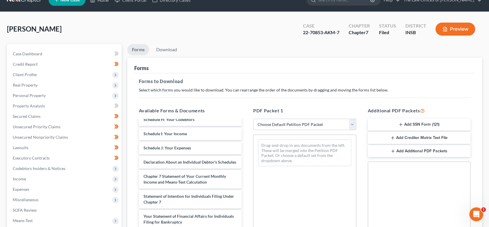
drag, startPoint x: 276, startPoint y: 125, endPoint x: 280, endPoint y: 128, distance: 5.5
click at [276, 125] on select "Choose Default Petition PDF Packet Complete Bankruptcy Petition (all forms and …" at bounding box center [304, 125] width 103 height 12
select select "2"
click at [253, 119] on select "Choose Default Petition PDF Packet Complete Bankruptcy Petition (all forms and …" at bounding box center [304, 125] width 103 height 12
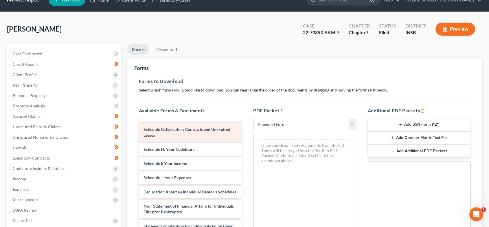
scroll to position [95, 0]
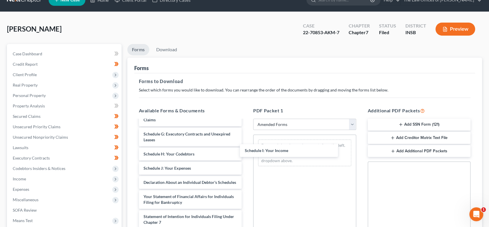
drag, startPoint x: 194, startPoint y: 170, endPoint x: 250, endPoint y: 158, distance: 56.6
click at [247, 151] on div "Schedule I: Your Income Voluntary Petition for Individuals Filing for Bankruptc…" at bounding box center [190, 168] width 112 height 286
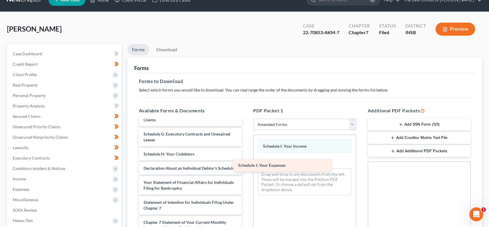
drag, startPoint x: 205, startPoint y: 167, endPoint x: 238, endPoint y: 166, distance: 32.7
click at [247, 163] on div "Schedule J: Your Expenses Voluntary Petition for Individuals Filing for Bankrup…" at bounding box center [190, 161] width 112 height 272
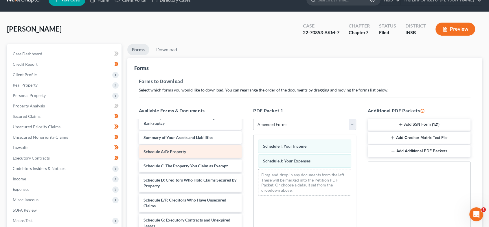
scroll to position [9, 0]
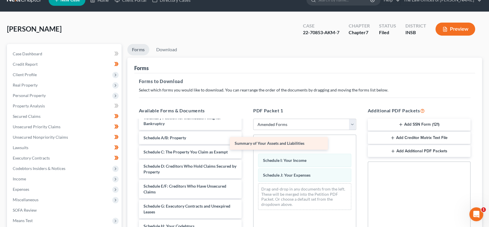
drag, startPoint x: 212, startPoint y: 138, endPoint x: 245, endPoint y: 144, distance: 33.9
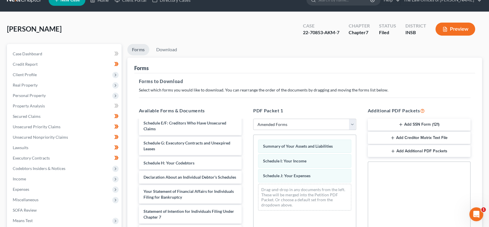
scroll to position [72, 0]
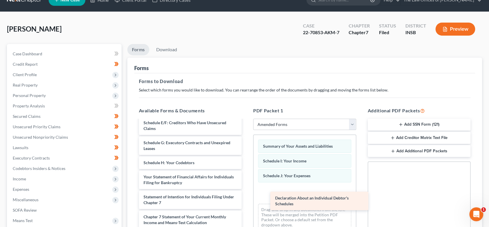
drag, startPoint x: 206, startPoint y: 179, endPoint x: 334, endPoint y: 191, distance: 128.5
click at [247, 194] on div "Declaration About an Individual Debtor's Schedules Voluntary Petition for Indiv…" at bounding box center [190, 170] width 112 height 244
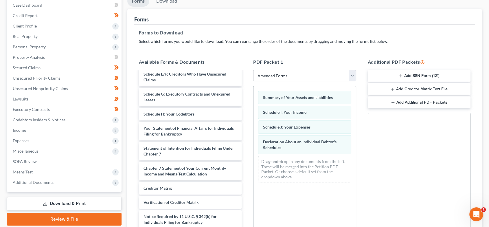
scroll to position [130, 0]
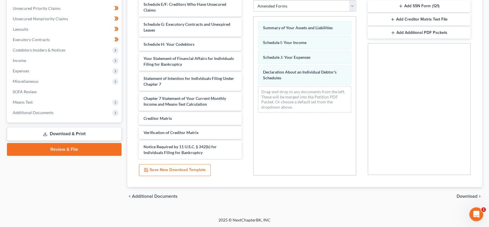
click at [462, 195] on span "Download" at bounding box center [467, 196] width 21 height 5
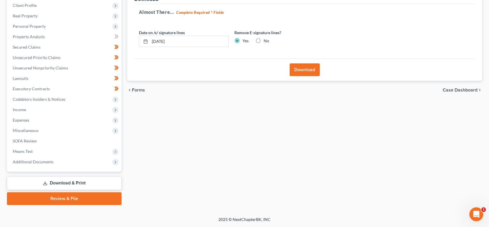
scroll to position [81, 0]
click at [296, 71] on button "Download" at bounding box center [305, 70] width 30 height 13
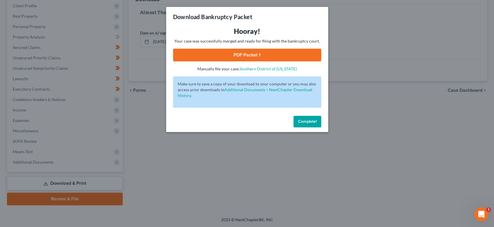
click at [253, 55] on link "PDF Packet 1" at bounding box center [247, 55] width 148 height 13
click at [321, 125] on div "Complete!" at bounding box center [247, 123] width 162 height 19
click at [299, 123] on span "Complete!" at bounding box center [307, 121] width 19 height 5
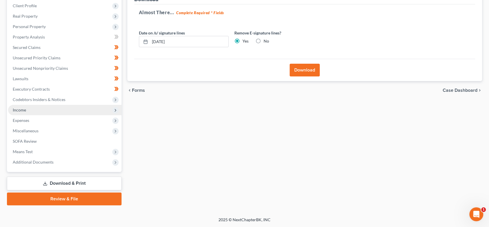
click at [46, 112] on span "Income" at bounding box center [65, 110] width 114 height 10
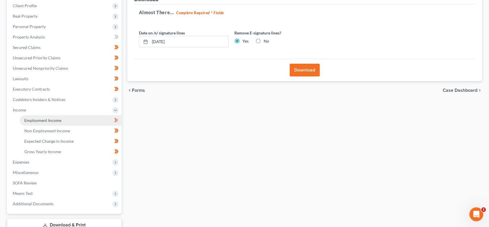
click at [45, 118] on span "Employment Income" at bounding box center [42, 120] width 37 height 5
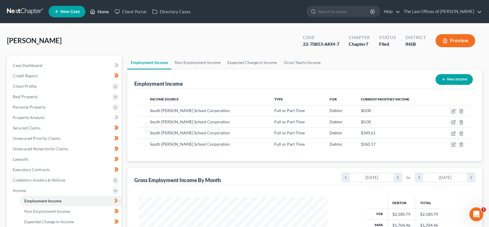
drag, startPoint x: 97, startPoint y: 8, endPoint x: 107, endPoint y: 1, distance: 11.9
click at [97, 8] on link "Home" at bounding box center [99, 11] width 25 height 10
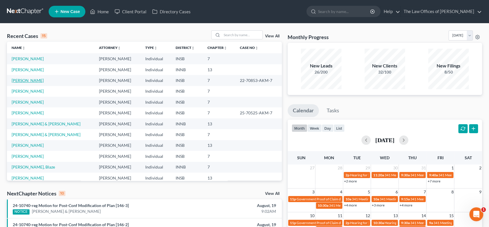
drag, startPoint x: 28, startPoint y: 81, endPoint x: 33, endPoint y: 82, distance: 5.0
click at [28, 81] on link "[PERSON_NAME]" at bounding box center [28, 80] width 32 height 5
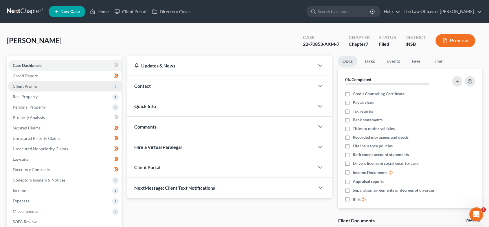
scroll to position [93, 0]
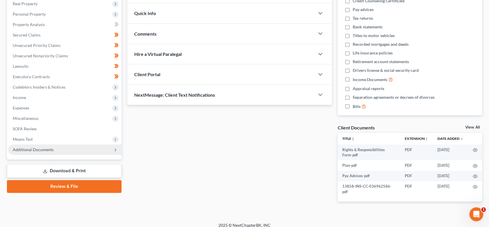
click at [54, 149] on span "Additional Documents" at bounding box center [65, 149] width 114 height 10
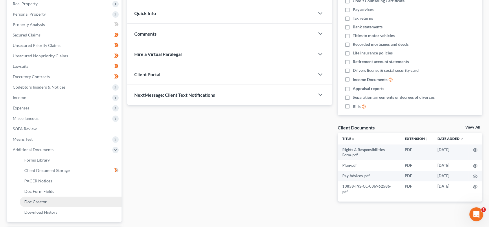
click at [64, 202] on link "Doc Creator" at bounding box center [71, 202] width 102 height 10
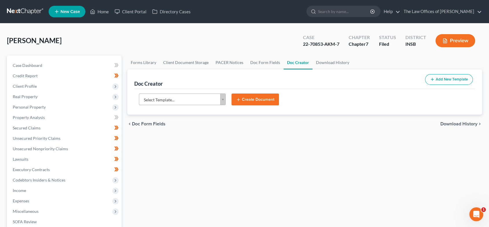
click at [197, 97] on body "Home New Case Client Portal Directory Cases The Law Offices of [PERSON_NAME] [P…" at bounding box center [244, 185] width 489 height 370
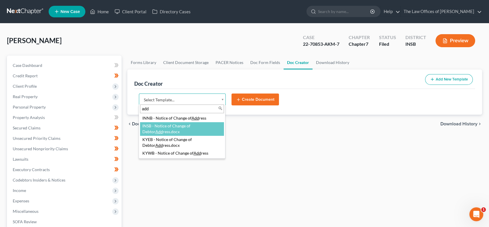
type input "add"
select select "115079"
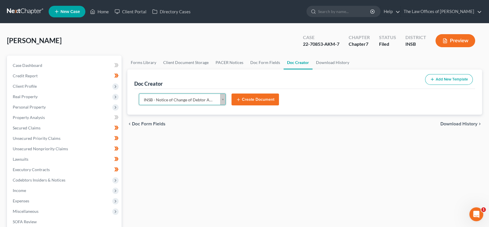
click at [270, 101] on button "Create Document" at bounding box center [255, 100] width 47 height 12
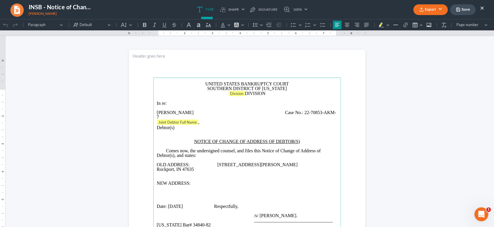
drag, startPoint x: 286, startPoint y: 121, endPoint x: 307, endPoint y: 134, distance: 24.0
click at [286, 115] on span "Case No.:" at bounding box center [294, 112] width 18 height 5
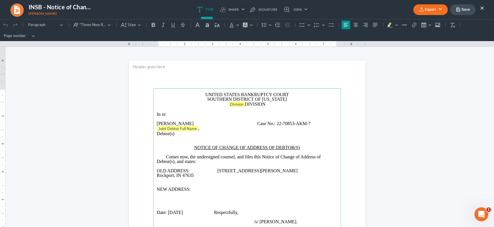
click at [315, 123] on p "[PERSON_NAME] Case No.: 22-70853-AKM-7" at bounding box center [247, 123] width 181 height 5
click at [237, 104] on span "Division" at bounding box center [236, 104] width 13 height 5
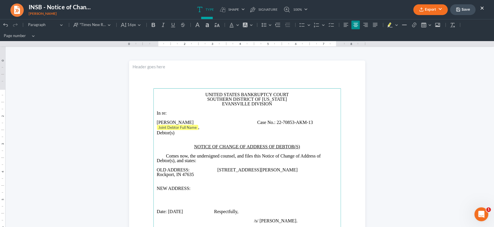
click at [218, 169] on p "OLD ADDRESS: [STREET_ADDRESS][PERSON_NAME] [GEOGRAPHIC_DATA], IN 47635" at bounding box center [247, 172] width 181 height 9
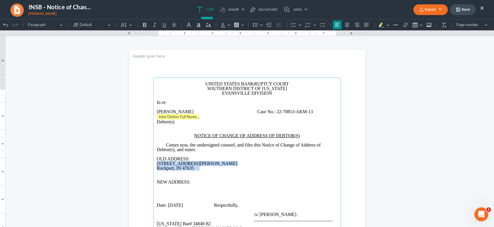
drag, startPoint x: 181, startPoint y: 176, endPoint x: 269, endPoint y: 81, distance: 129.1
click at [153, 173] on main "UNITED STATES BANKRUPTCY COURT SOUTHERN DISTRICT OF [US_STATE] EVANSVILLE DIVIS…" at bounding box center [247, 203] width 188 height 250
click at [269, 23] on icon "Editor toolbar" at bounding box center [269, 25] width 6 height 6
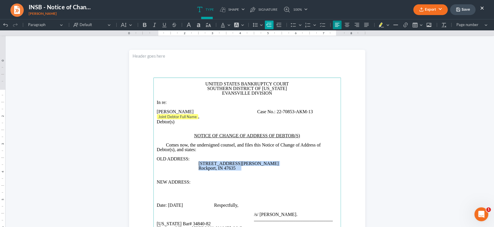
click at [270, 25] on icon "Editor toolbar" at bounding box center [269, 25] width 6 height 6
click at [270, 24] on icon "Editor toolbar" at bounding box center [269, 25] width 6 height 6
click at [277, 23] on icon "Editor toolbar" at bounding box center [279, 25] width 5 height 4
click at [193, 184] on p "NEW ADDRESS:" at bounding box center [247, 182] width 181 height 5
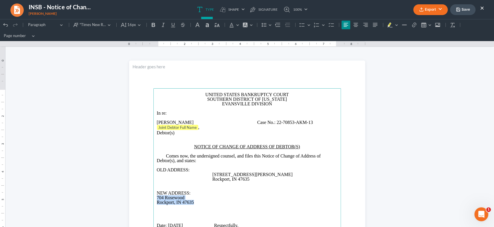
drag, startPoint x: 173, startPoint y: 201, endPoint x: 251, endPoint y: 115, distance: 115.6
click at [153, 198] on main "UNITED STATES BANKRUPTCY COURT SOUTHERN DISTRICT OF [US_STATE] EVANSVILLE DIVIS…" at bounding box center [247, 213] width 188 height 250
click at [275, 22] on icon "Editor toolbar" at bounding box center [278, 25] width 6 height 6
click at [277, 22] on icon "Editor toolbar" at bounding box center [278, 25] width 6 height 6
click at [279, 22] on icon "Editor toolbar" at bounding box center [278, 25] width 6 height 6
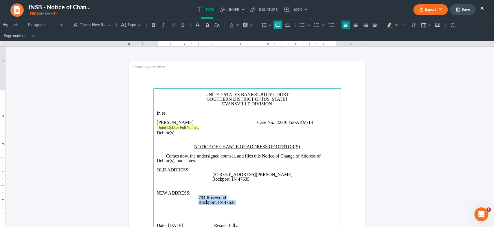
click at [279, 22] on icon "Editor toolbar" at bounding box center [278, 25] width 6 height 6
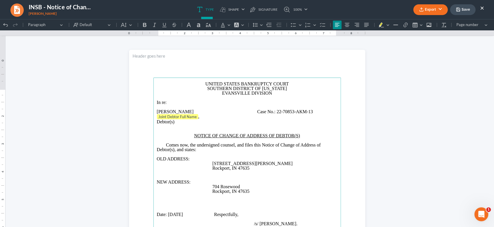
click at [282, 161] on p "OLD ADDRESS:" at bounding box center [247, 159] width 181 height 5
click at [419, 10] on icon "button" at bounding box center [421, 9] width 5 height 5
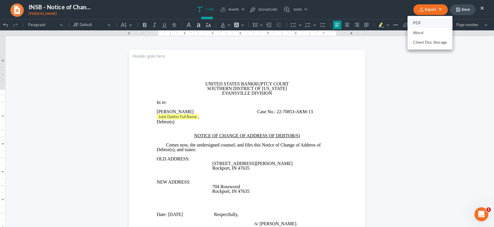
click at [423, 21] on link "PDF" at bounding box center [430, 23] width 45 height 10
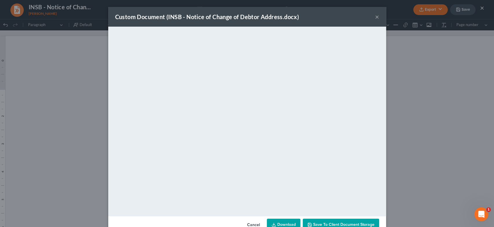
click at [375, 17] on button "×" at bounding box center [377, 16] width 4 height 7
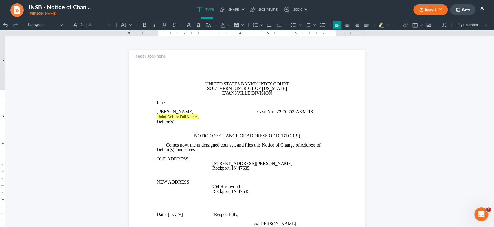
drag, startPoint x: 461, startPoint y: 9, endPoint x: 277, endPoint y: 3, distance: 183.7
click at [461, 9] on button "Save" at bounding box center [462, 9] width 25 height 11
drag, startPoint x: 482, startPoint y: 6, endPoint x: 493, endPoint y: 14, distance: 14.0
click at [481, 6] on button "×" at bounding box center [482, 7] width 4 height 7
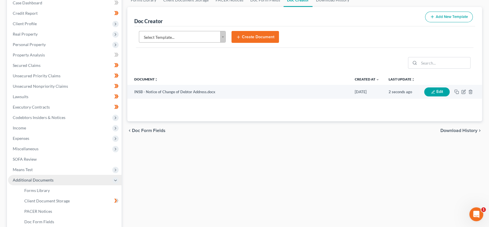
scroll to position [63, 0]
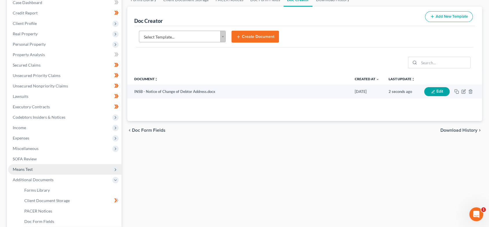
drag, startPoint x: 48, startPoint y: 149, endPoint x: 56, endPoint y: 165, distance: 17.6
click at [48, 149] on span "Miscellaneous" at bounding box center [65, 148] width 114 height 10
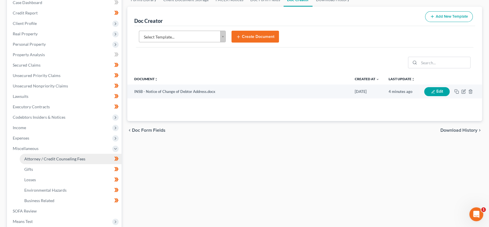
click at [64, 158] on span "Attorney / Credit Counseling Fees" at bounding box center [54, 158] width 61 height 5
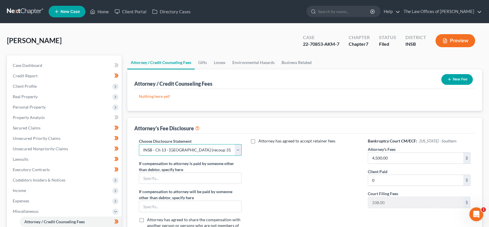
click at [235, 149] on select "Select KYWB - Ch. 13 - $313.00+ paid prior to filing KYWB - Ch 7 - Paid in Full…" at bounding box center [190, 150] width 103 height 12
select select "10"
click at [139, 144] on select "Select KYWB - Ch. 13 - $313.00+ paid prior to filing KYWB - Ch 7 - Paid in Full…" at bounding box center [190, 150] width 103 height 12
click at [392, 160] on input "4,500.00" at bounding box center [416, 158] width 96 height 11
click at [379, 180] on input "0" at bounding box center [416, 180] width 96 height 11
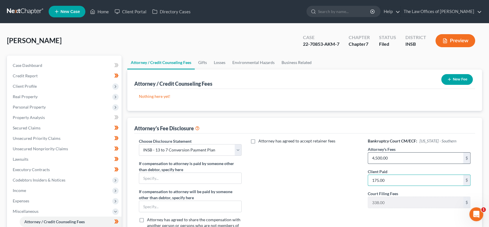
type input "175.00"
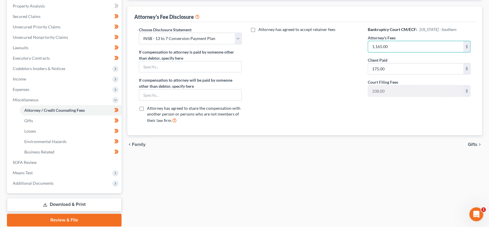
scroll to position [132, 0]
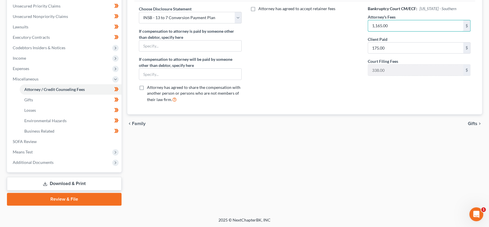
type input "1,165.00"
drag, startPoint x: 60, startPoint y: 182, endPoint x: 189, endPoint y: 179, distance: 128.6
click at [60, 182] on link "Download & Print" at bounding box center [64, 184] width 115 height 14
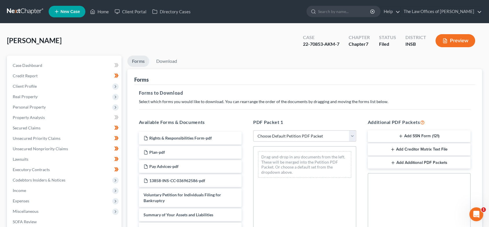
click at [320, 137] on select "Choose Default Petition PDF Packet Complete Bankruptcy Petition (all forms and …" at bounding box center [304, 136] width 103 height 12
select select "2"
click at [253, 130] on select "Choose Default Petition PDF Packet Complete Bankruptcy Petition (all forms and …" at bounding box center [304, 136] width 103 height 12
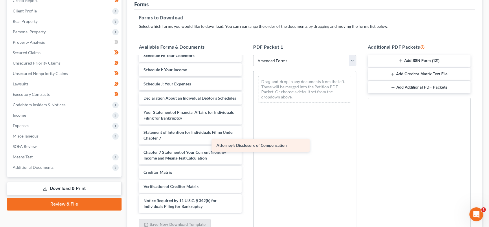
scroll to position [135, 0]
drag, startPoint x: 222, startPoint y: 210, endPoint x: 335, endPoint y: 97, distance: 159.7
click at [247, 83] on div "Attorney's Disclosure of Compensation Voluntary Petition for Individuals Filing…" at bounding box center [190, 70] width 112 height 286
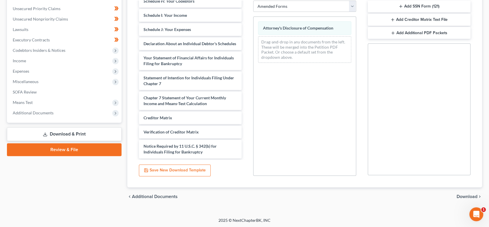
scroll to position [130, 0]
click at [466, 195] on span "Download" at bounding box center [467, 196] width 21 height 5
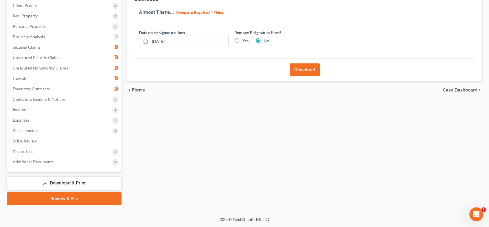
scroll to position [81, 0]
click at [297, 66] on button "Download" at bounding box center [305, 70] width 30 height 13
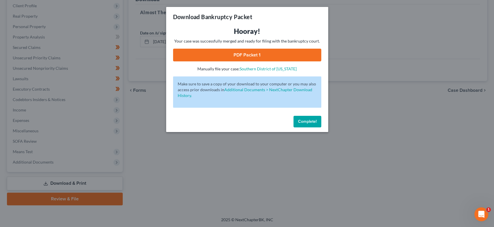
drag, startPoint x: 247, startPoint y: 57, endPoint x: 10, endPoint y: 60, distance: 237.5
click at [247, 57] on link "PDF Packet 1" at bounding box center [247, 55] width 148 height 13
click at [309, 123] on span "Complete!" at bounding box center [307, 121] width 19 height 5
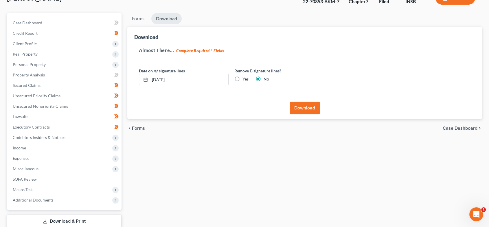
scroll to position [0, 0]
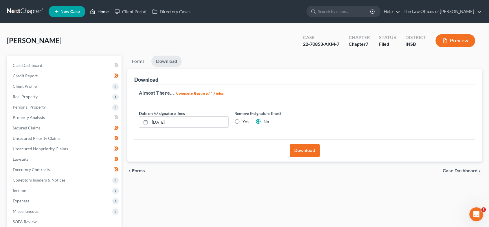
click at [95, 10] on icon at bounding box center [92, 11] width 5 height 7
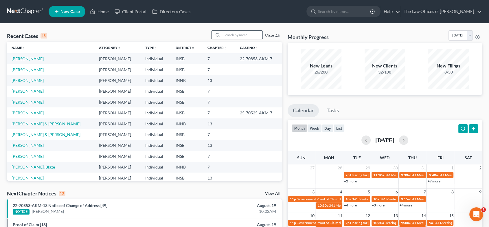
click at [221, 32] on div at bounding box center [217, 35] width 10 height 8
click at [229, 34] on input "search" at bounding box center [242, 35] width 41 height 8
type input "[PERSON_NAME]"
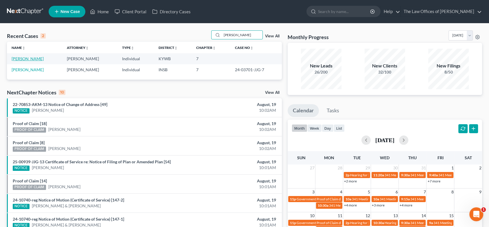
click at [38, 59] on link "[PERSON_NAME]" at bounding box center [28, 58] width 32 height 5
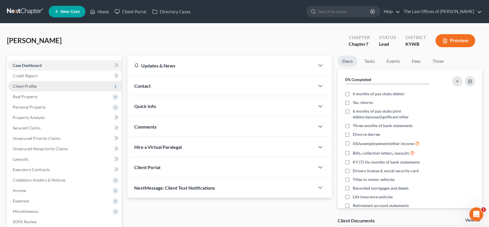
click at [48, 89] on span "Client Profile" at bounding box center [65, 86] width 114 height 10
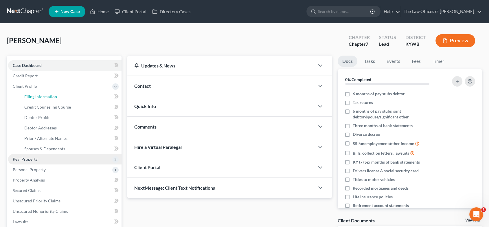
click at [48, 92] on link "Filing Information" at bounding box center [71, 97] width 102 height 10
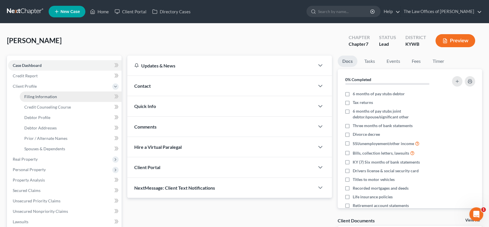
select select "1"
select select "0"
select select "33"
select select "0"
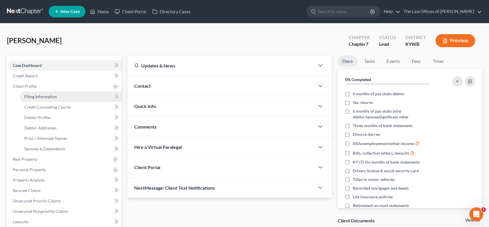
select select "18"
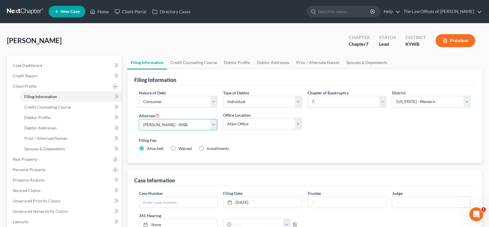
drag, startPoint x: 184, startPoint y: 125, endPoint x: 184, endPoint y: 129, distance: 3.8
click at [184, 125] on select "Select [PERSON_NAME] - INSB [PERSON_NAME] - INSB [PERSON_NAME] [PERSON_NAME] - …" at bounding box center [178, 125] width 79 height 12
select select "5"
click at [139, 119] on select "Select [PERSON_NAME] - INSB [PERSON_NAME] - INSB [PERSON_NAME] [PERSON_NAME] - …" at bounding box center [178, 125] width 79 height 12
drag, startPoint x: 335, startPoint y: 103, endPoint x: 336, endPoint y: 106, distance: 3.2
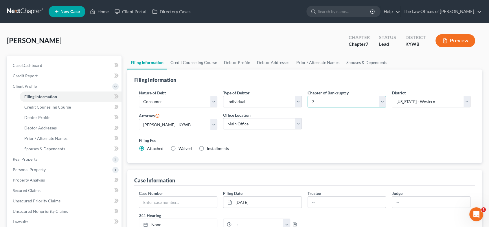
click at [335, 103] on select "Select 7 11 12 13" at bounding box center [347, 102] width 79 height 12
select select "3"
click at [308, 96] on select "Select 7 11 12 13" at bounding box center [347, 102] width 79 height 12
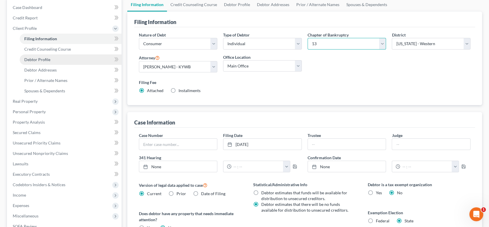
scroll to position [60, 0]
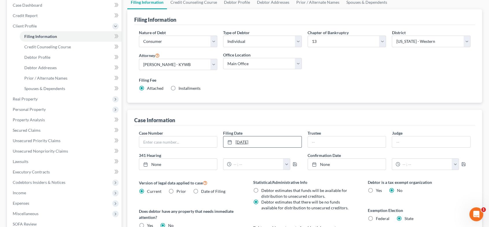
click at [252, 143] on link "[DATE]" at bounding box center [263, 141] width 78 height 11
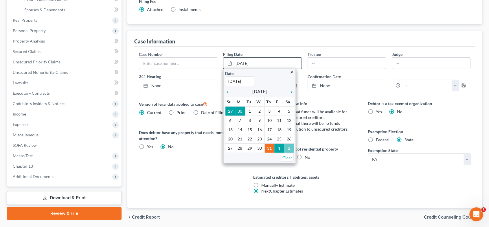
scroll to position [152, 0]
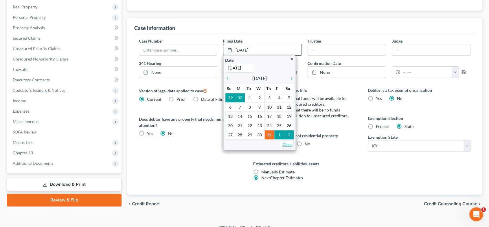
drag, startPoint x: 284, startPoint y: 144, endPoint x: 63, endPoint y: 122, distance: 222.3
click at [283, 144] on link "Clear" at bounding box center [287, 144] width 13 height 8
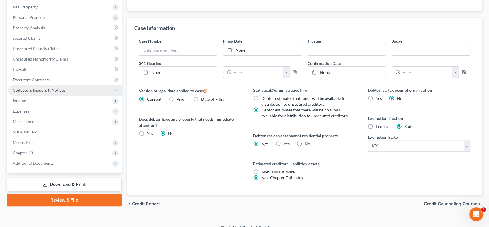
scroll to position [0, 0]
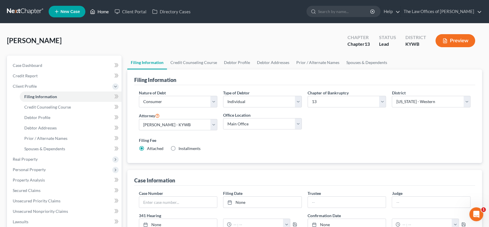
drag, startPoint x: 98, startPoint y: 11, endPoint x: 473, endPoint y: 67, distance: 379.3
click at [98, 11] on link "Home" at bounding box center [99, 11] width 25 height 10
